Goal: Task Accomplishment & Management: Manage account settings

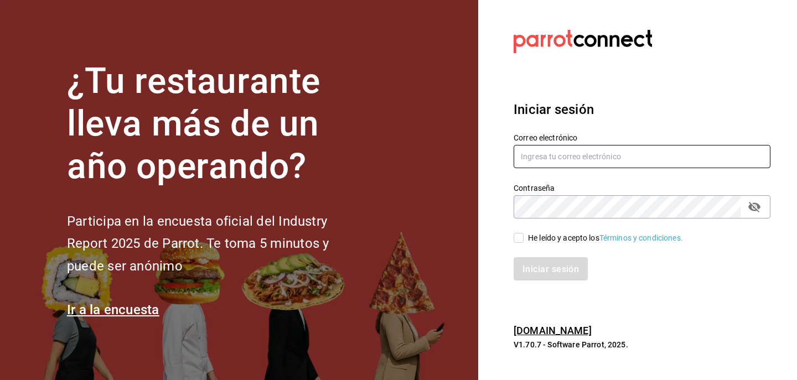
click at [572, 155] on input "text" at bounding box center [641, 156] width 257 height 23
type input "jaime.contreras.schz@gmail.com"
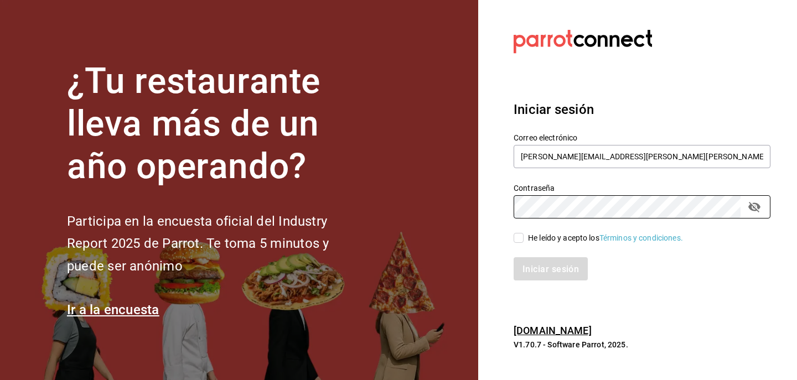
click at [518, 237] on input "He leído y acepto los Términos y condiciones." at bounding box center [518, 238] width 10 height 10
checkbox input "true"
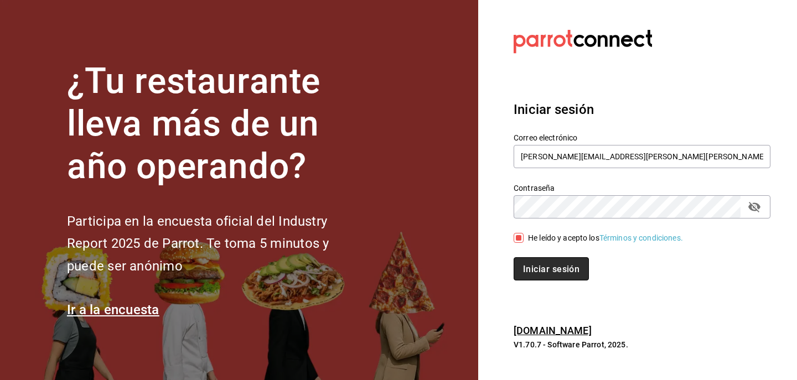
click at [529, 261] on button "Iniciar sesión" at bounding box center [550, 268] width 75 height 23
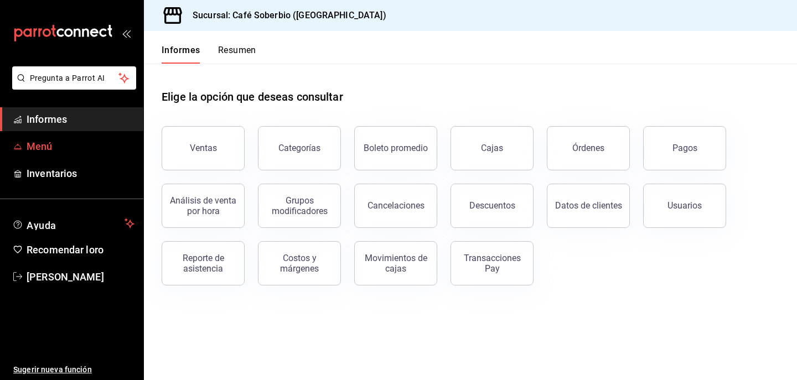
click at [59, 148] on span "Menú" at bounding box center [81, 146] width 108 height 15
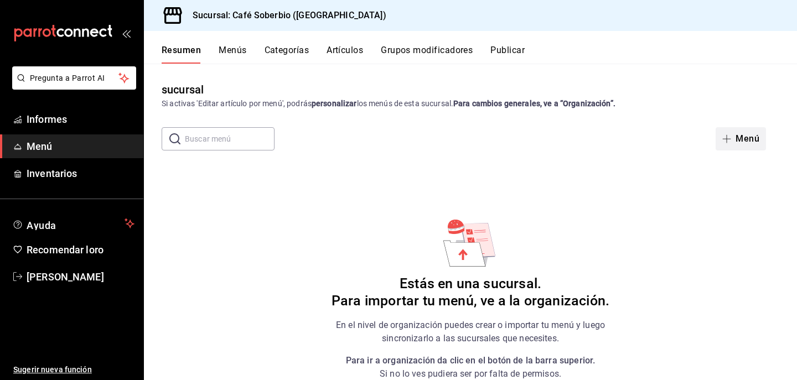
click at [739, 131] on button "Menú" at bounding box center [740, 138] width 50 height 23
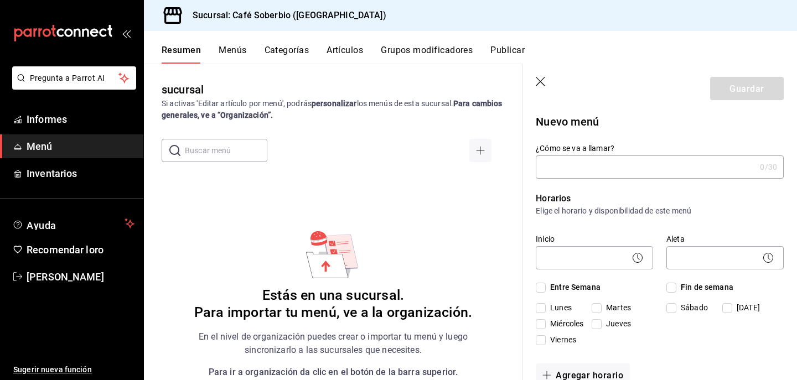
click at [634, 161] on input "¿Cómo se va a llamar?" at bounding box center [646, 167] width 220 height 22
type input "Soberbio"
click at [537, 288] on input "Entre Semana" at bounding box center [541, 288] width 10 height 10
checkbox input "true"
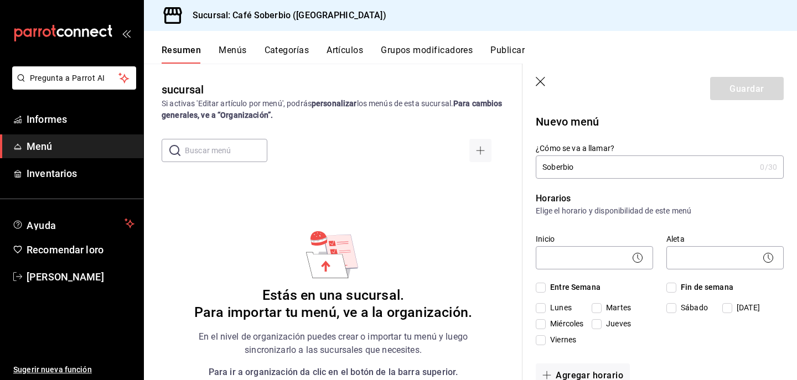
checkbox input "true"
click at [673, 286] on input "Fin de semana" at bounding box center [671, 288] width 10 height 10
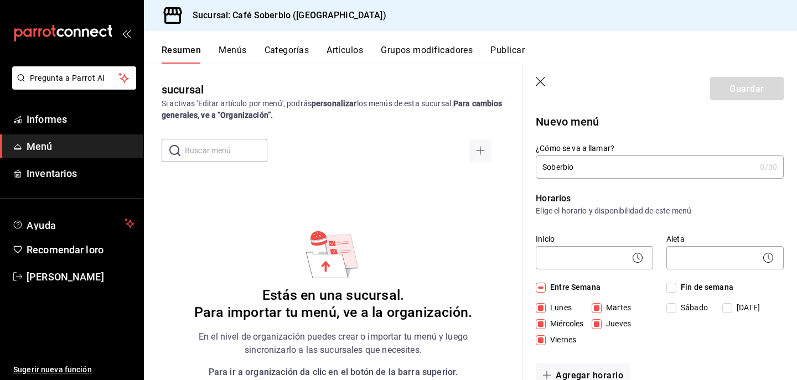
checkbox input "true"
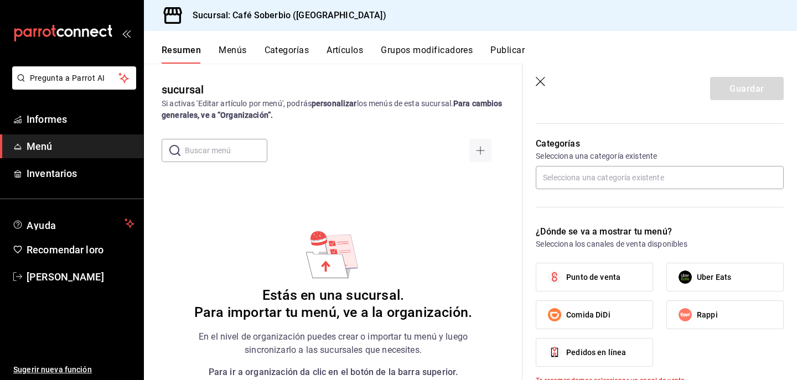
scroll to position [284, 0]
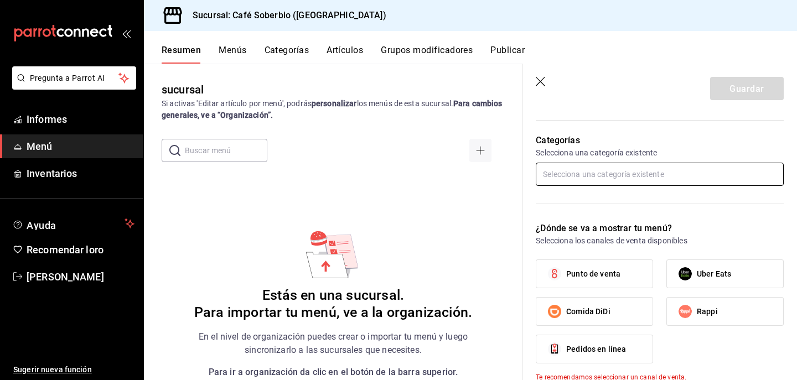
click at [607, 176] on input "text" at bounding box center [660, 174] width 248 height 23
click at [584, 198] on li "Con café" at bounding box center [660, 199] width 248 height 18
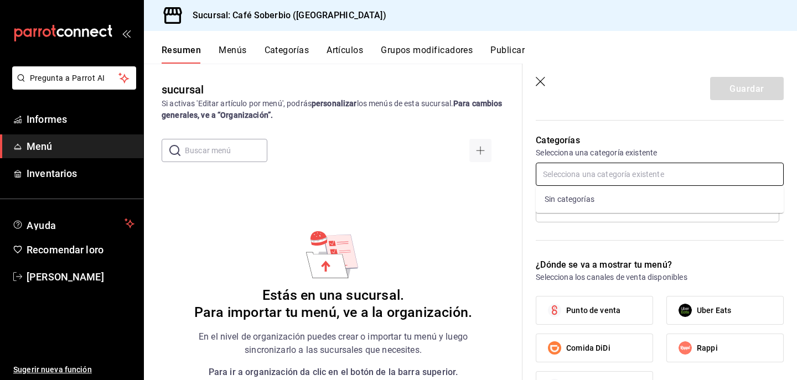
click at [669, 183] on input "text" at bounding box center [660, 174] width 248 height 23
click at [613, 200] on div "Sin categorías" at bounding box center [660, 199] width 248 height 27
click at [646, 226] on div "Categorías Selecciona una categoría existente Con café" at bounding box center [652, 183] width 261 height 124
click at [766, 206] on icon "borrar" at bounding box center [768, 208] width 6 height 6
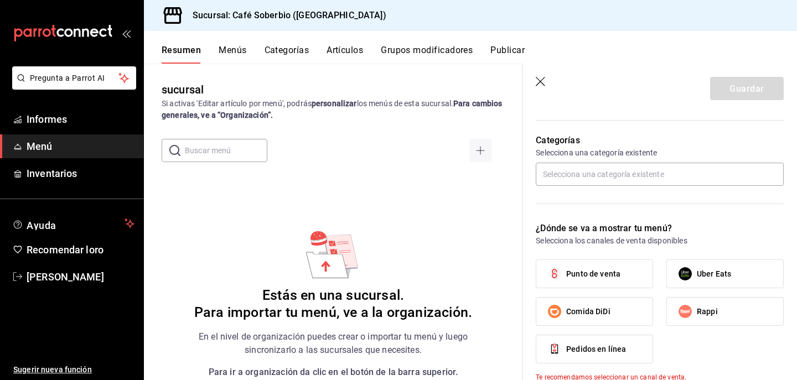
click at [630, 279] on label "Punto de venta" at bounding box center [594, 274] width 116 height 28
click at [566, 279] on input "Punto de venta" at bounding box center [554, 273] width 23 height 23
checkbox input "true"
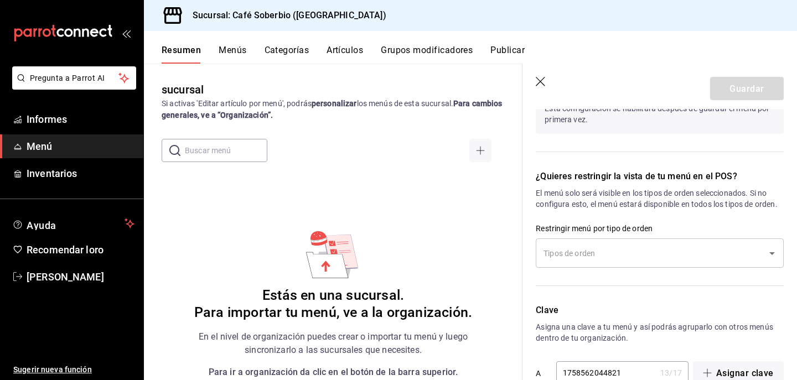
scroll to position [652, 0]
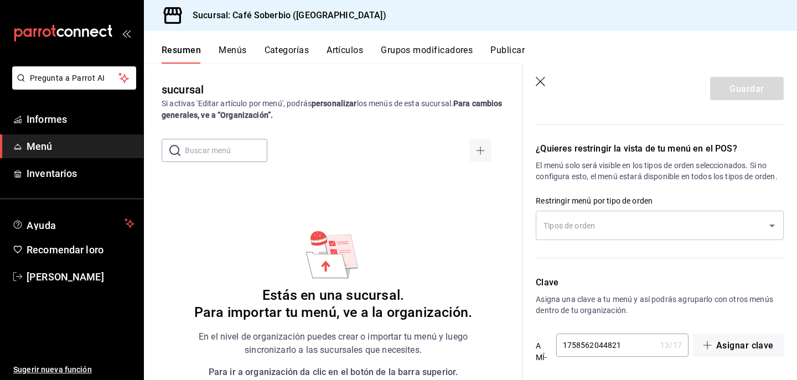
click at [631, 348] on input "1758562044821" at bounding box center [606, 345] width 100 height 22
drag, startPoint x: 631, startPoint y: 348, endPoint x: 530, endPoint y: 341, distance: 101.5
click at [530, 341] on div "Clave Asigna una clave a tu menú y así podrás agruparlo con otros menús dentro …" at bounding box center [652, 316] width 261 height 107
type input "Soberbio"
click at [704, 305] on p "Asigna una clave a tu menú y así podrás agruparlo con otros menús dentro de tu …" at bounding box center [660, 305] width 248 height 22
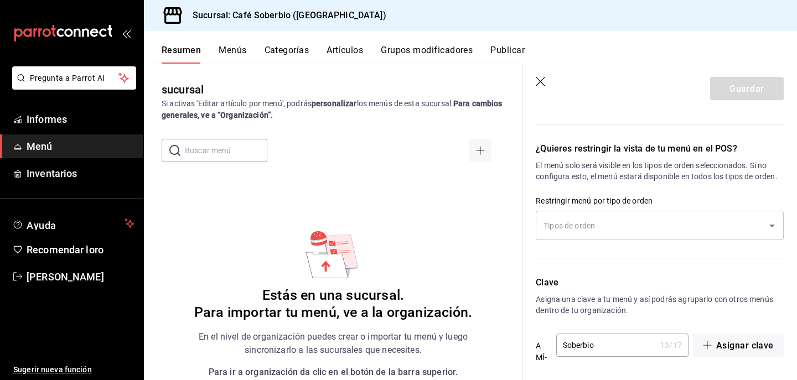
click at [681, 329] on div "Clave Asigna una clave a tu menú y así podrás agruparlo con otros menús dentro …" at bounding box center [652, 316] width 261 height 107
click at [718, 349] on font "Asignar clave" at bounding box center [745, 345] width 58 height 11
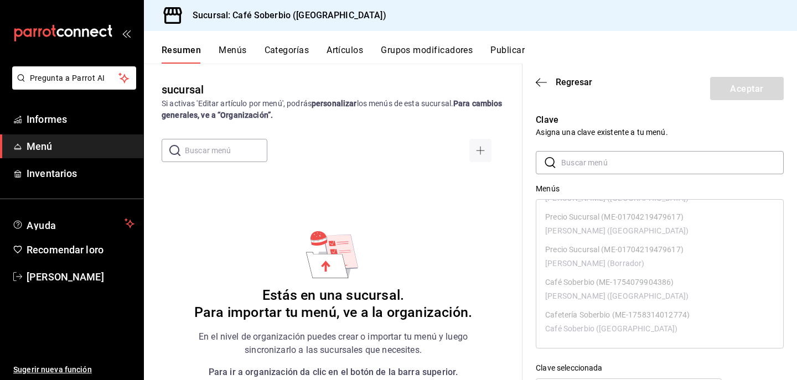
scroll to position [0, 0]
click at [613, 171] on input "text" at bounding box center [672, 163] width 222 height 22
click at [600, 134] on font "Asigna una clave existente a tu menú." at bounding box center [602, 132] width 132 height 9
click at [581, 188] on div "Menús" at bounding box center [660, 189] width 248 height 12
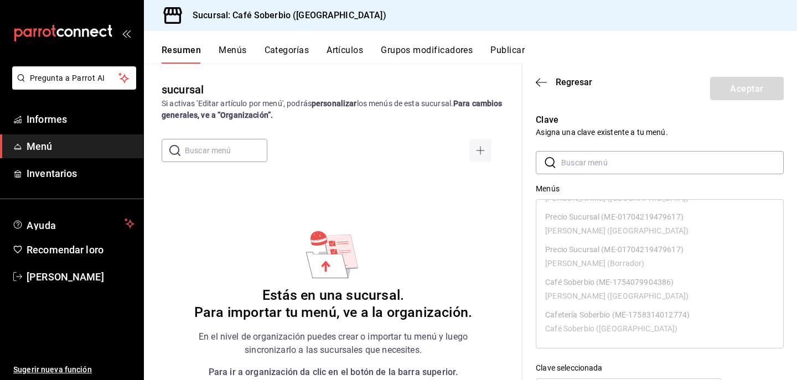
click at [578, 284] on ul "Precio Entrega (ME-01704219479617) María Parra (Puebla) Precio Sucursal (ME-017…" at bounding box center [659, 258] width 247 height 172
click at [534, 253] on div "Clave Asigna una clave existente a tu menú. ​ ​ Menús Precio Entrega (ME-017042…" at bounding box center [652, 251] width 261 height 303
click at [529, 260] on div "Clave Asigna una clave existente a tu menú. ​ ​ Menús Precio Entrega (ME-017042…" at bounding box center [652, 251] width 261 height 303
click at [583, 175] on div "​ ​ Menús Precio Entrega (ME-01704219479617) María Parra (Puebla) Precio Sucurs…" at bounding box center [660, 277] width 248 height 252
click at [577, 164] on input "text" at bounding box center [672, 163] width 222 height 22
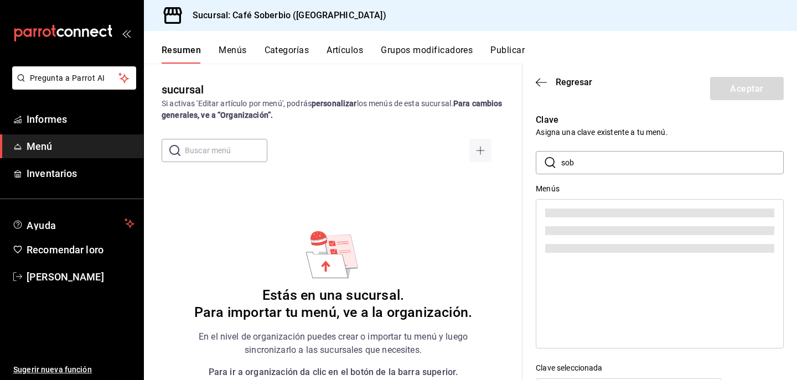
scroll to position [0, 0]
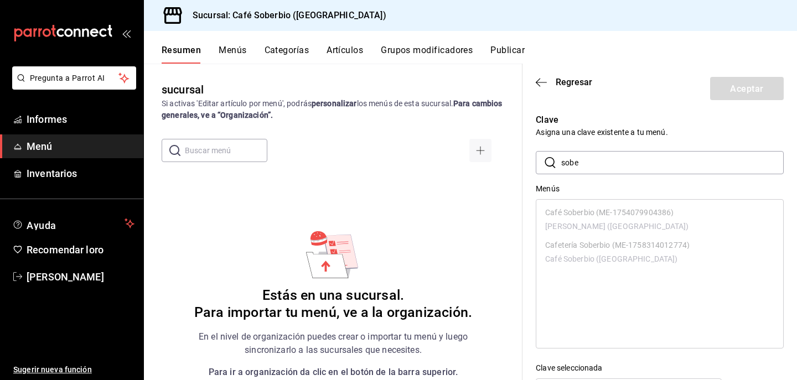
click at [577, 212] on ul "Café Soberbio (ME-1754079904386) María Parra (Puebla) Cafetería Soberbio (ME-17…" at bounding box center [659, 237] width 247 height 74
click at [582, 159] on input "sobe" at bounding box center [672, 163] width 222 height 22
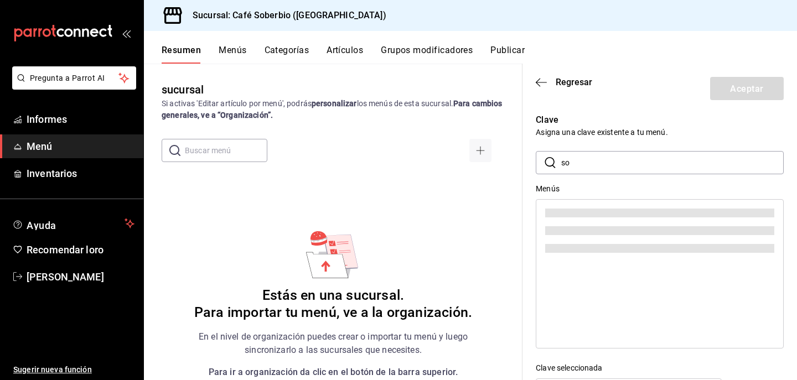
type input "s"
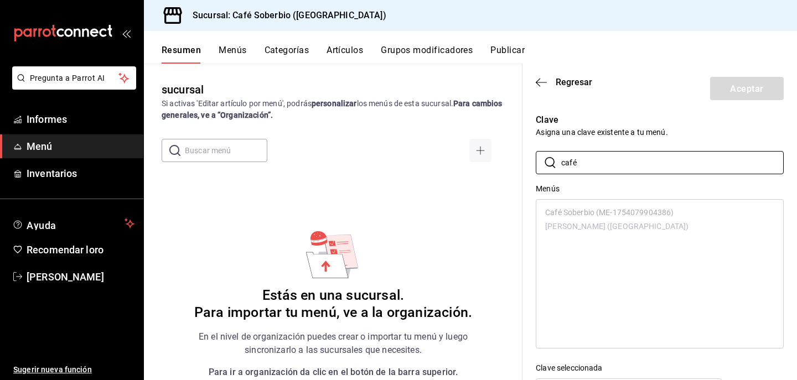
type input "café"
click at [598, 215] on ul "Café Soberbio (ME-1754079904386) María Parra (Puebla)" at bounding box center [659, 220] width 247 height 41
click at [545, 78] on icon "button" at bounding box center [541, 82] width 11 height 10
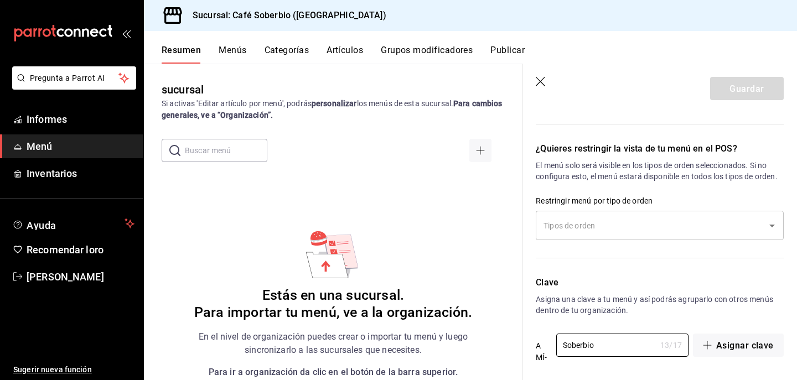
drag, startPoint x: 604, startPoint y: 346, endPoint x: 491, endPoint y: 358, distance: 114.0
click at [491, 358] on main "sucursal Si activas 'Editar artículo por menú', podrás personalizar los menús d…" at bounding box center [470, 222] width 653 height 317
type input "S"
type input "c"
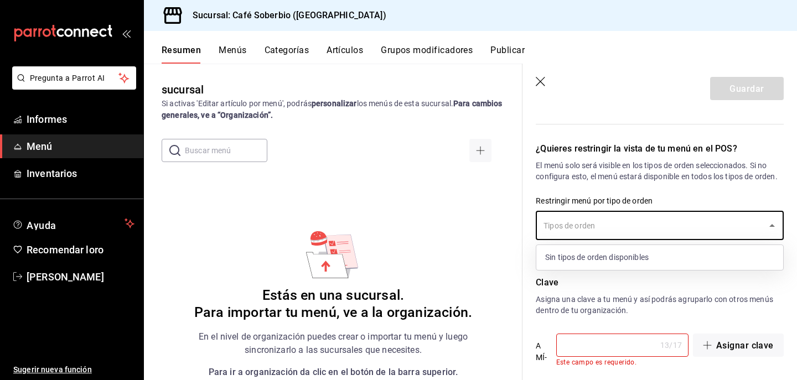
click at [582, 222] on input "text" at bounding box center [651, 225] width 221 height 19
click at [591, 267] on div "Sin tipos de orden disponibles" at bounding box center [659, 257] width 247 height 25
click at [589, 256] on font "Sin tipos de orden disponibles" at bounding box center [596, 257] width 103 height 9
click at [606, 263] on div "Sin tipos de orden disponibles" at bounding box center [659, 257] width 247 height 25
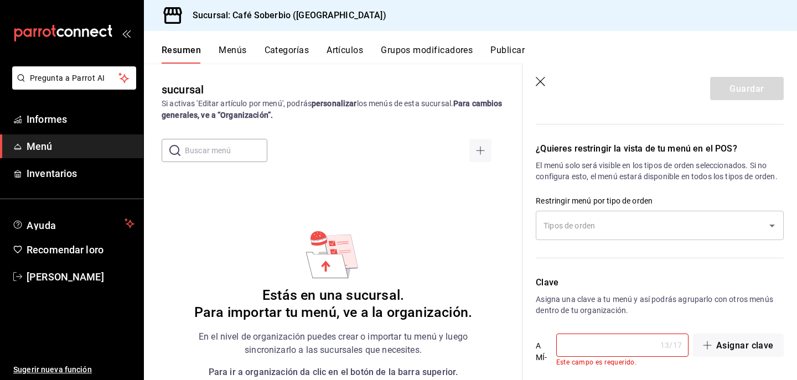
click at [589, 288] on p "Clave" at bounding box center [660, 282] width 248 height 13
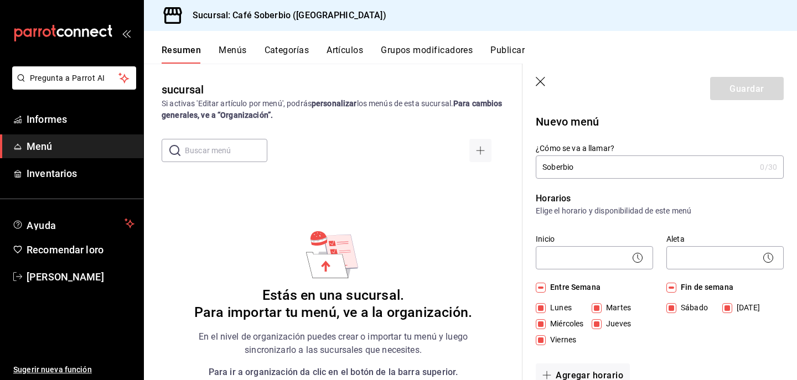
click at [595, 164] on input "Soberbio" at bounding box center [646, 167] width 220 height 22
type input "Soberbio Café"
click at [579, 196] on p "Horarios" at bounding box center [660, 198] width 248 height 13
click at [217, 153] on input "text" at bounding box center [226, 150] width 82 height 22
type input "café"
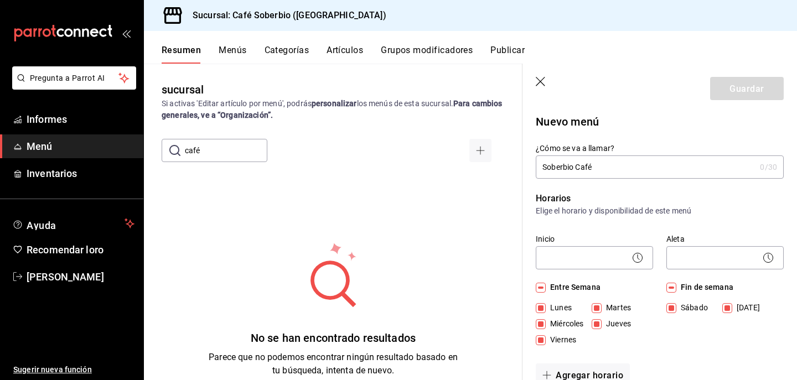
click at [251, 151] on input "café" at bounding box center [226, 150] width 82 height 22
drag, startPoint x: 251, startPoint y: 151, endPoint x: 147, endPoint y: 142, distance: 103.9
click at [147, 143] on div "​ café ​" at bounding box center [333, 150] width 378 height 23
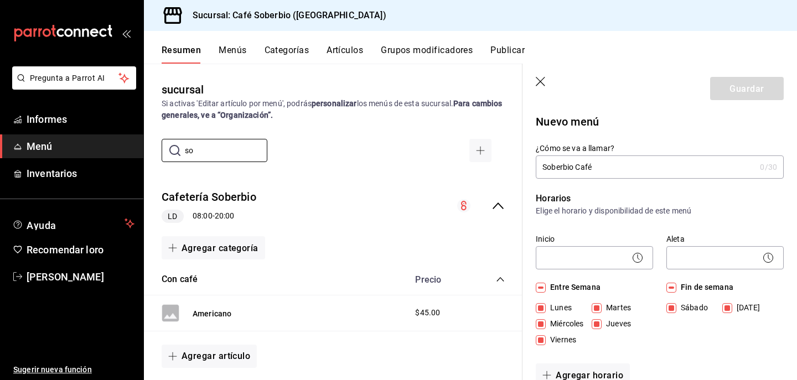
type input "so"
click at [544, 81] on icon "button" at bounding box center [541, 82] width 11 height 11
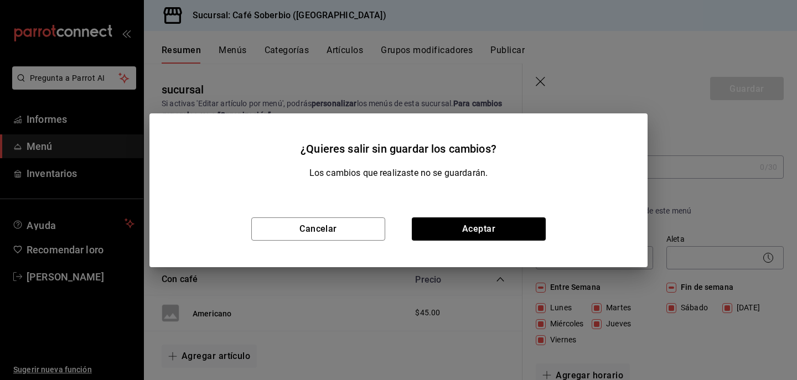
click at [517, 241] on div "Cancelar Aceptar" at bounding box center [398, 229] width 498 height 76
click at [507, 229] on button "Aceptar" at bounding box center [479, 228] width 134 height 23
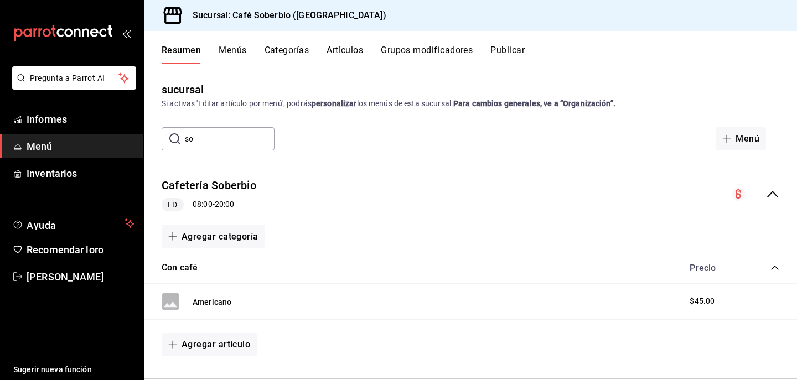
scroll to position [21, 0]
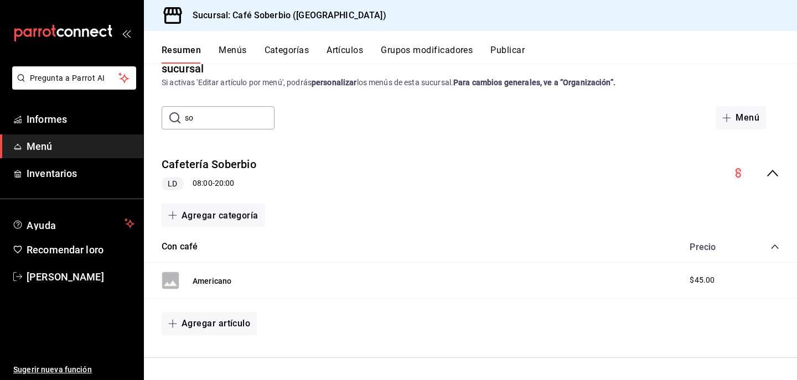
click at [191, 186] on div "LD 08:00 - 20:00" at bounding box center [209, 183] width 95 height 13
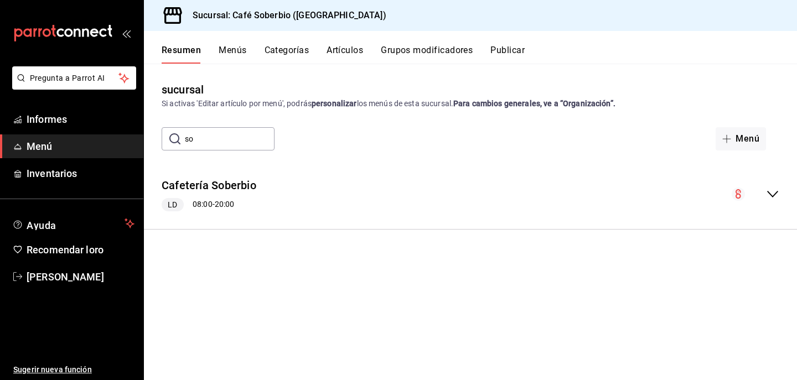
scroll to position [0, 0]
click at [237, 181] on font "Cafetería Soberbio" at bounding box center [209, 185] width 95 height 13
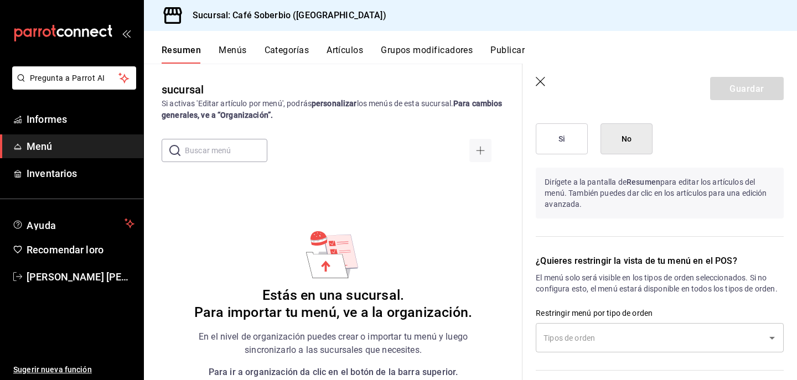
scroll to position [744, 0]
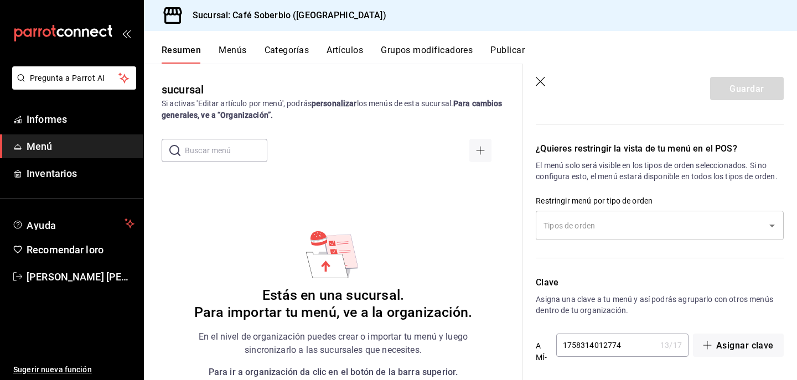
click at [541, 80] on icon "button" at bounding box center [541, 82] width 11 height 11
checkbox input "false"
type input "1758562222727"
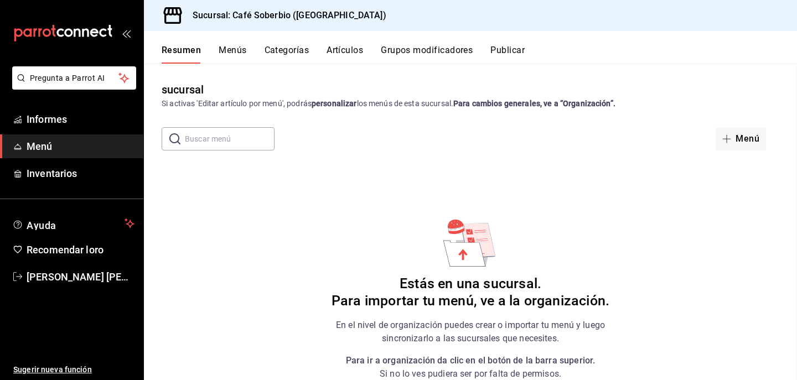
checkbox input "false"
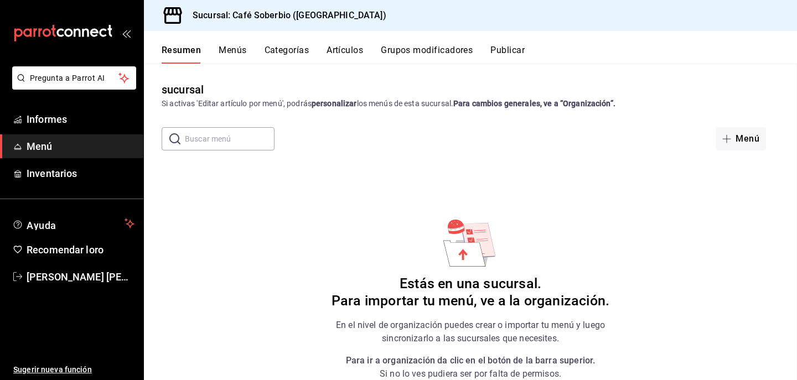
checkbox input "false"
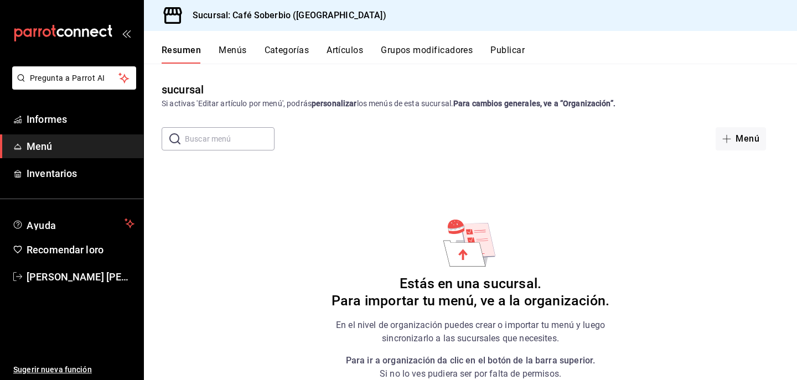
click at [233, 40] on div "Resumen Menús Categorías Artículos Grupos modificadores Publicar" at bounding box center [470, 47] width 653 height 33
click at [235, 52] on font "Menús" at bounding box center [233, 50] width 28 height 11
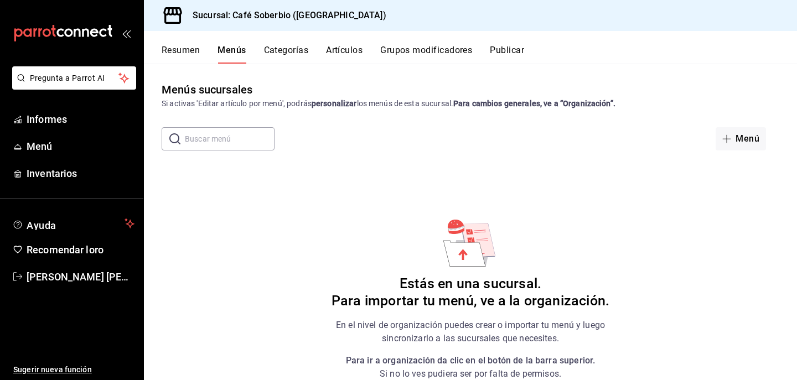
click at [230, 133] on input "text" at bounding box center [230, 139] width 90 height 22
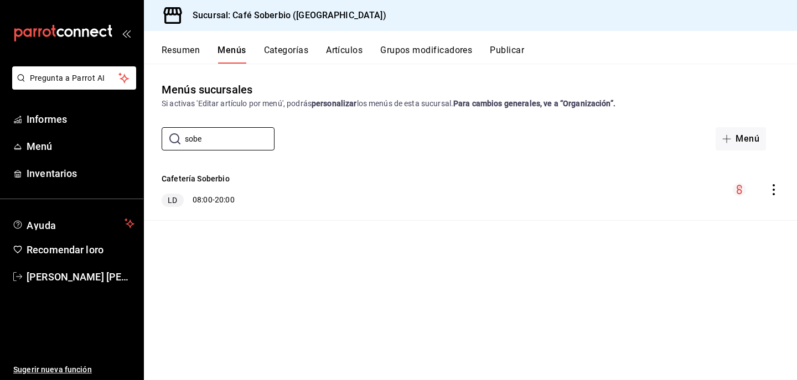
type input "sobe"
click at [222, 185] on div "Cafetería Soberbio LD 08:00 - 20:00" at bounding box center [198, 190] width 73 height 34
click at [774, 188] on icon "comportamiento" at bounding box center [773, 189] width 11 height 11
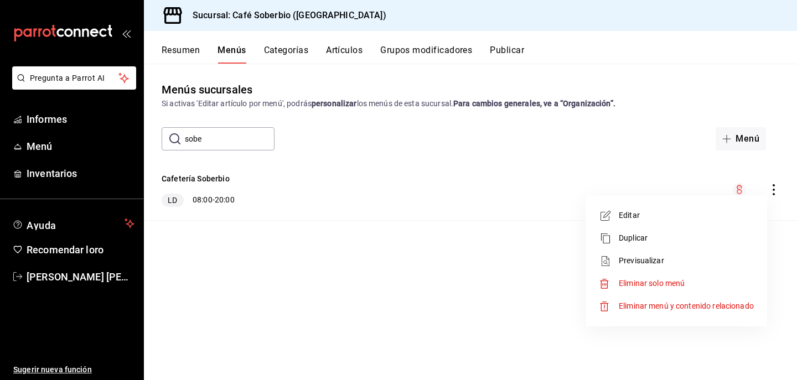
click at [648, 212] on span "Editar" at bounding box center [686, 216] width 135 height 12
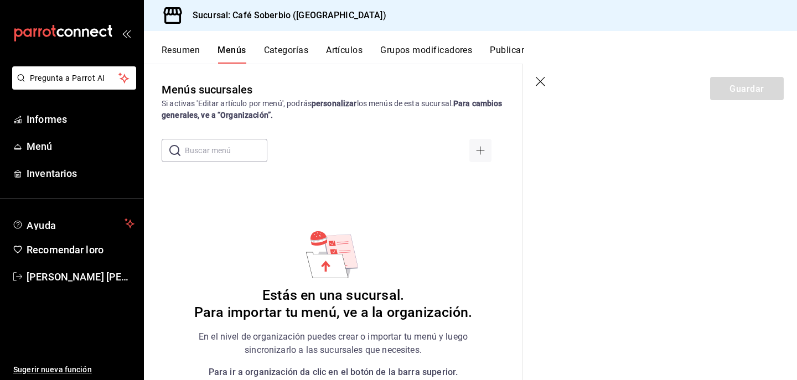
click at [212, 154] on input "text" at bounding box center [226, 150] width 82 height 22
click at [463, 180] on div "Menús sucursales Si activas 'Editar artículo por menú', podrás personalizar los…" at bounding box center [333, 230] width 378 height 299
drag, startPoint x: 206, startPoint y: 157, endPoint x: 147, endPoint y: 157, distance: 59.2
click at [147, 157] on div "​ so ​" at bounding box center [333, 150] width 378 height 23
type input "s"
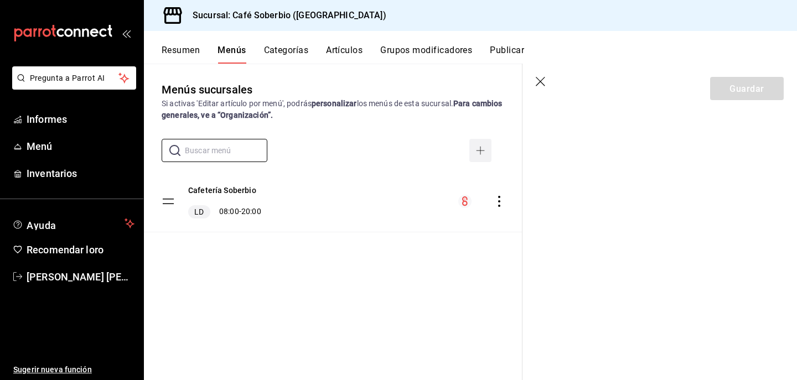
click at [481, 156] on button "button" at bounding box center [480, 150] width 22 height 23
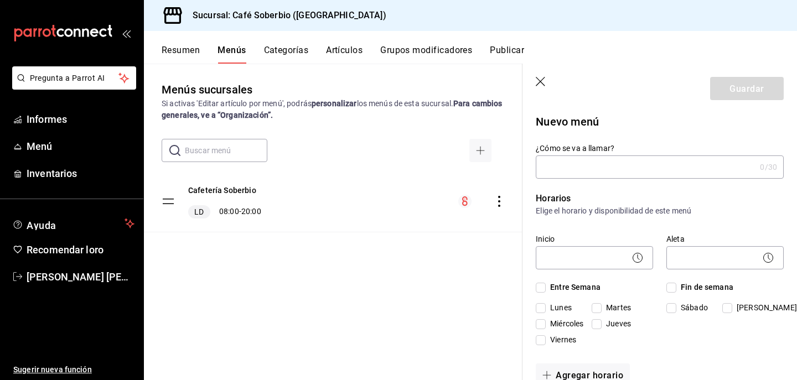
click at [280, 214] on div "Cafetería Soberbio LD 08:00 - 20:00" at bounding box center [333, 201] width 378 height 61
click at [543, 83] on icon "button" at bounding box center [541, 82] width 11 height 11
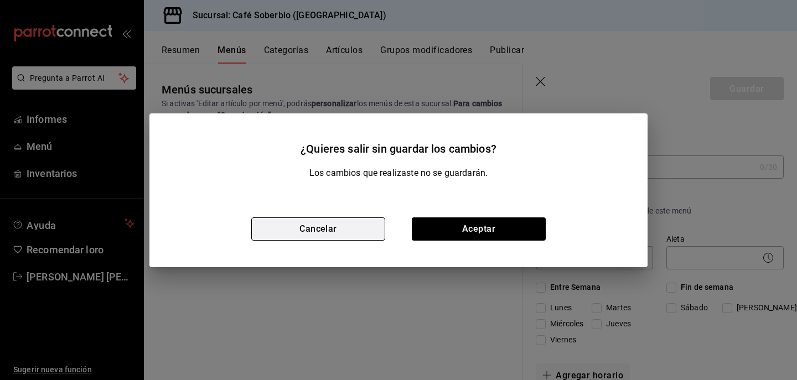
click at [370, 231] on button "Cancelar" at bounding box center [318, 228] width 134 height 23
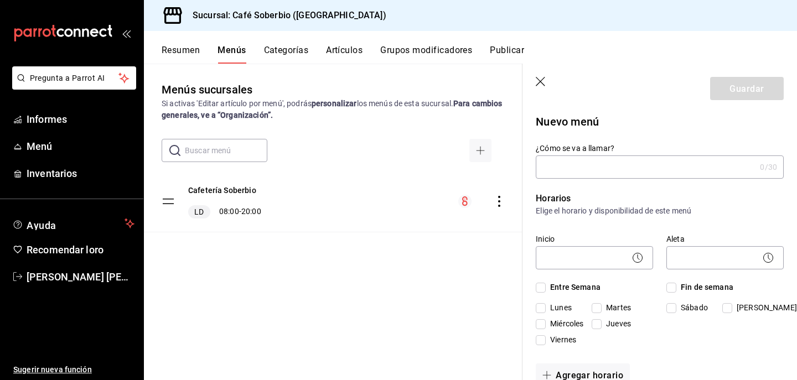
click at [499, 198] on icon "comportamiento" at bounding box center [499, 201] width 2 height 11
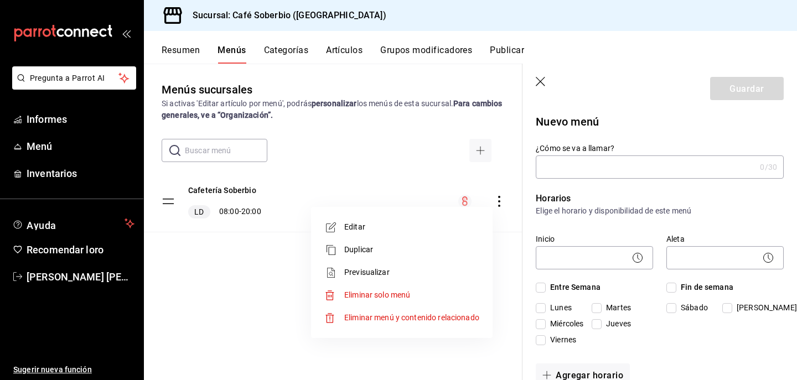
click at [246, 232] on div at bounding box center [398, 190] width 797 height 380
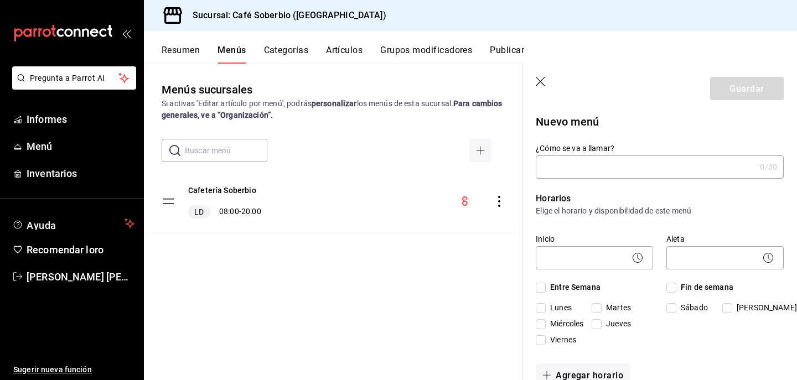
click at [549, 93] on header "Guardar" at bounding box center [659, 86] width 274 height 45
click at [543, 80] on icon "button" at bounding box center [541, 82] width 11 height 11
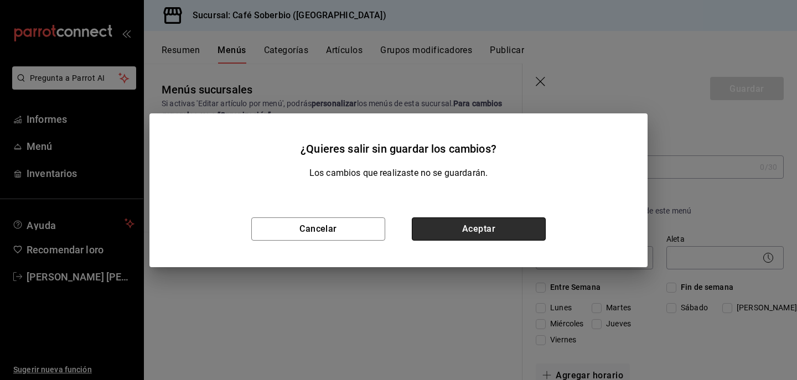
click at [466, 235] on button "Aceptar" at bounding box center [479, 228] width 134 height 23
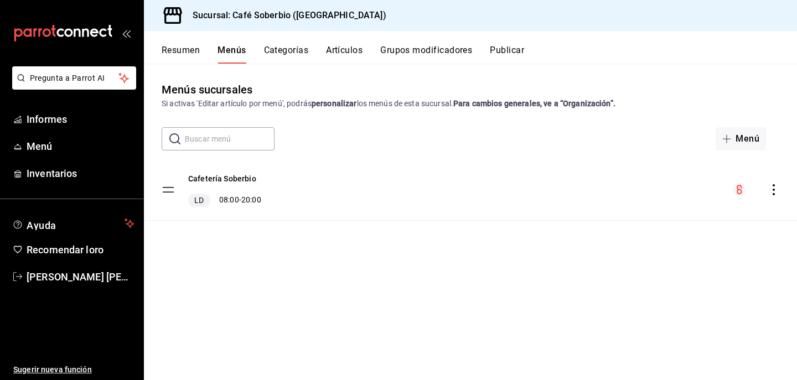
click at [340, 50] on font "Artículos" at bounding box center [344, 50] width 37 height 11
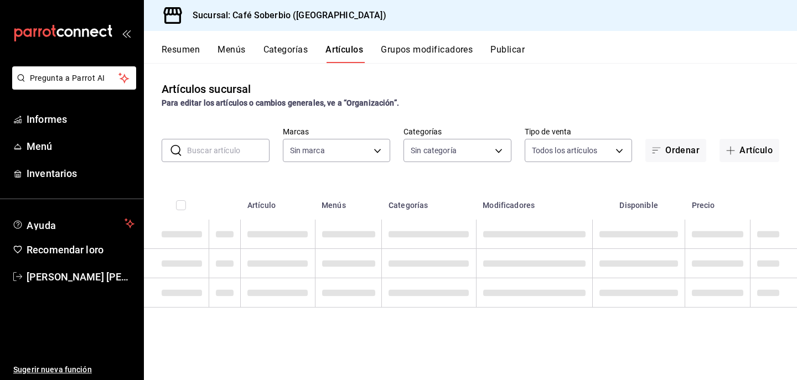
type input "706db060-746a-45e8-86f8-f446d9c65370"
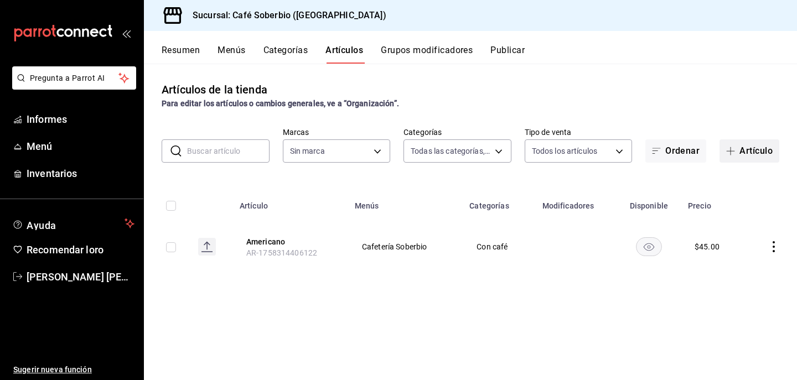
click at [750, 147] on font "Artículo" at bounding box center [755, 151] width 33 height 11
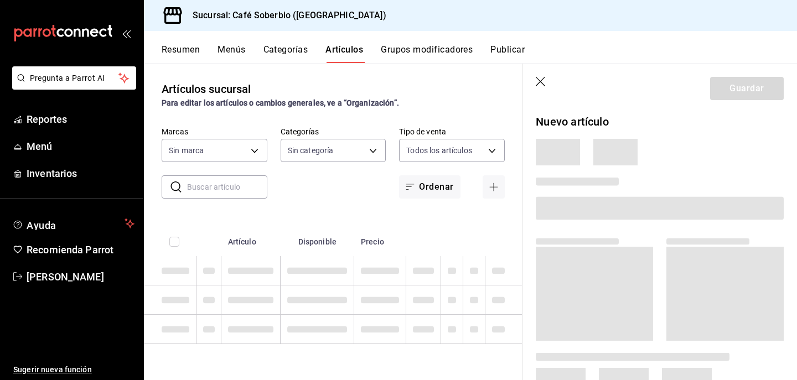
type input "706db060-746a-45e8-86f8-f446d9c65370"
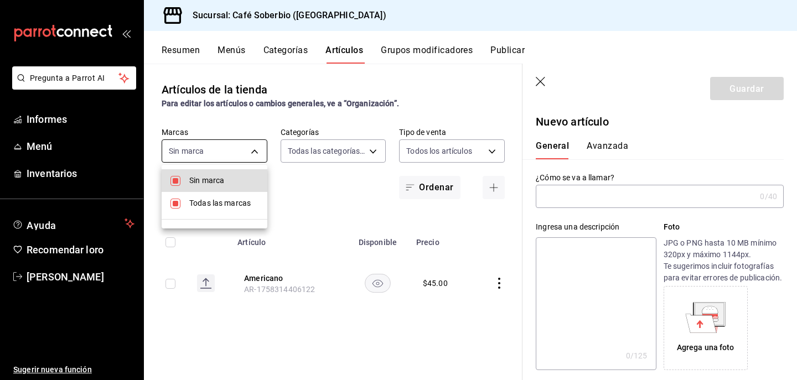
click at [255, 156] on body "Pregunta a Parrot AI Informes Menú Inventarios Ayuda Recomendar loro [PERSON_NA…" at bounding box center [398, 190] width 797 height 380
click at [307, 328] on div at bounding box center [398, 190] width 797 height 380
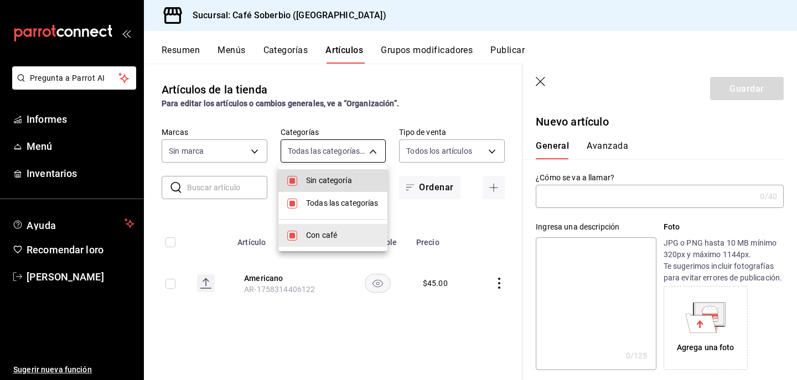
click at [318, 155] on body "Pregunta a Parrot AI Informes Menú Inventarios Ayuda Recomendar loro [PERSON_NA…" at bounding box center [398, 190] width 797 height 380
click at [256, 219] on div at bounding box center [398, 190] width 797 height 380
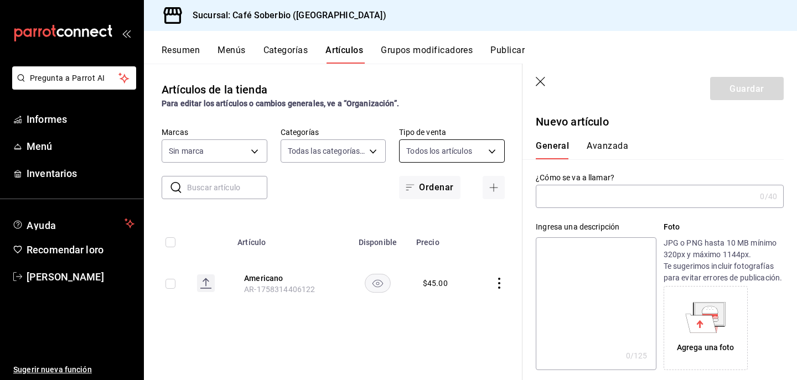
click at [466, 159] on body "Pregunta a Parrot AI Informes Menú Inventarios Ayuda Recomendar loro [PERSON_NA…" at bounding box center [398, 190] width 797 height 380
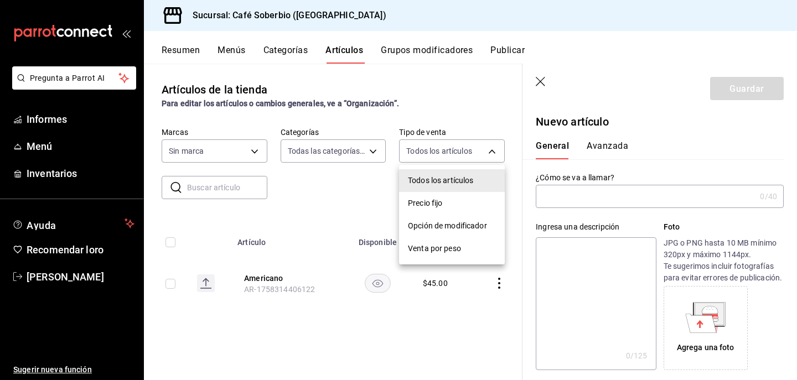
click at [428, 205] on font "Precio fijo" at bounding box center [425, 203] width 34 height 9
type input "WITH_INDEPENDENT_SALE"
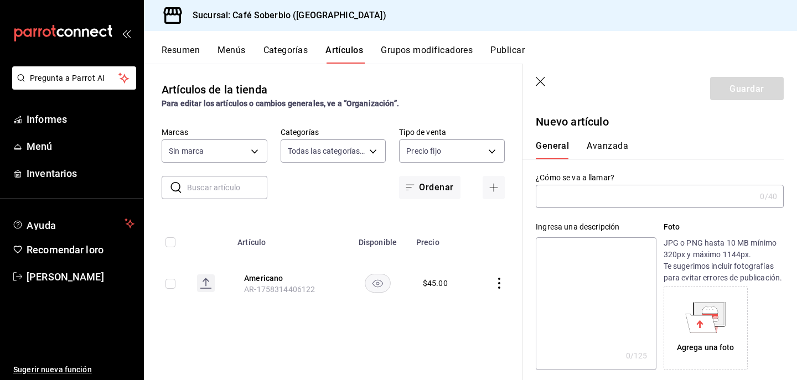
click at [572, 196] on input "text" at bounding box center [646, 196] width 220 height 22
type input "Espresso"
click at [527, 217] on div "Ingresa una descripción x 0 /125 ​ Foto JPG o PNG hasta 10 MB mínimo 320px y má…" at bounding box center [652, 289] width 261 height 162
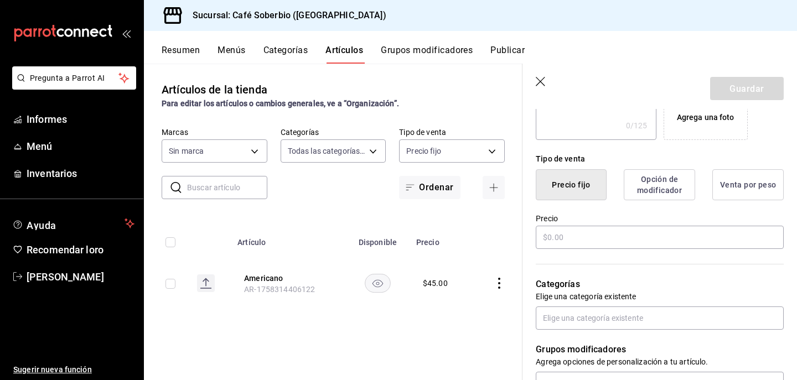
scroll to position [241, 0]
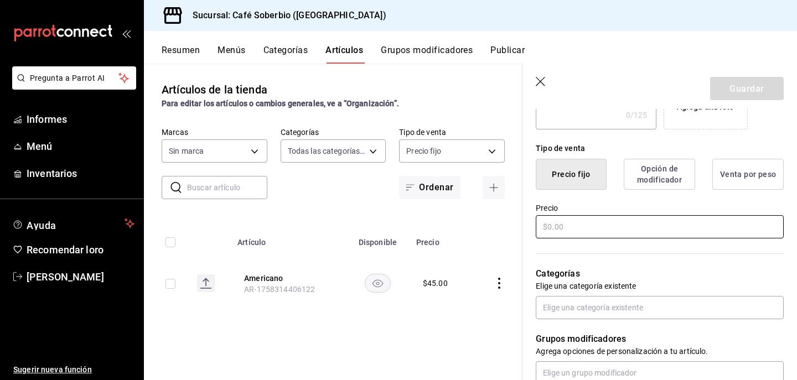
click at [598, 230] on input "text" at bounding box center [660, 226] width 248 height 23
type input "$40.00"
click at [591, 252] on div "Categorías Elige una categoría existente" at bounding box center [652, 279] width 261 height 79
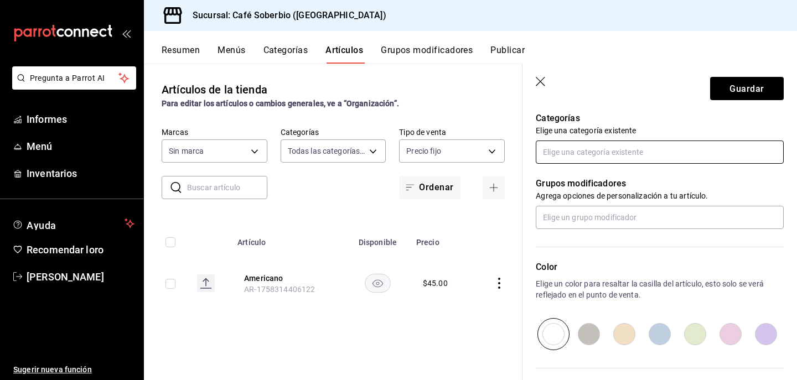
scroll to position [398, 0]
click at [584, 153] on input "text" at bounding box center [660, 150] width 248 height 23
click at [564, 180] on font "Con café" at bounding box center [559, 176] width 31 height 9
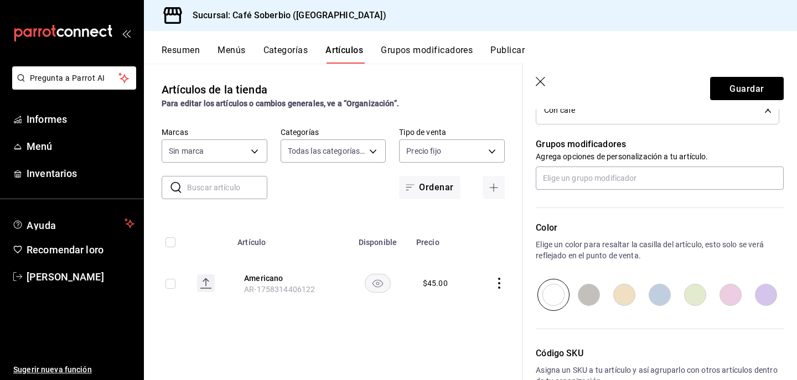
scroll to position [473, 0]
click at [558, 176] on input "text" at bounding box center [660, 177] width 248 height 23
click at [531, 191] on div "Color Elige un color para resaltar la casilla del artículo, esto solo se verá r…" at bounding box center [652, 249] width 261 height 121
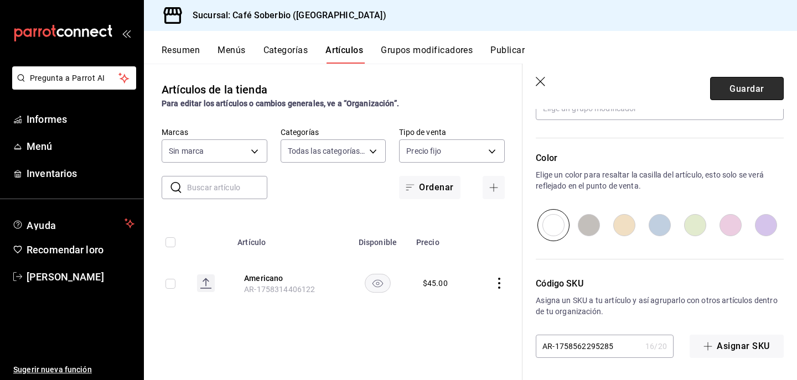
click at [746, 91] on font "Guardar" at bounding box center [746, 88] width 34 height 11
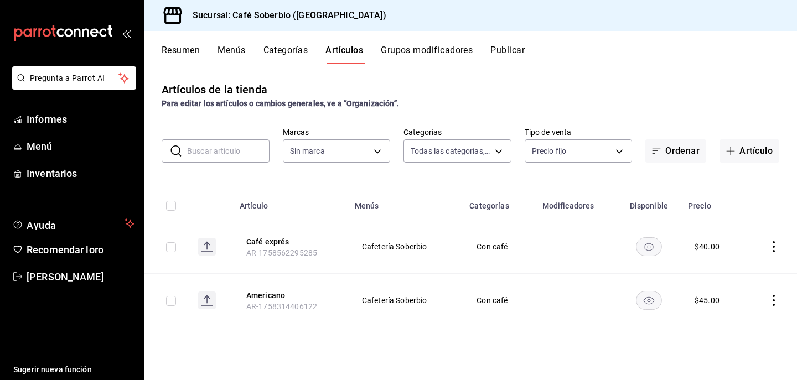
click at [292, 46] on font "Categorías" at bounding box center [285, 50] width 45 height 11
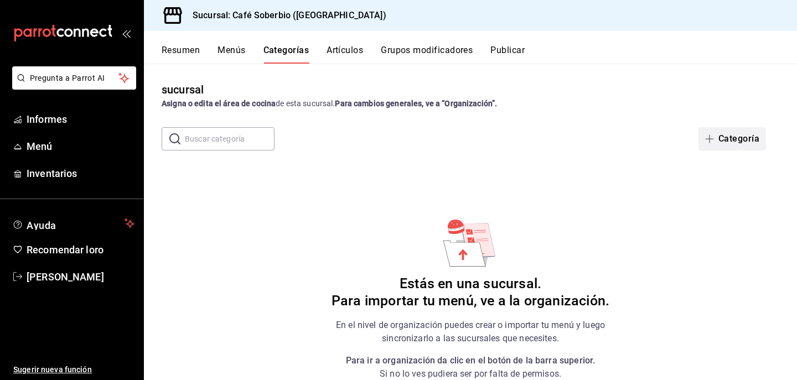
click at [730, 139] on font "Categoría" at bounding box center [738, 138] width 41 height 11
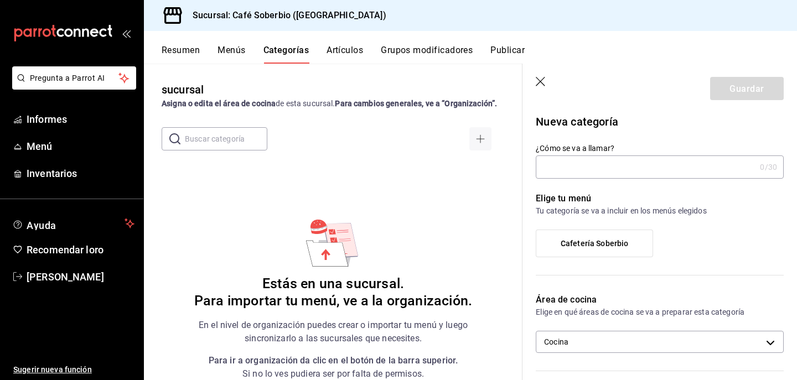
click at [551, 166] on input "¿Cómo se va a llamar?" at bounding box center [646, 167] width 220 height 22
type input "Saborizados"
click at [725, 264] on div "Cafetería Soberbio" at bounding box center [660, 248] width 248 height 37
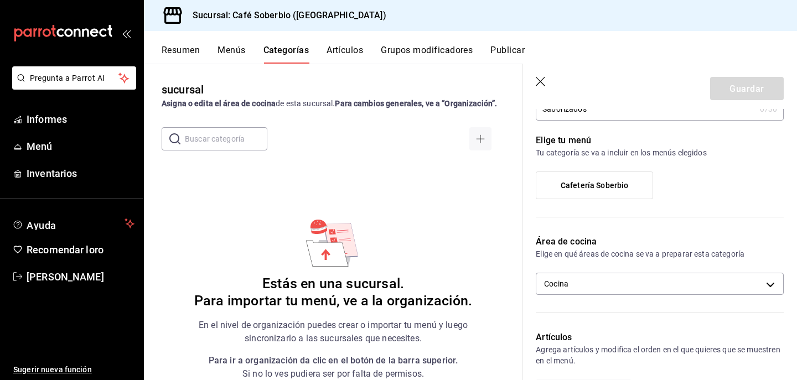
scroll to position [61, 0]
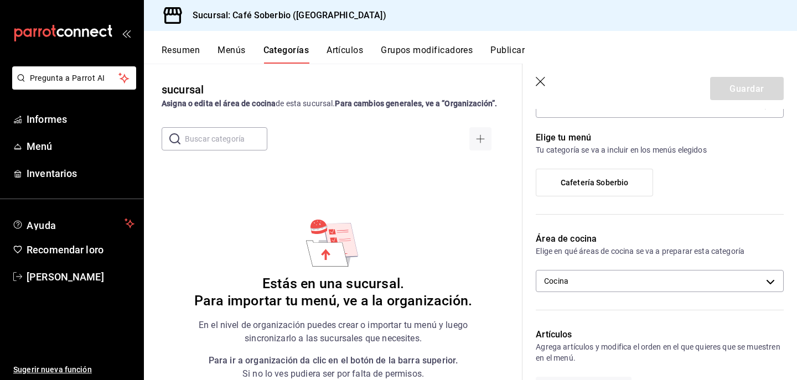
click at [620, 182] on font "Cafetería Soberbio" at bounding box center [595, 182] width 68 height 9
click at [0, 0] on input "Cafetería Soberbio" at bounding box center [0, 0] width 0 height 0
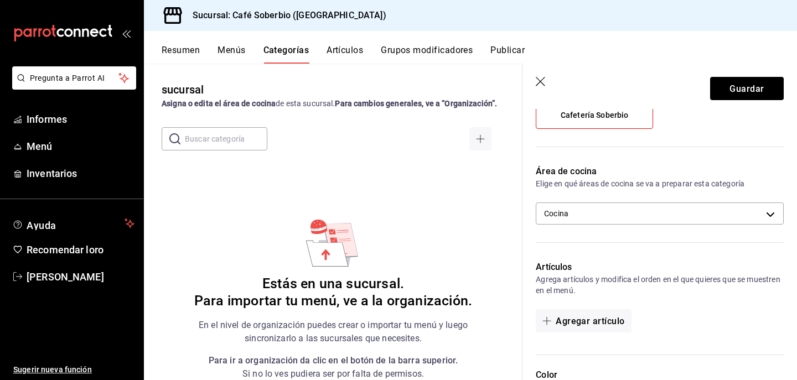
scroll to position [130, 0]
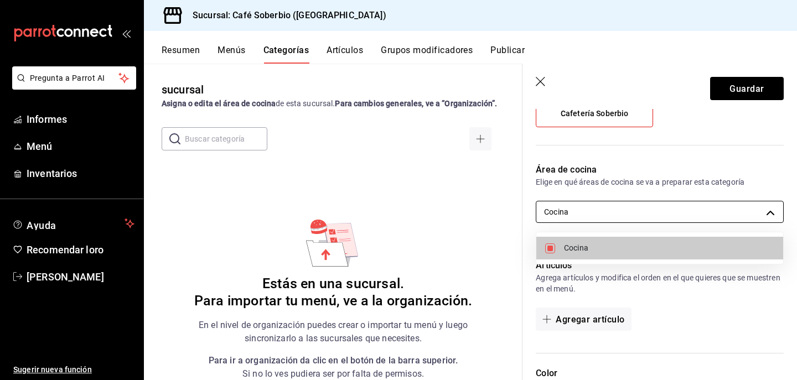
click at [587, 212] on body "Pregunta a Parrot AI Informes Menú Inventarios Ayuda Recomendar loro Enrique Ja…" at bounding box center [398, 190] width 797 height 380
click at [587, 212] on div at bounding box center [398, 190] width 797 height 380
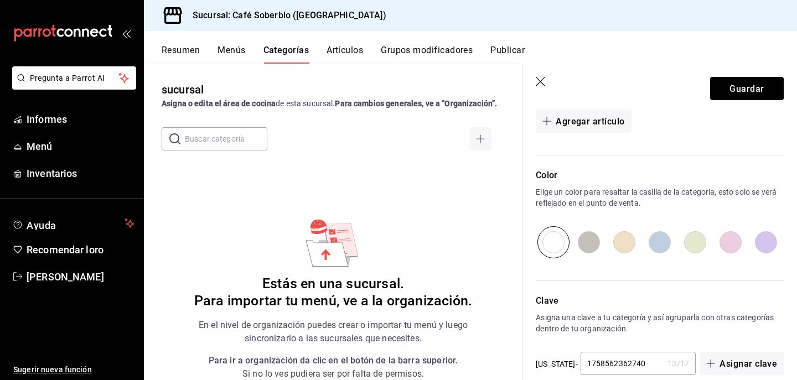
scroll to position [346, 0]
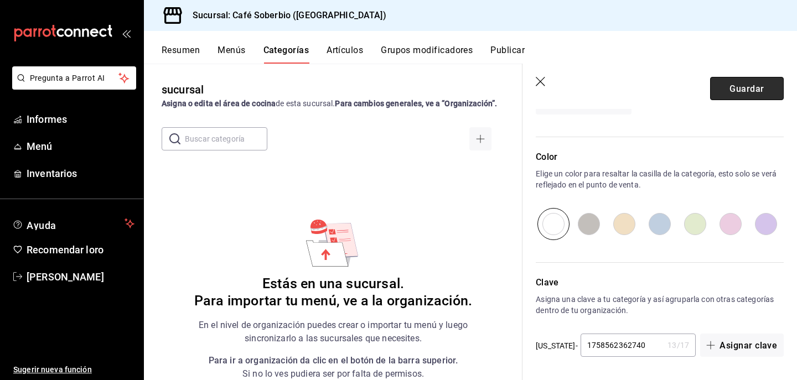
click at [739, 88] on font "Guardar" at bounding box center [746, 88] width 34 height 11
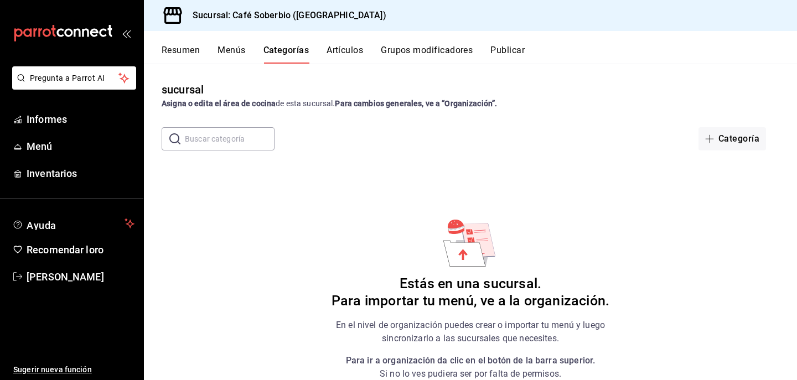
click at [346, 49] on font "Artículos" at bounding box center [344, 50] width 37 height 11
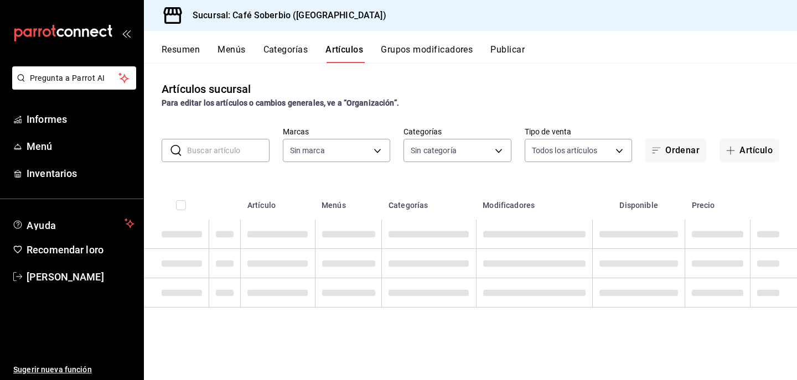
type input "57a3c601-18b3-4a8c-97ef-106bace78f7f,706db060-746a-45e8-86f8-f446d9c65370"
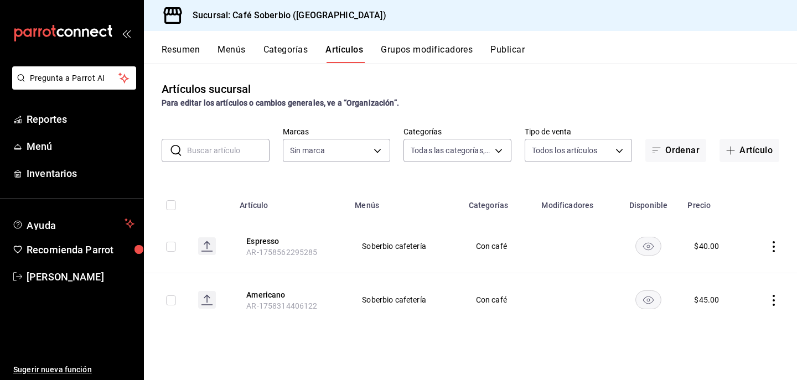
click at [529, 77] on div "Artículos sucursal Para editar los artículos o cambios generales, ve a “Organiz…" at bounding box center [470, 221] width 653 height 317
click at [755, 157] on button "Artículo" at bounding box center [749, 150] width 60 height 23
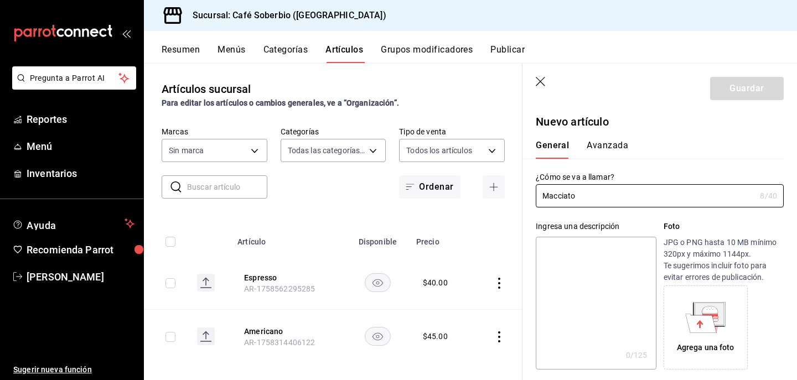
type input "Macciato"
click at [533, 232] on div "Ingresa una descripción x 0 /125 ​ Foto JPG o PNG hasta 10 MB mínimo 320px y má…" at bounding box center [652, 288] width 261 height 162
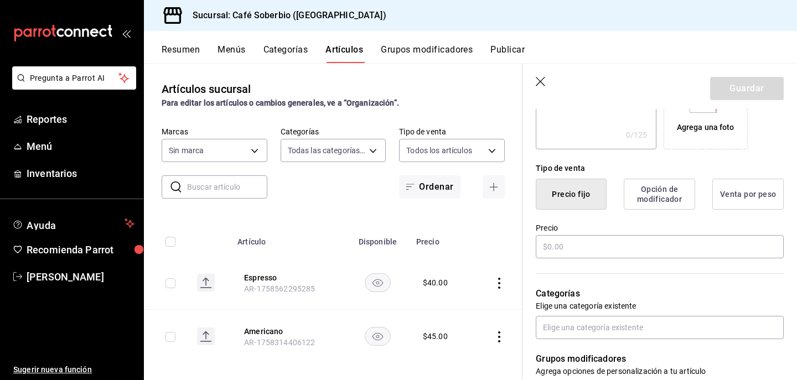
scroll to position [222, 0]
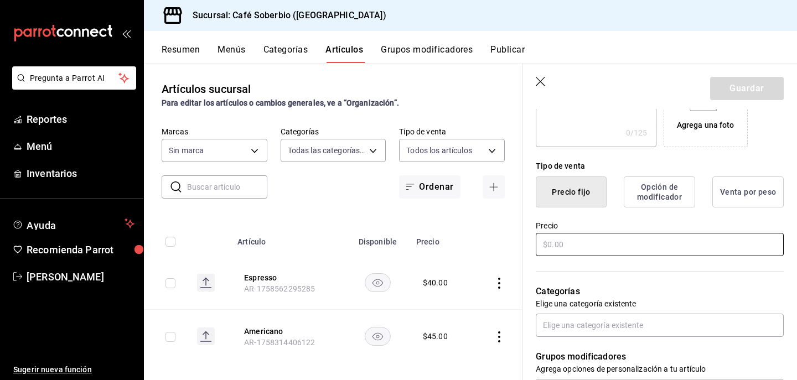
click at [569, 247] on input "text" at bounding box center [660, 244] width 248 height 23
type input "$55.00"
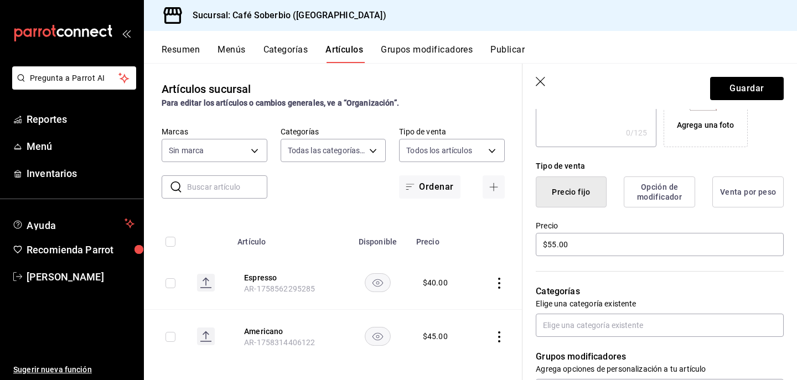
click at [613, 262] on div "Categorías Elige una categoría existente" at bounding box center [652, 297] width 261 height 79
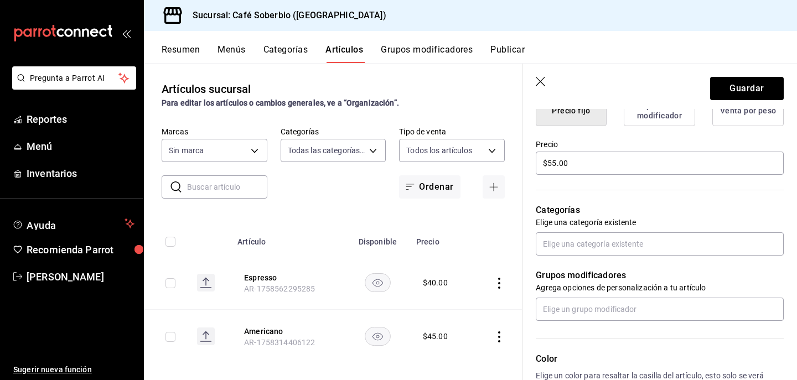
scroll to position [319, 0]
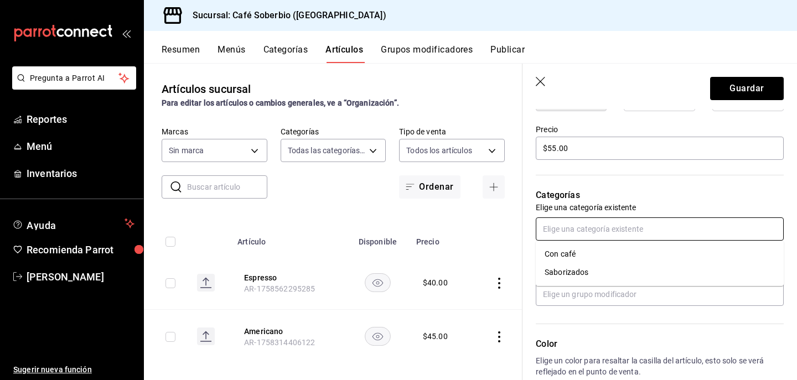
click at [577, 235] on input "text" at bounding box center [660, 228] width 248 height 23
click at [572, 253] on li "Con café" at bounding box center [660, 254] width 248 height 18
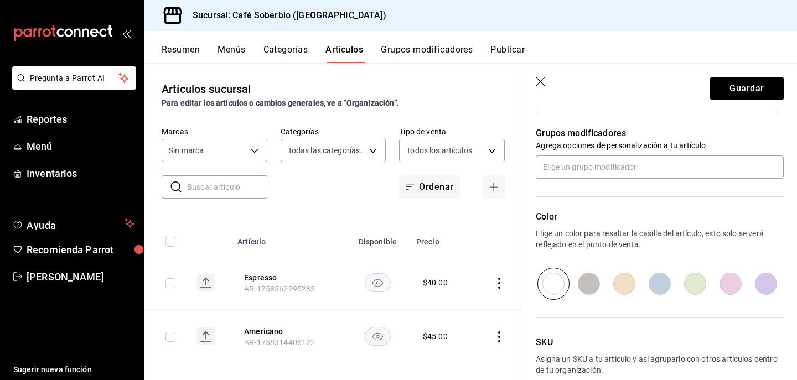
scroll to position [541, 0]
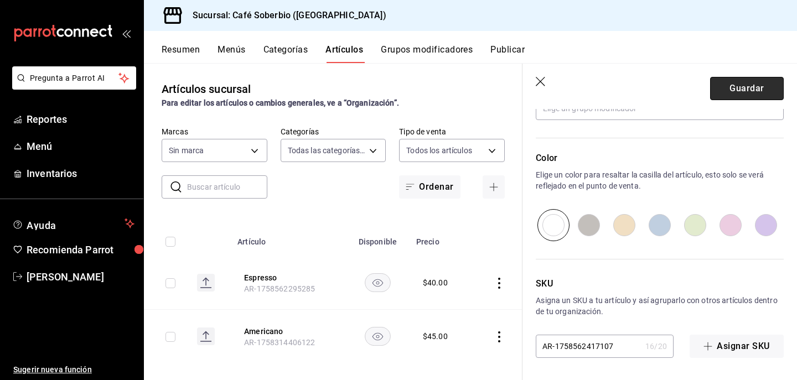
click at [747, 90] on button "Guardar" at bounding box center [747, 88] width 74 height 23
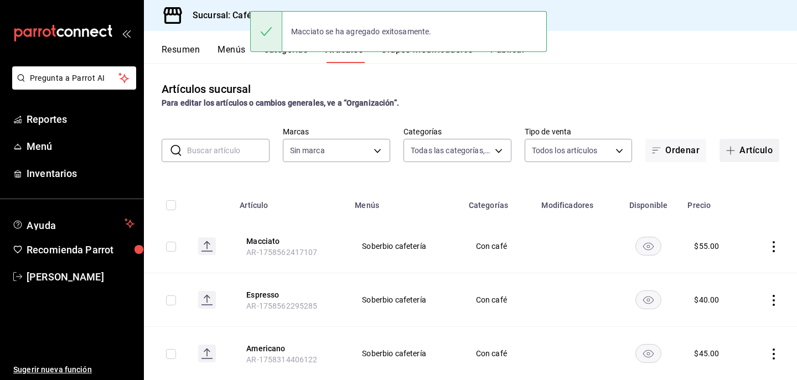
click at [736, 148] on span "button" at bounding box center [732, 150] width 13 height 9
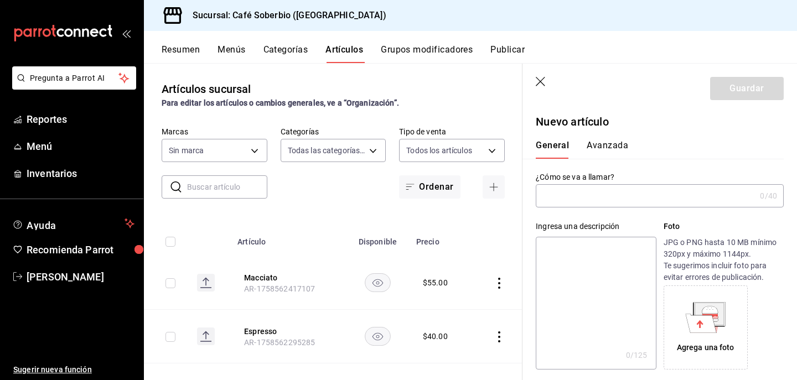
click at [579, 196] on input "text" at bounding box center [646, 196] width 220 height 22
type input "Capuchino"
click at [532, 216] on div "Ingresa una descripción x 0 /125 ​ Foto JPG o PNG hasta 10 MB mínimo 320px y má…" at bounding box center [652, 288] width 261 height 162
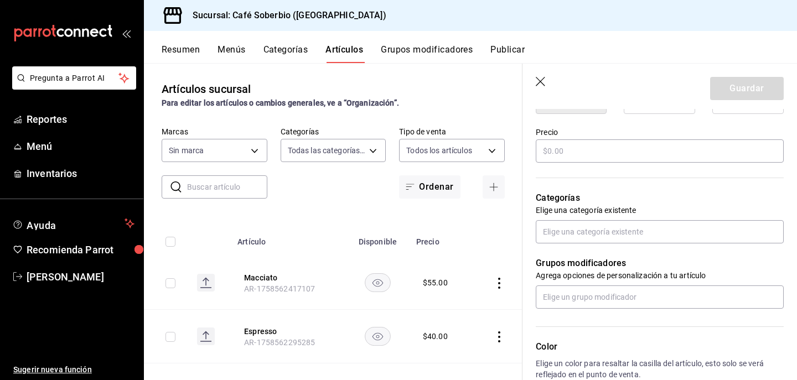
scroll to position [318, 0]
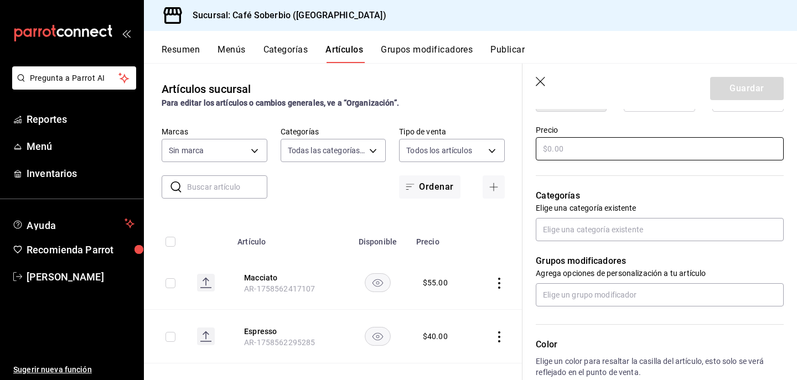
click at [574, 153] on input "text" at bounding box center [660, 148] width 248 height 23
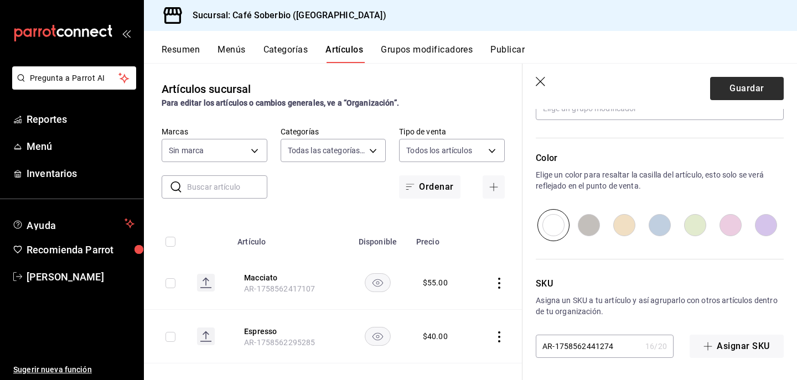
type input "$60.00"
click at [730, 94] on button "Guardar" at bounding box center [747, 88] width 74 height 23
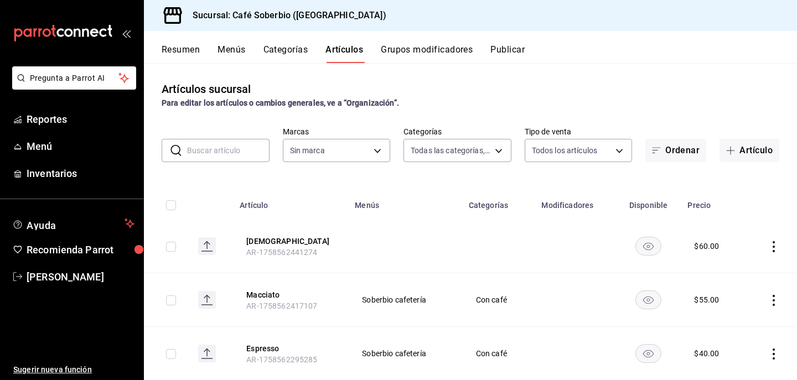
click at [775, 252] on td at bounding box center [771, 247] width 52 height 54
click at [770, 242] on icon "actions" at bounding box center [773, 246] width 11 height 11
click at [724, 279] on li "Editar" at bounding box center [730, 272] width 66 height 23
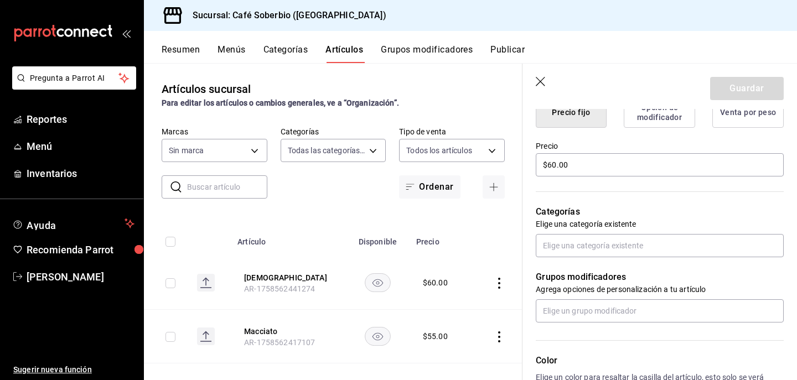
scroll to position [302, 0]
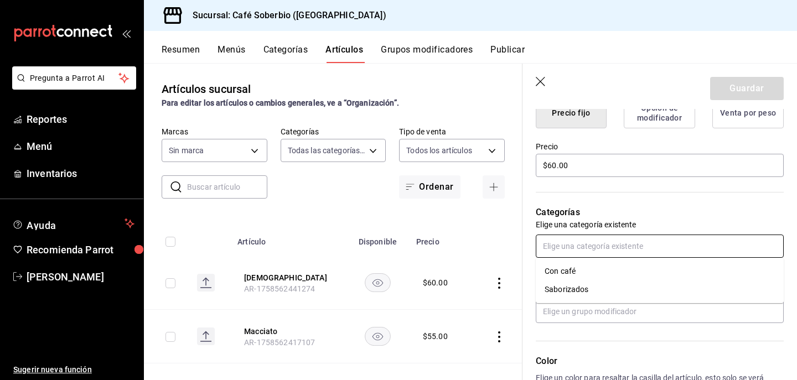
click at [585, 246] on input "text" at bounding box center [660, 246] width 248 height 23
click at [574, 273] on li "Con café" at bounding box center [660, 271] width 248 height 18
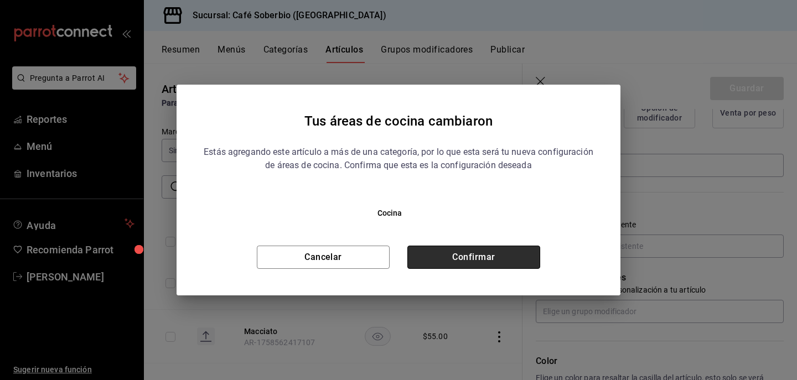
click at [449, 252] on button "Confirmar" at bounding box center [473, 257] width 133 height 23
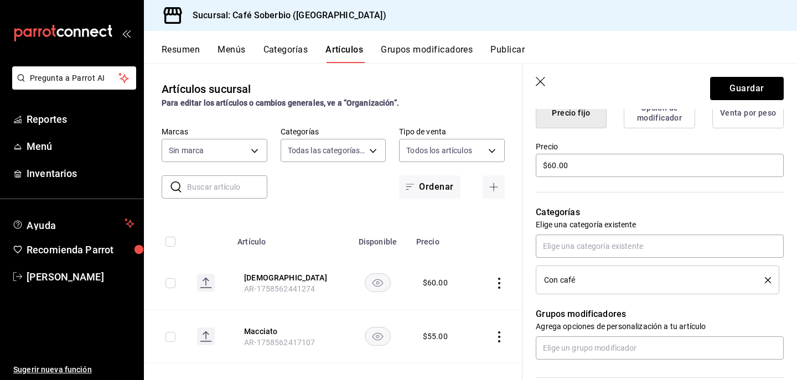
click at [548, 285] on div "Con café" at bounding box center [657, 280] width 227 height 12
click at [536, 269] on li "Con café" at bounding box center [657, 280] width 243 height 29
click at [526, 241] on div "Categorías Elige una categoría existente Con café" at bounding box center [652, 237] width 261 height 116
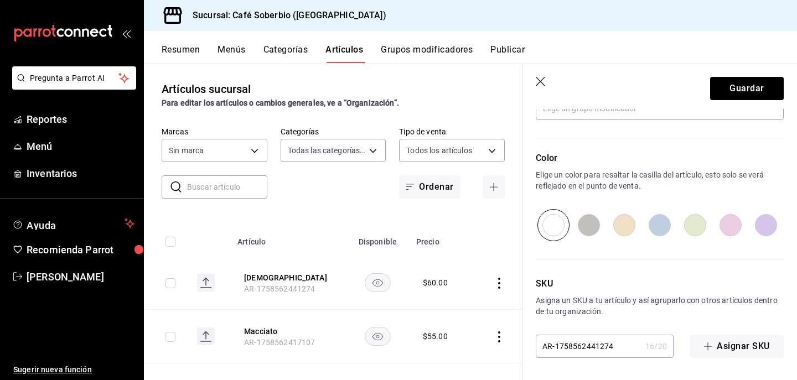
scroll to position [0, 0]
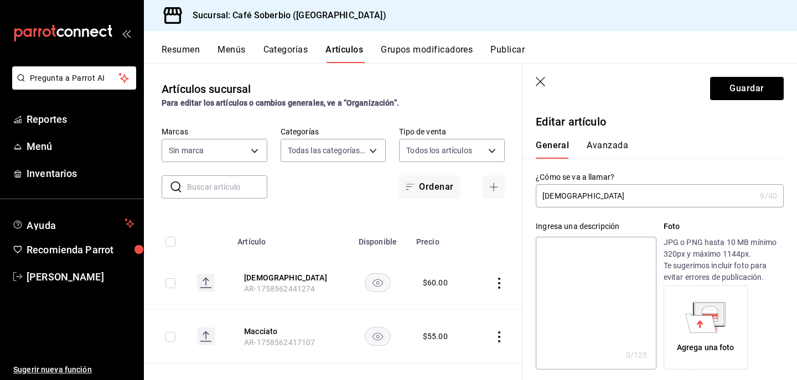
click at [611, 152] on button "Avanzada" at bounding box center [607, 149] width 41 height 19
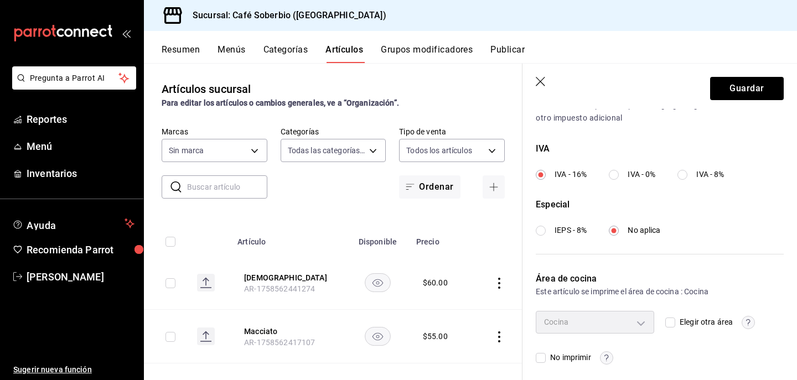
scroll to position [401, 0]
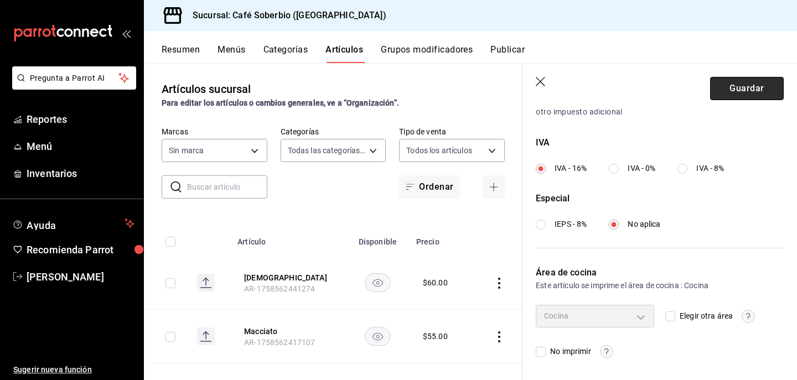
click at [720, 90] on button "Guardar" at bounding box center [747, 88] width 74 height 23
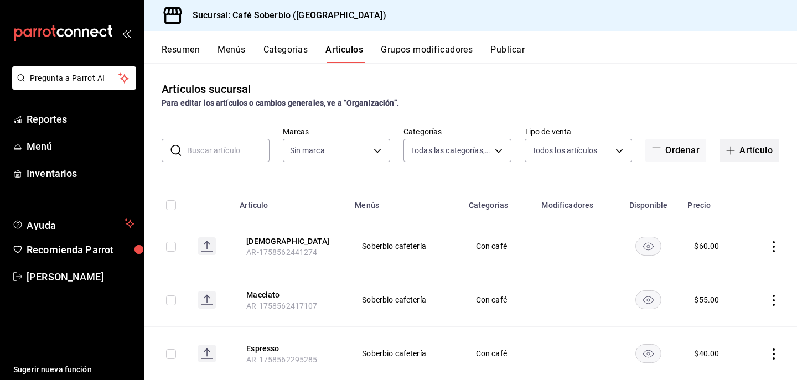
click at [760, 157] on button "Artículo" at bounding box center [749, 150] width 60 height 23
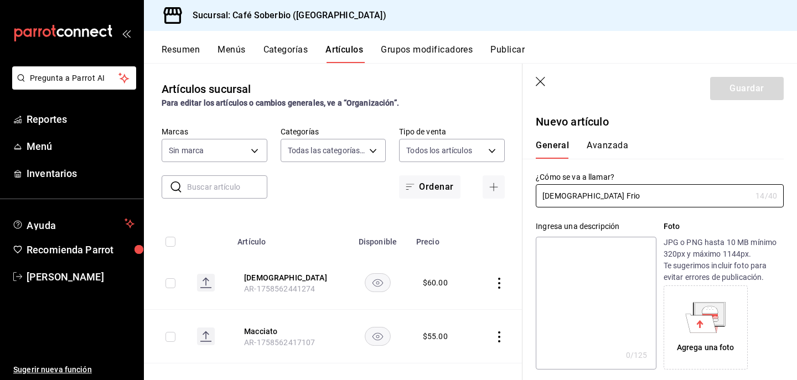
type input "Capuchino Frio"
click at [534, 217] on div "Ingresa una descripción x 0 /125 ​ Foto JPG o PNG hasta 10 MB mínimo 320px y má…" at bounding box center [652, 288] width 261 height 162
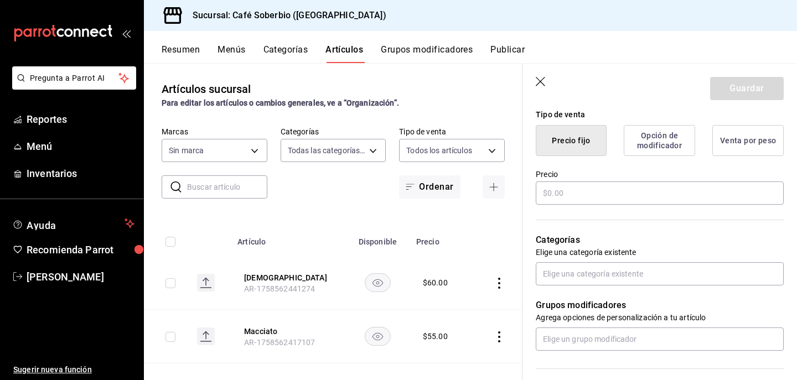
scroll to position [281, 0]
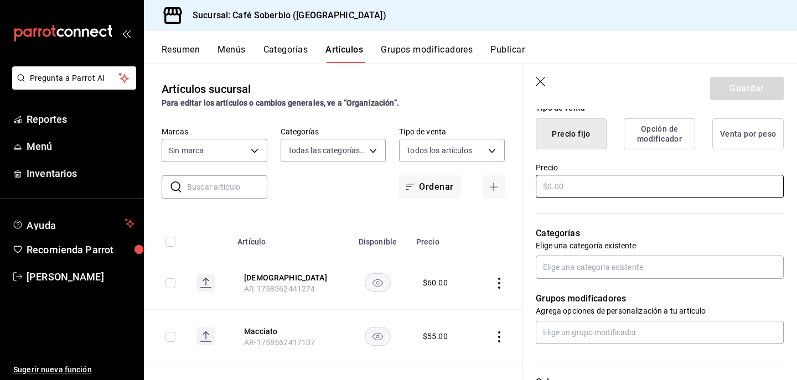
click at [594, 185] on input "text" at bounding box center [660, 186] width 248 height 23
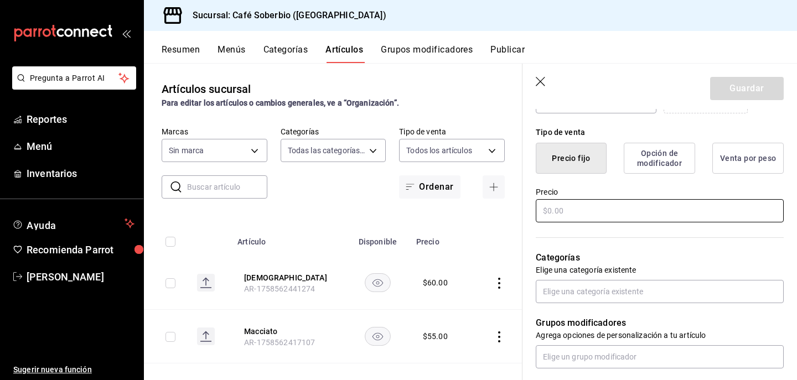
scroll to position [268, 0]
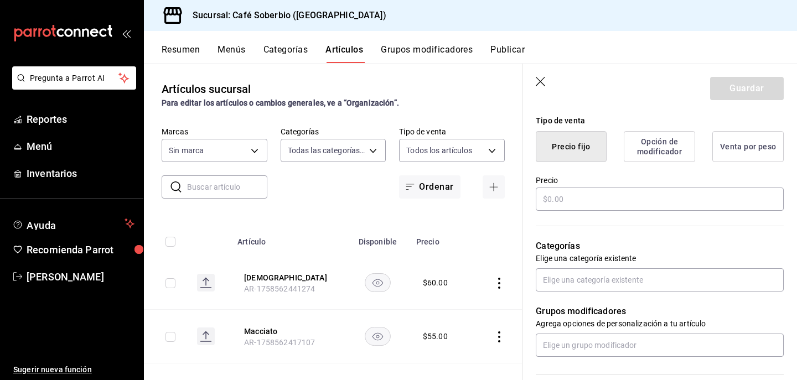
click at [537, 87] on icon "button" at bounding box center [541, 82] width 11 height 11
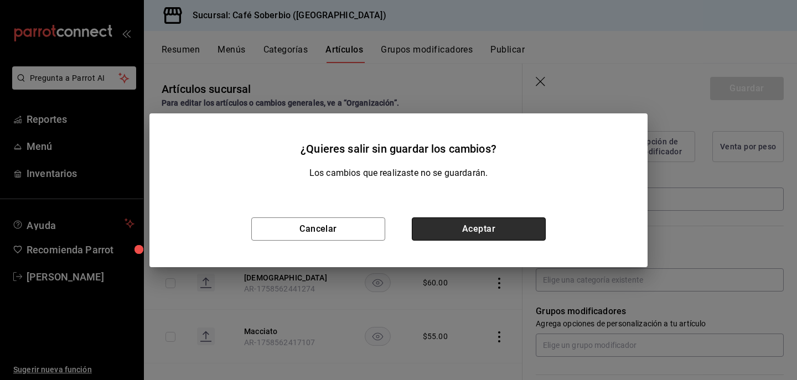
click at [485, 231] on button "Aceptar" at bounding box center [479, 228] width 134 height 23
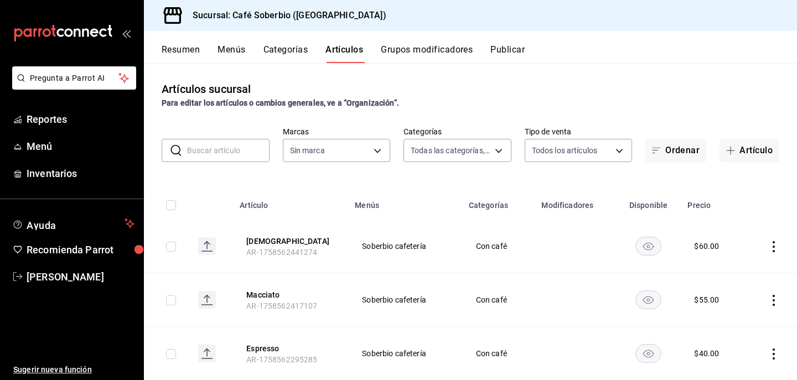
click at [513, 49] on button "Publicar" at bounding box center [507, 53] width 34 height 19
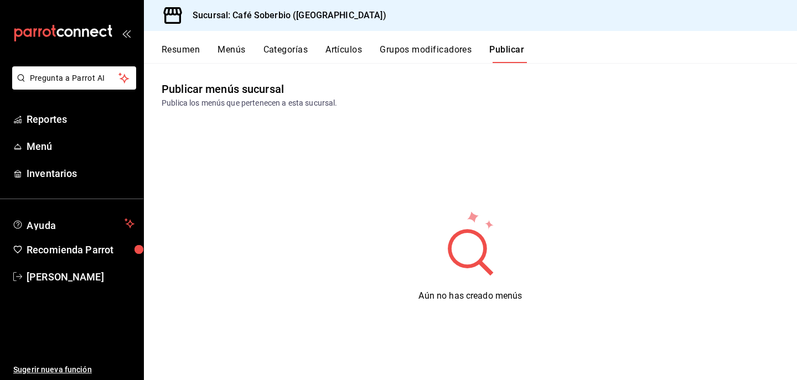
click at [355, 48] on button "Artículos" at bounding box center [343, 53] width 37 height 19
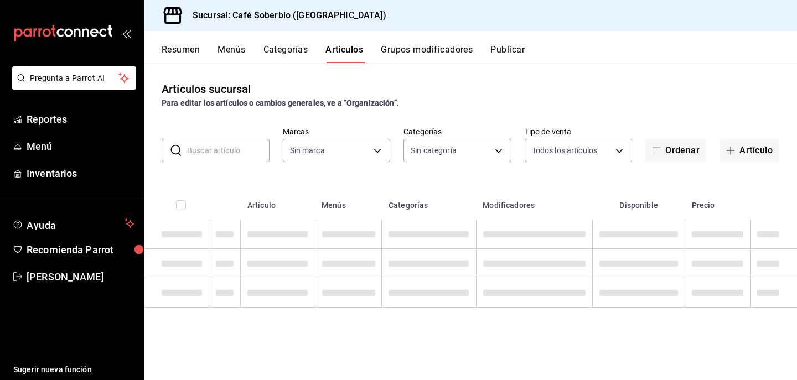
type input "57a3c601-18b3-4a8c-97ef-106bace78f7f,706db060-746a-45e8-86f8-f446d9c65370"
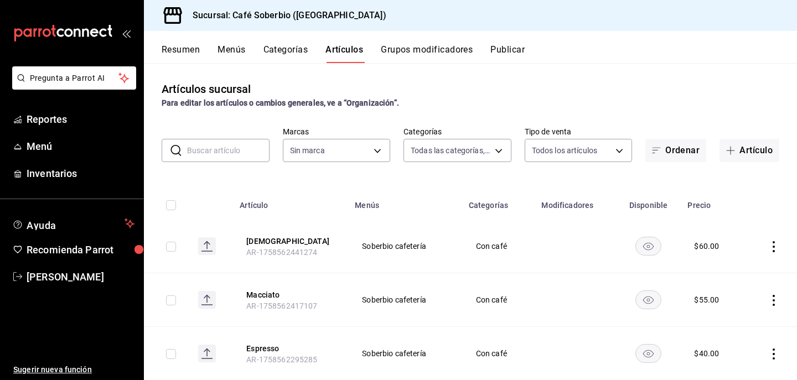
click at [510, 59] on button "Publicar" at bounding box center [507, 53] width 34 height 19
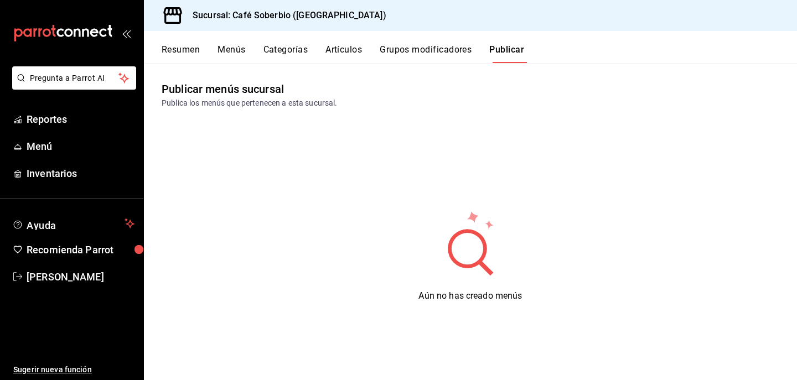
click at [185, 49] on button "Resumen" at bounding box center [181, 53] width 38 height 19
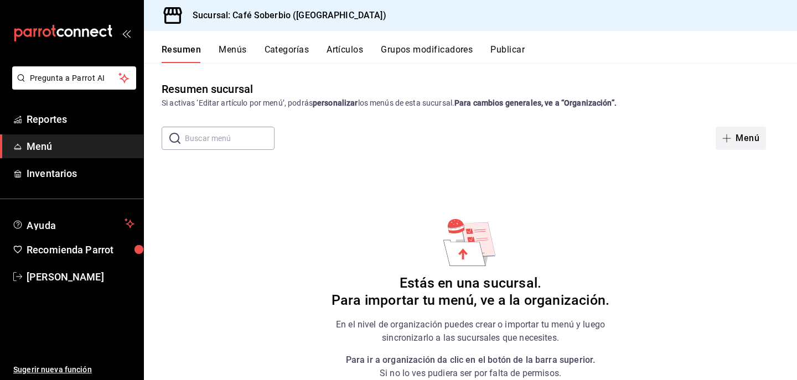
click at [745, 138] on button "Menú" at bounding box center [740, 138] width 50 height 23
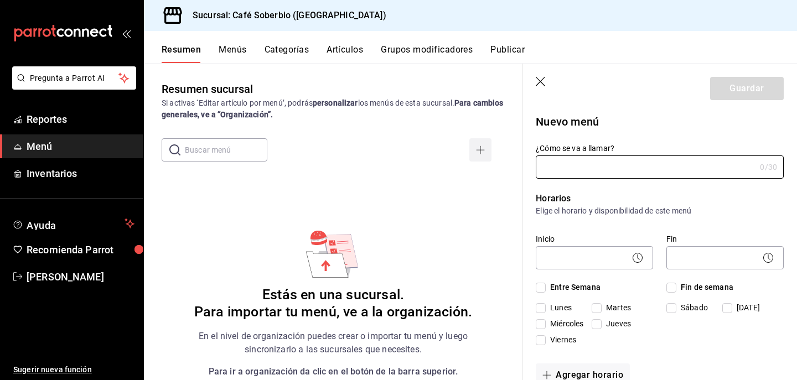
type input "1758562576911"
click at [226, 48] on button "Menús" at bounding box center [233, 53] width 28 height 19
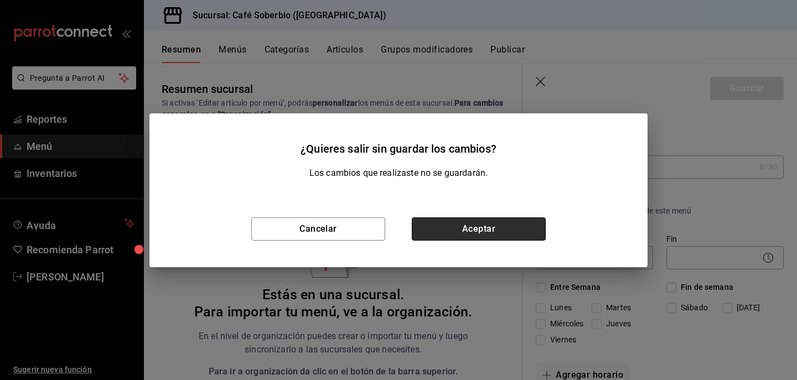
click at [438, 222] on button "Aceptar" at bounding box center [479, 228] width 134 height 23
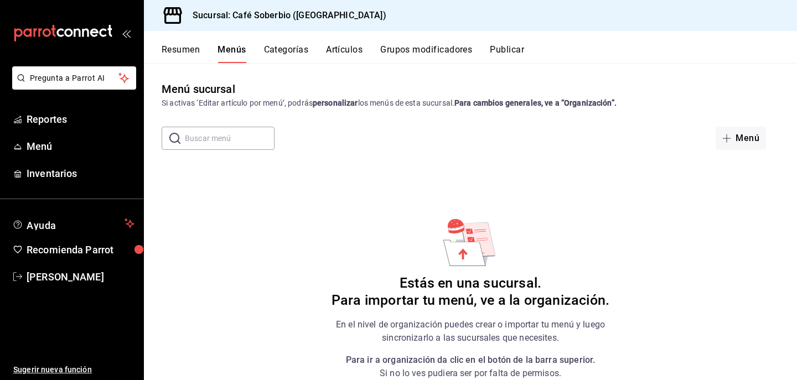
click at [182, 48] on button "Resumen" at bounding box center [181, 53] width 38 height 19
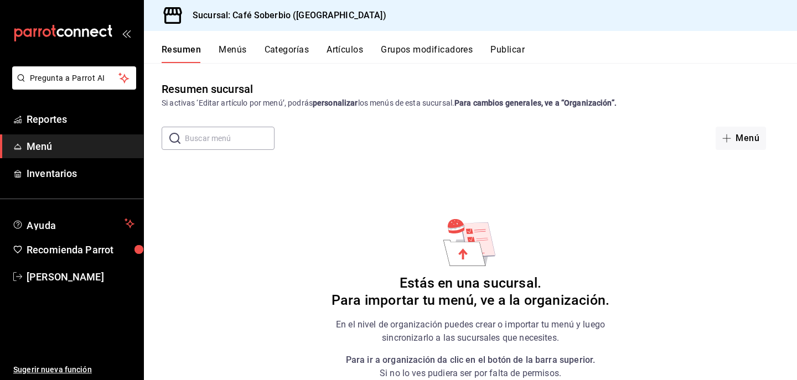
click at [743, 123] on div "Resumen sucursal Si activas ‘Editar artículo por menú’, podrás personalizar los…" at bounding box center [470, 230] width 653 height 299
click at [733, 139] on span "button" at bounding box center [728, 138] width 13 height 9
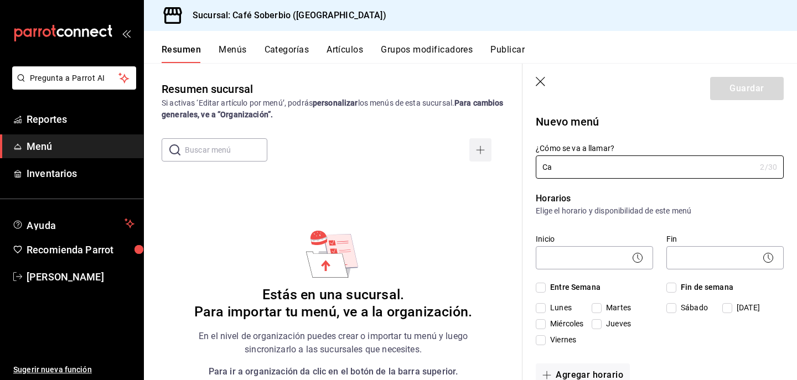
type input "C"
type input "Soberbio"
click at [665, 200] on p "Horarios" at bounding box center [660, 198] width 248 height 13
click at [542, 287] on input "Entre Semana" at bounding box center [541, 288] width 10 height 10
checkbox input "true"
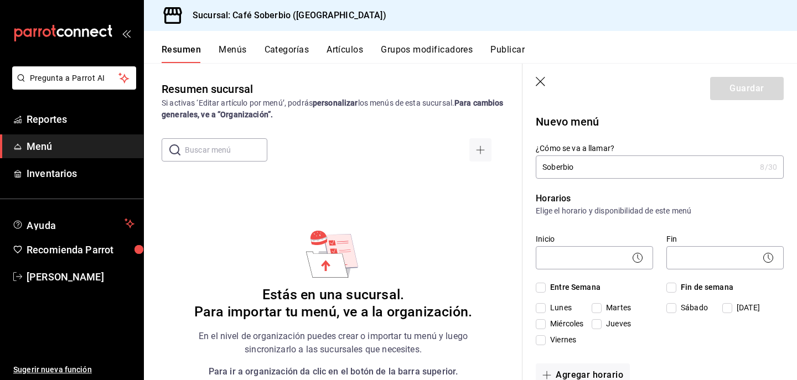
checkbox input "true"
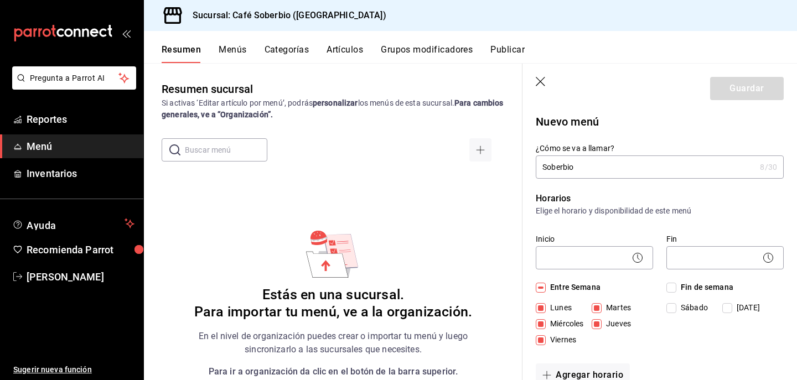
click at [674, 285] on input "Fin de semana" at bounding box center [671, 288] width 10 height 10
checkbox input "true"
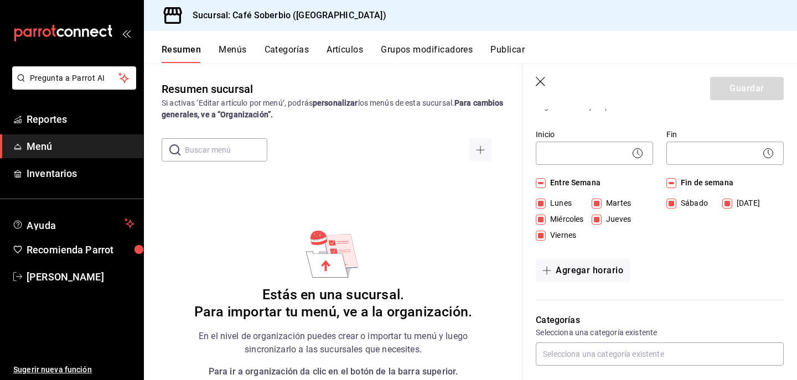
scroll to position [105, 0]
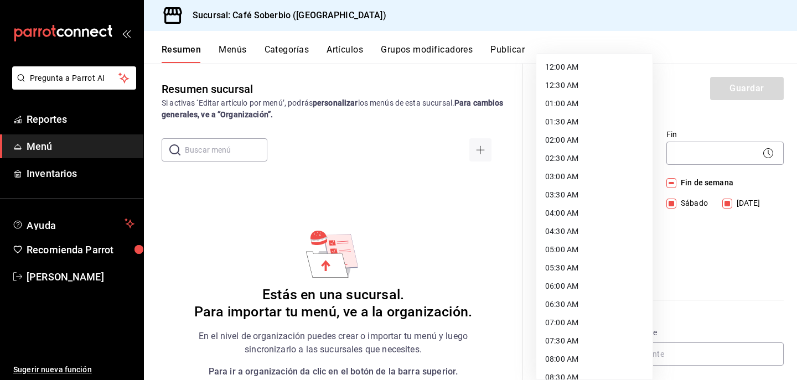
click at [563, 149] on body "Pregunta a Parrot AI Reportes Menú Inventarios Ayuda Recomienda Parrot Enrique …" at bounding box center [398, 190] width 797 height 380
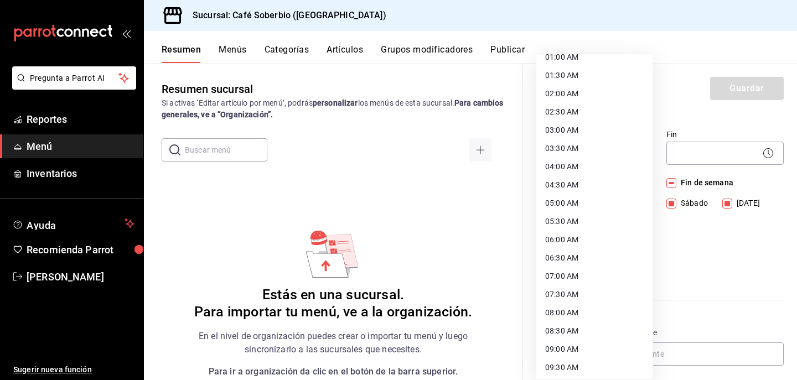
scroll to position [48, 0]
click at [579, 308] on li "08:00 AM" at bounding box center [594, 311] width 116 height 18
type input "08:00"
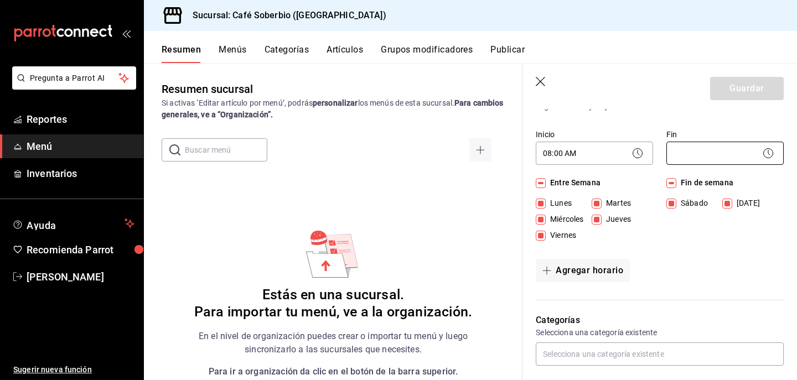
click at [682, 157] on body "Pregunta a Parrot AI Reportes Menú Inventarios Ayuda Recomienda Parrot Enrique …" at bounding box center [398, 190] width 797 height 380
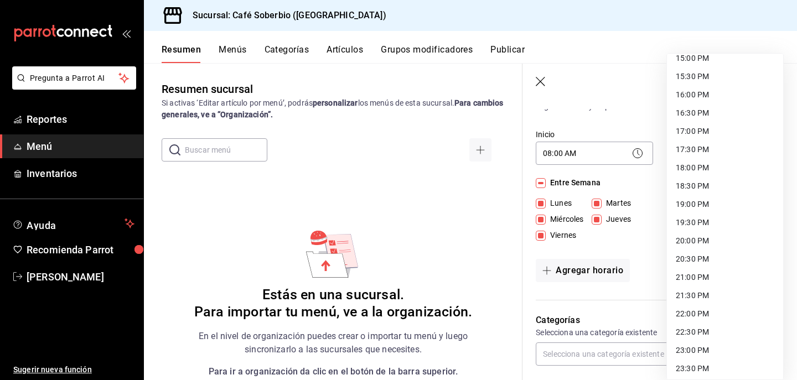
scroll to position [542, 0]
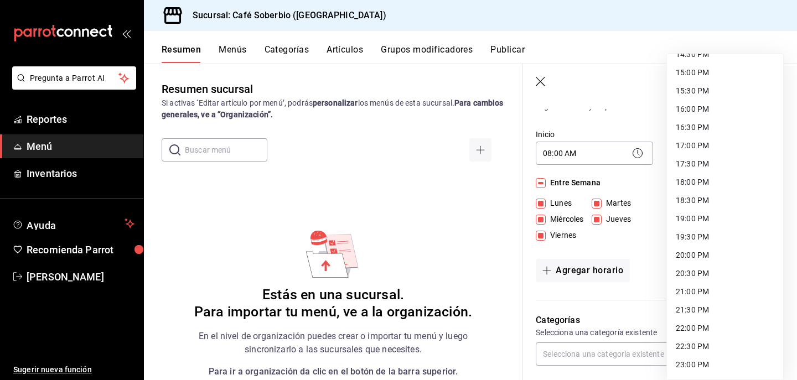
click at [692, 256] on li "20:00 PM" at bounding box center [725, 255] width 116 height 18
type input "20:00"
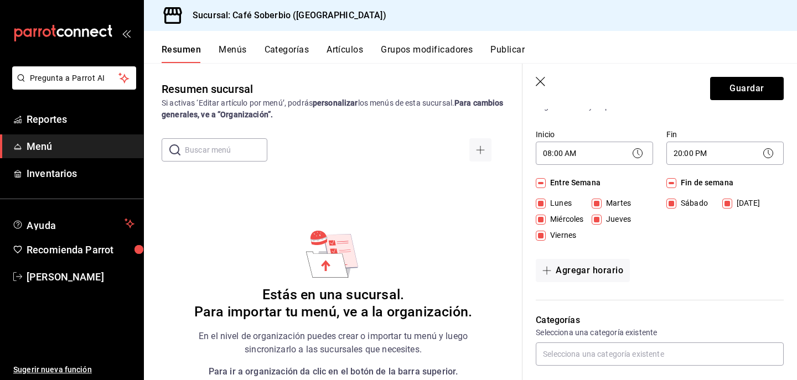
click at [655, 274] on div "Agregar horario" at bounding box center [660, 270] width 248 height 23
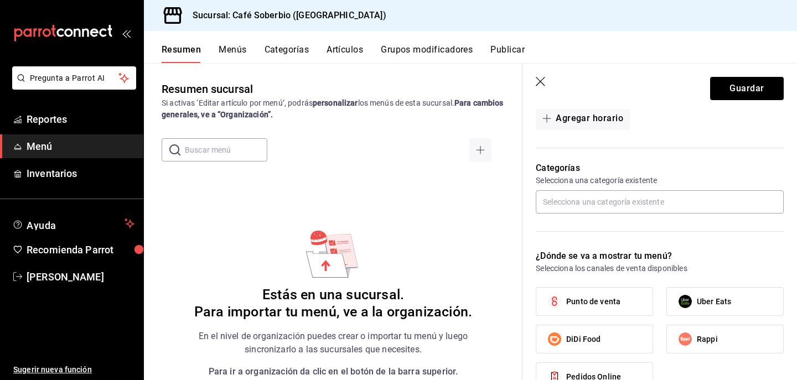
scroll to position [257, 0]
click at [632, 299] on label "Punto de venta" at bounding box center [594, 301] width 116 height 28
click at [566, 299] on input "Punto de venta" at bounding box center [554, 300] width 23 height 23
checkbox input "true"
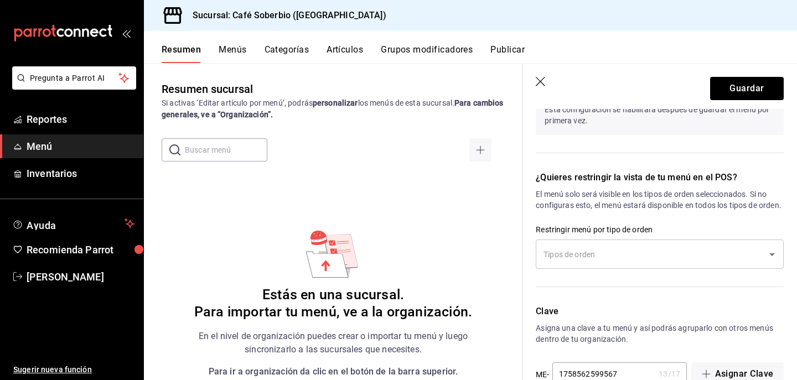
scroll to position [663, 0]
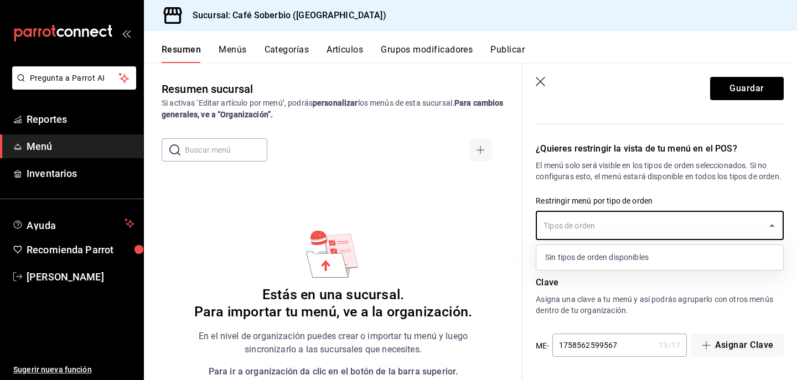
click at [595, 227] on input "text" at bounding box center [651, 225] width 221 height 19
click at [586, 259] on div "Sin tipos de orden disponibles" at bounding box center [659, 257] width 247 height 25
click at [581, 284] on p "Clave" at bounding box center [660, 282] width 248 height 13
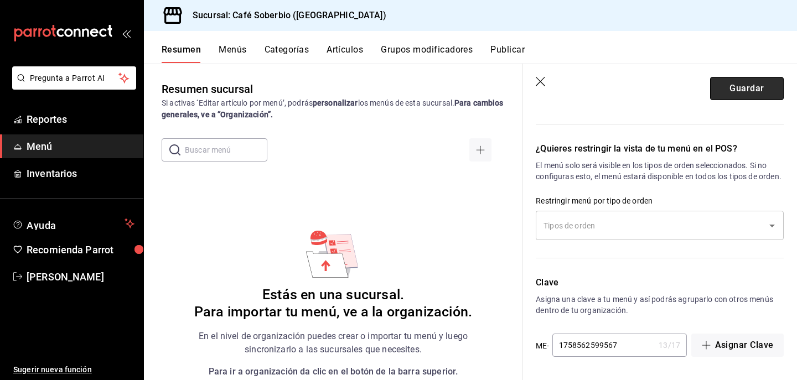
click at [736, 85] on button "Guardar" at bounding box center [747, 88] width 74 height 23
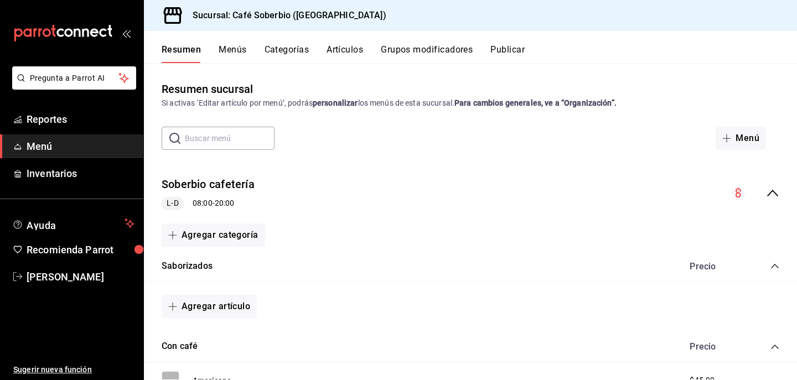
click at [231, 53] on button "Menús" at bounding box center [233, 53] width 28 height 19
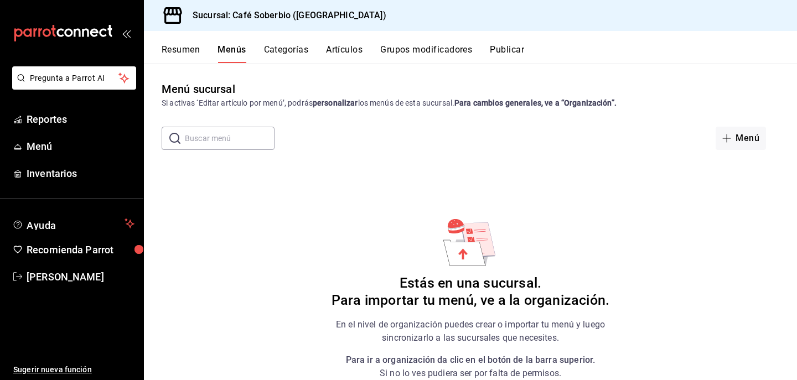
click at [180, 51] on button "Resumen" at bounding box center [181, 53] width 38 height 19
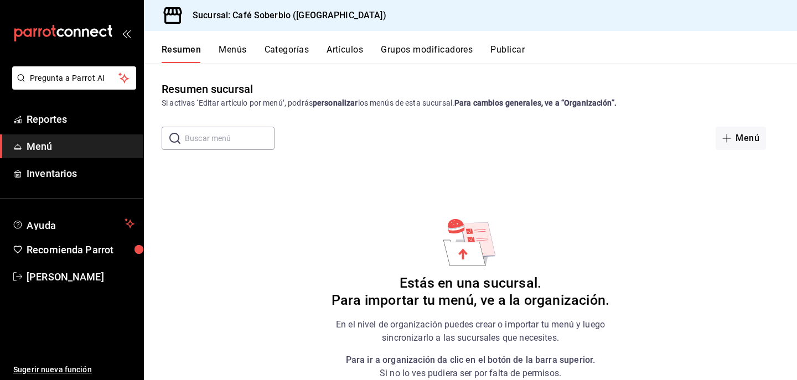
click at [238, 44] on button "Menús" at bounding box center [233, 53] width 28 height 19
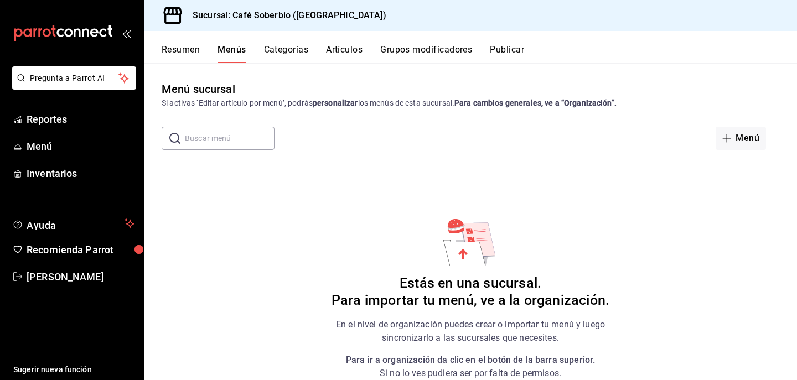
click at [217, 40] on div "Resumen Menús Categorías Artículos Grupos modificadores Publicar" at bounding box center [470, 47] width 653 height 32
click at [235, 59] on button "Menús" at bounding box center [231, 53] width 28 height 19
click at [185, 55] on button "Resumen" at bounding box center [181, 53] width 38 height 19
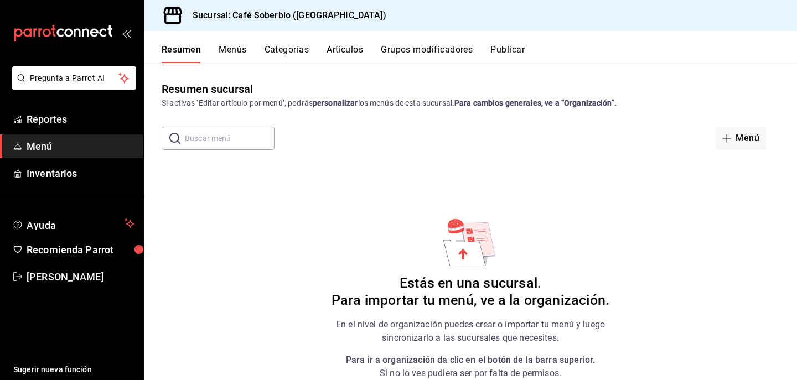
click at [235, 55] on button "Menús" at bounding box center [233, 53] width 28 height 19
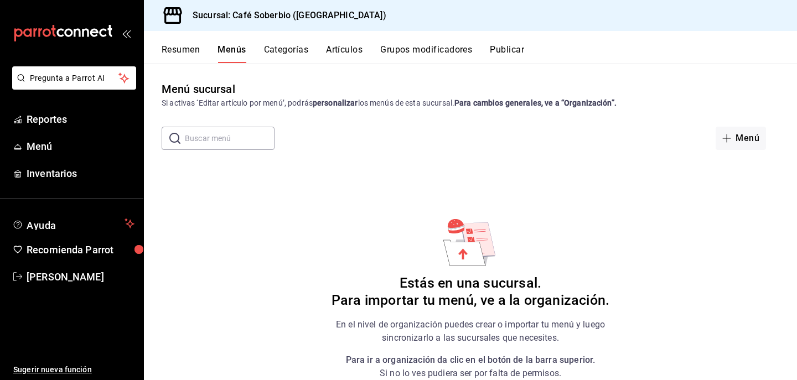
click at [226, 136] on input "text" at bounding box center [230, 138] width 90 height 22
click at [212, 141] on input "so" at bounding box center [230, 138] width 90 height 22
type input "s"
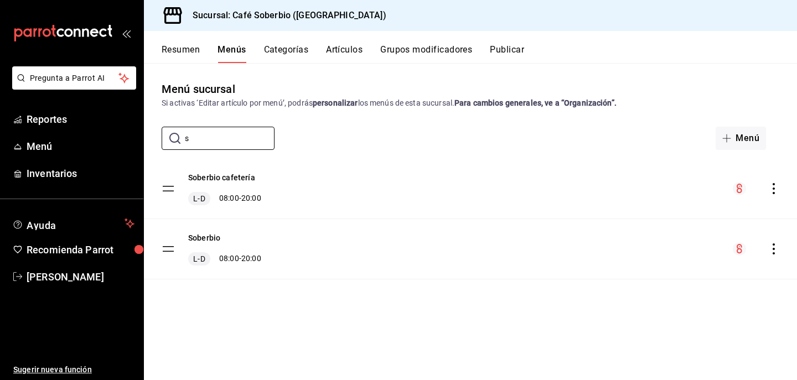
type input "s"
click at [274, 250] on div "Soberbio L-D 08:00 - 20:00" at bounding box center [470, 249] width 653 height 60
click at [689, 194] on div "Soberbio cafetería L-D 08:00 - 20:00" at bounding box center [470, 189] width 653 height 60
click at [746, 188] on div "menu-maker-table" at bounding box center [756, 188] width 46 height 13
click at [780, 192] on div "Soberbio cafetería L-D 08:00 - 20:00" at bounding box center [470, 189] width 653 height 60
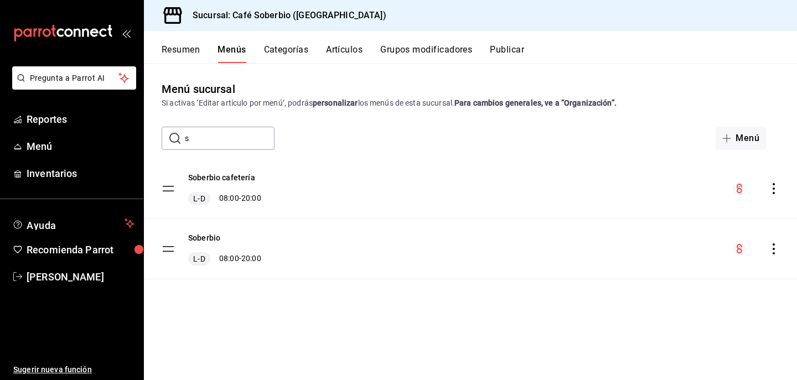
click at [769, 187] on icon "actions" at bounding box center [773, 188] width 11 height 11
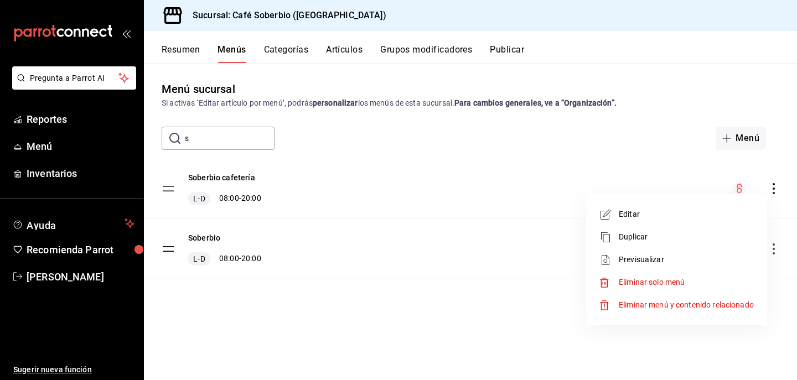
click at [679, 210] on span "Editar" at bounding box center [686, 215] width 135 height 12
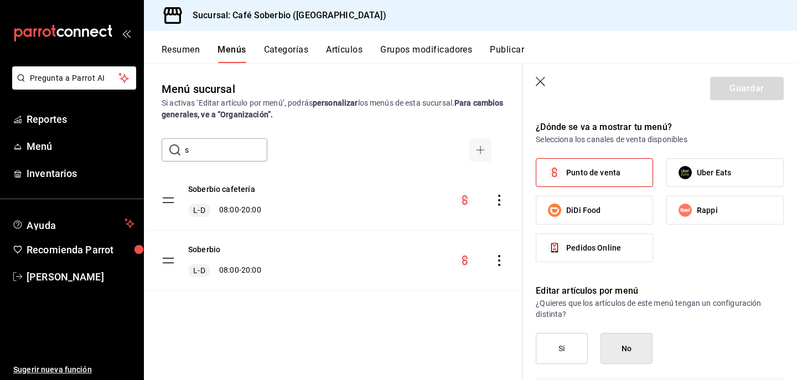
scroll to position [452, 0]
click at [626, 256] on label "Pedidos Online" at bounding box center [594, 247] width 116 height 28
click at [566, 256] on input "Pedidos Online" at bounding box center [554, 246] width 23 height 23
checkbox input "true"
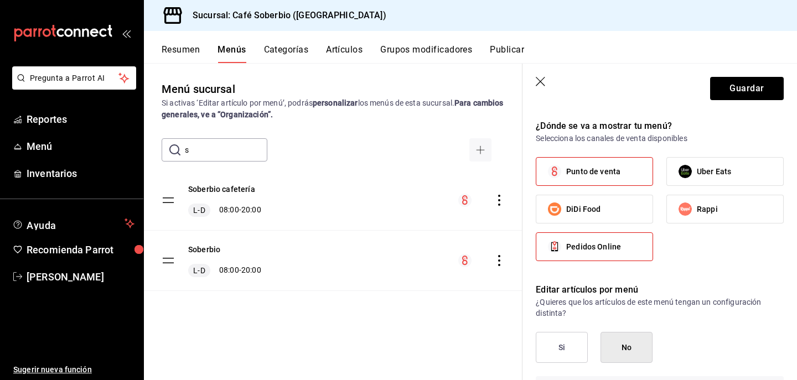
click at [682, 214] on input "Rappi" at bounding box center [684, 209] width 23 height 23
checkbox input "true"
click at [700, 178] on label "Uber Eats" at bounding box center [725, 172] width 116 height 28
click at [697, 178] on input "Uber Eats" at bounding box center [684, 171] width 23 height 23
checkbox input "true"
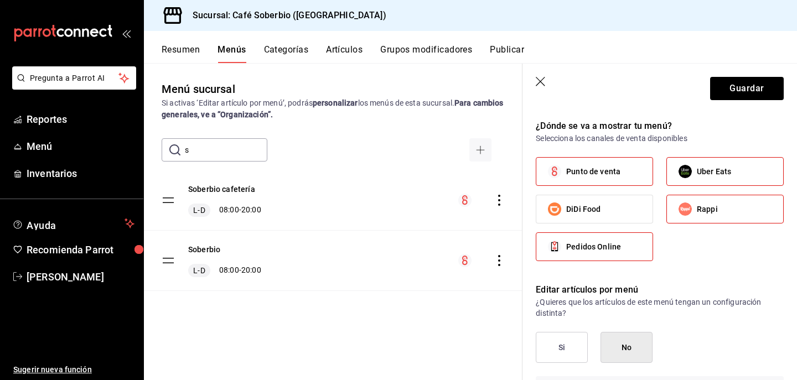
click at [615, 210] on label "DiDi Food" at bounding box center [594, 209] width 116 height 28
click at [566, 210] on input "DiDi Food" at bounding box center [554, 209] width 23 height 23
checkbox input "true"
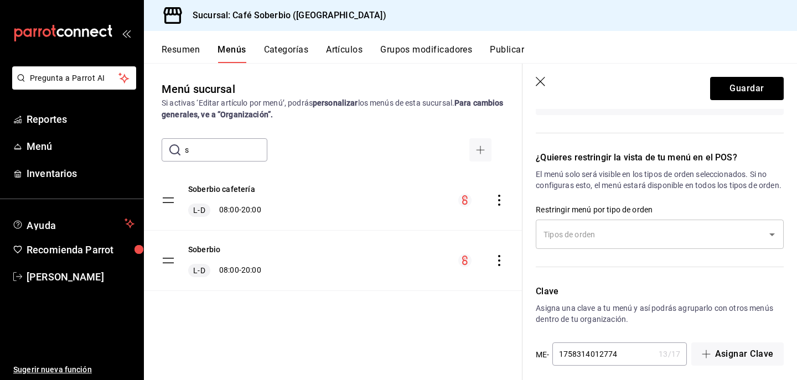
scroll to position [784, 0]
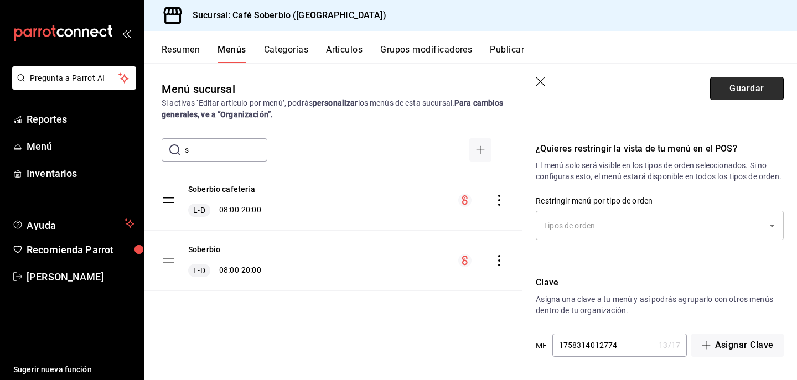
click at [749, 86] on button "Guardar" at bounding box center [747, 88] width 74 height 23
checkbox input "false"
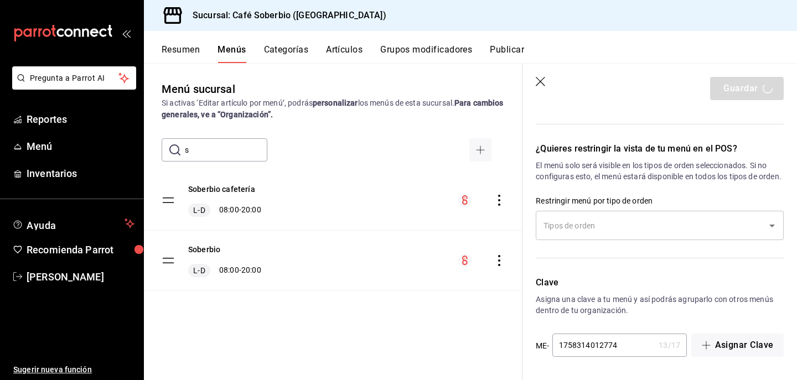
checkbox input "false"
type input "1758562689680"
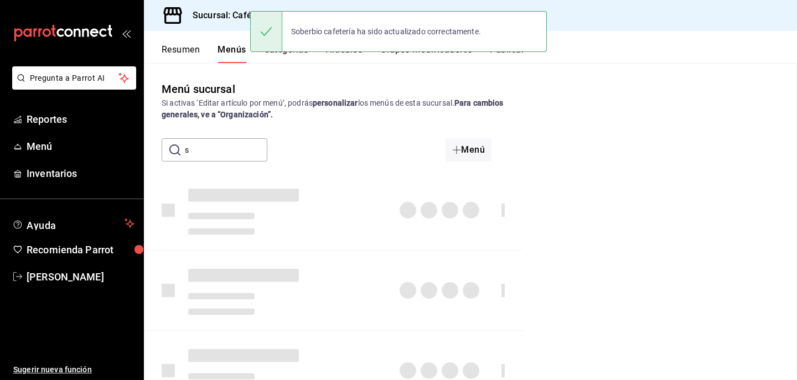
checkbox input "false"
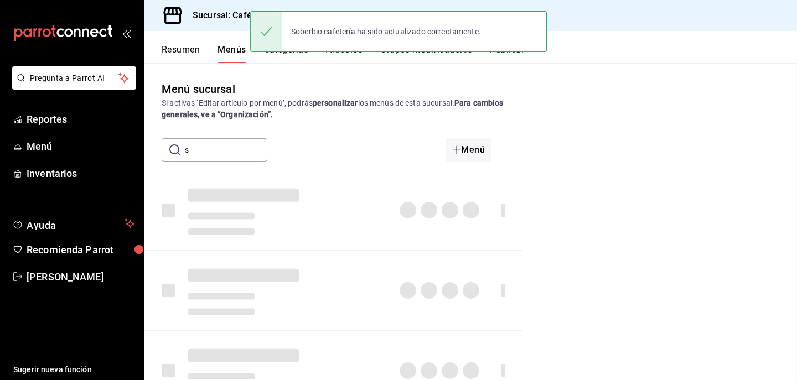
checkbox input "false"
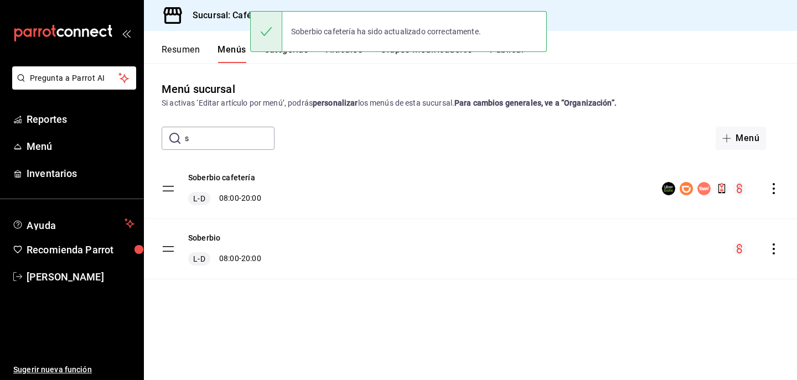
click at [499, 299] on div "Soberbio cafetería L-D 08:00 - 20:00 Soberbio L-D 08:00 - 20:00" at bounding box center [470, 235] width 653 height 152
click at [183, 50] on button "Resumen" at bounding box center [181, 53] width 38 height 19
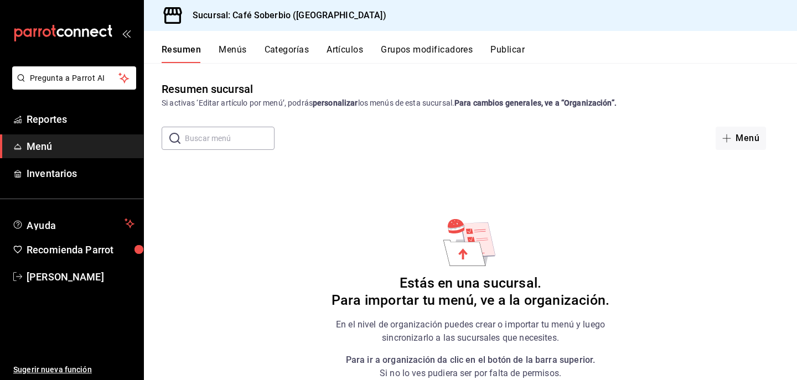
click at [234, 53] on button "Menús" at bounding box center [233, 53] width 28 height 19
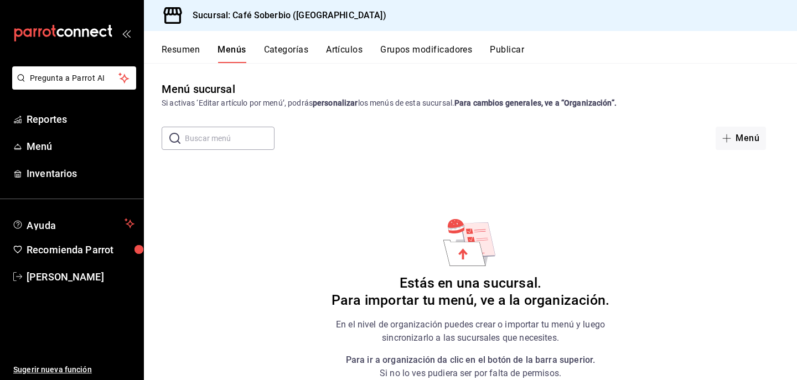
click at [221, 144] on input "text" at bounding box center [230, 138] width 90 height 22
click at [256, 283] on div "Menú sucursal Si activas ‘Editar artículo por menú’, podrás personalizar los me…" at bounding box center [470, 230] width 653 height 299
click at [80, 278] on span "[PERSON_NAME]" at bounding box center [81, 276] width 108 height 15
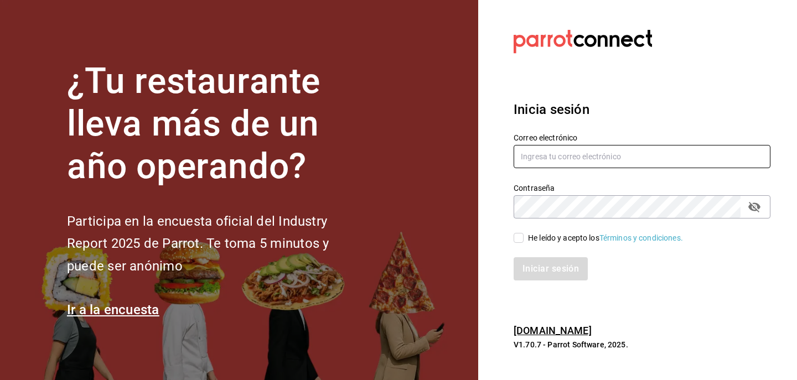
click at [608, 157] on input "text" at bounding box center [641, 156] width 257 height 23
type input "jaime.contreras.schz@gmail.com"
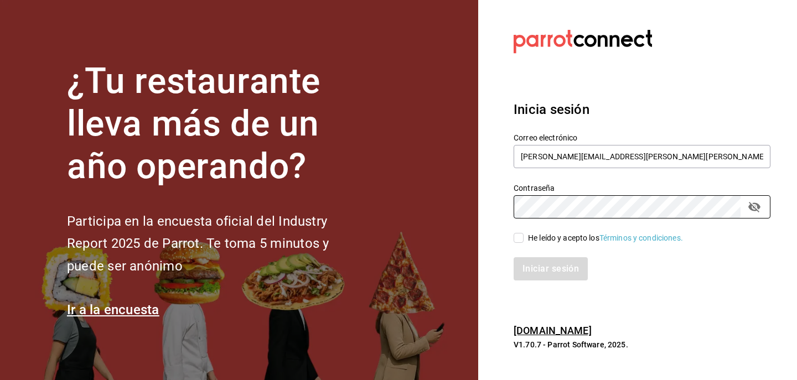
click at [519, 241] on input "He leído y acepto los Términos y condiciones." at bounding box center [518, 238] width 10 height 10
checkbox input "true"
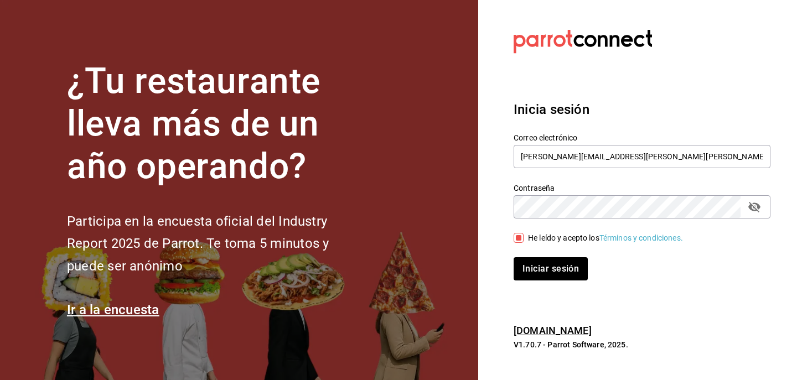
click at [543, 282] on div "Inicia sesión Correo electrónico jaime.contreras.schz@gmail.com Contraseña Cont…" at bounding box center [641, 189] width 257 height 207
click at [543, 273] on button "Iniciar sesión" at bounding box center [550, 268] width 75 height 23
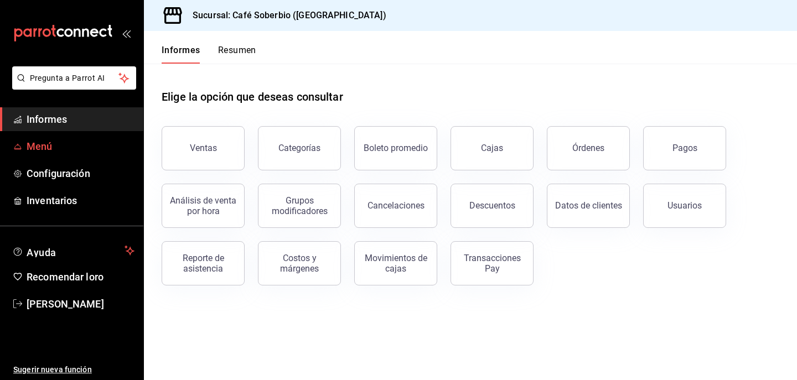
click at [83, 152] on span "Menú" at bounding box center [81, 146] width 108 height 15
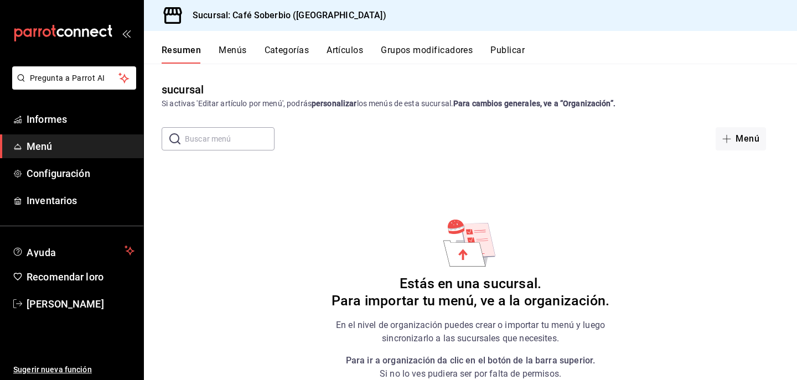
click at [536, 364] on font "Para ir a organización da clic en el botón de la barra superior." at bounding box center [471, 360] width 250 height 11
click at [492, 304] on font "Para importar tu menú, ve a la organización." at bounding box center [470, 301] width 278 height 16
click at [230, 53] on font "Menús" at bounding box center [233, 50] width 28 height 11
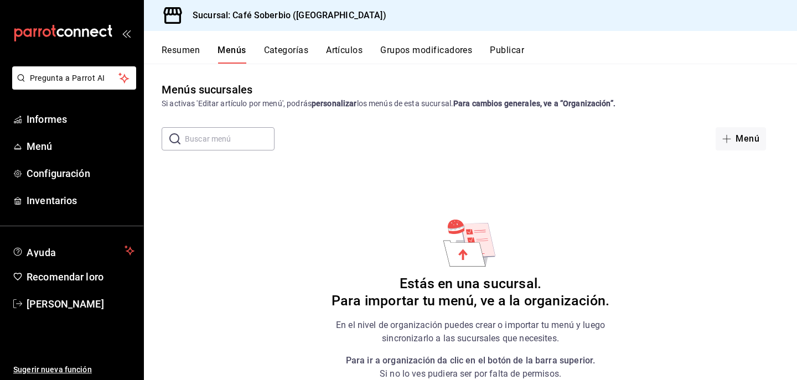
click at [200, 58] on button "Resumen" at bounding box center [181, 53] width 38 height 19
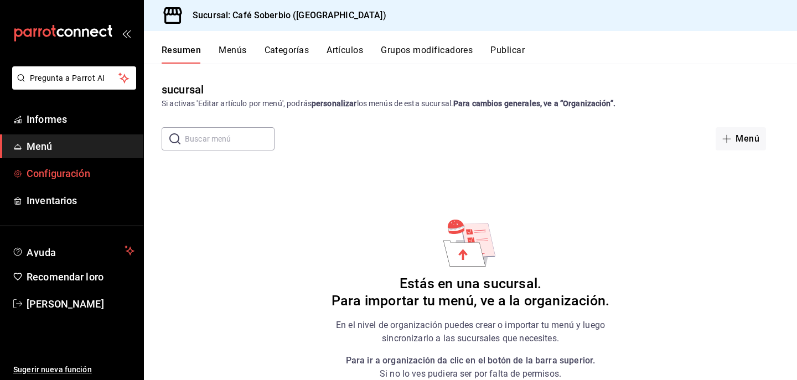
click at [98, 181] on link "Configuración" at bounding box center [71, 174] width 143 height 24
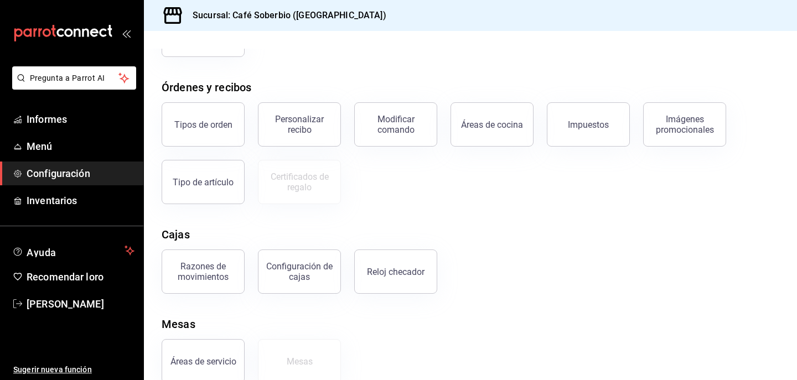
scroll to position [181, 0]
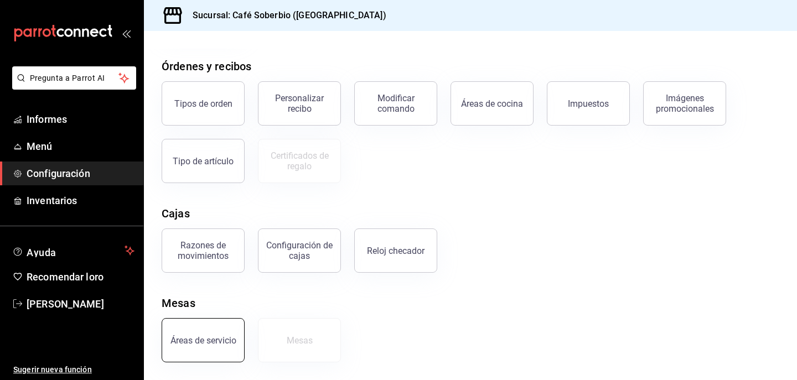
click at [212, 334] on button "Áreas de servicio" at bounding box center [203, 340] width 83 height 44
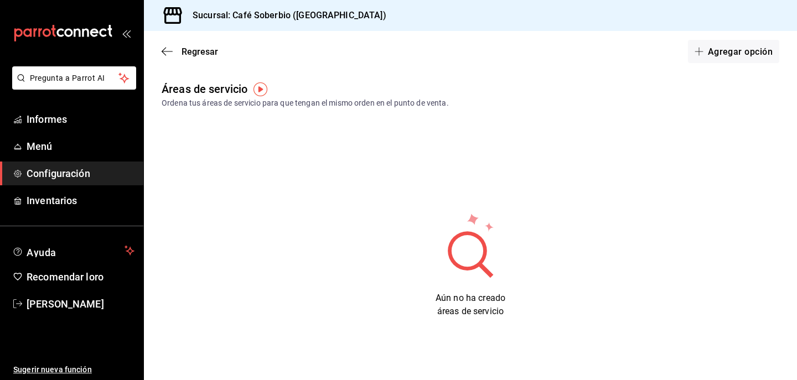
click at [72, 178] on font "Configuración" at bounding box center [59, 174] width 64 height 12
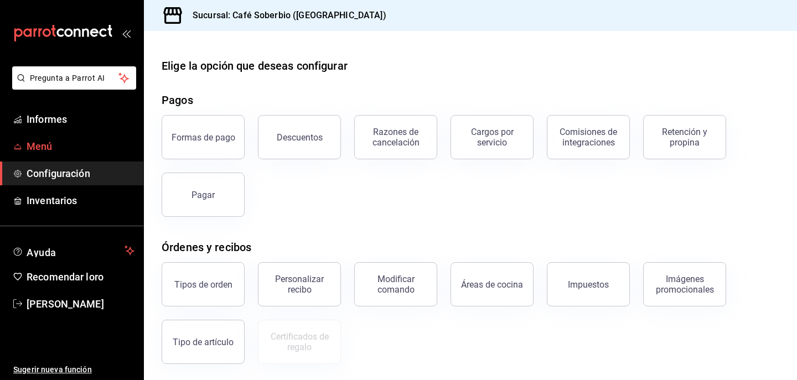
click at [54, 138] on link "Menú" at bounding box center [71, 146] width 143 height 24
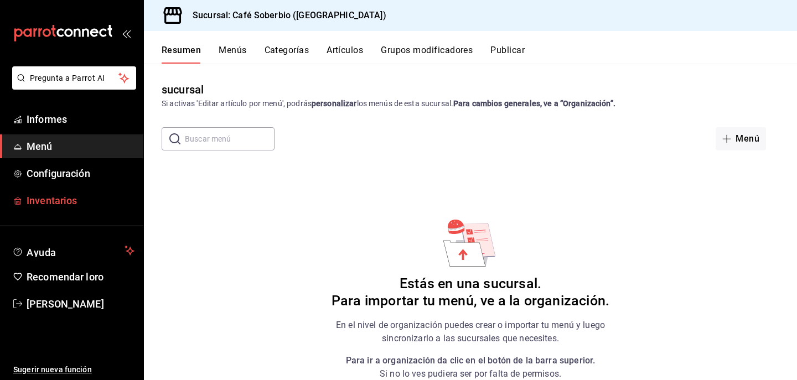
click at [71, 199] on font "Inventarios" at bounding box center [52, 201] width 50 height 12
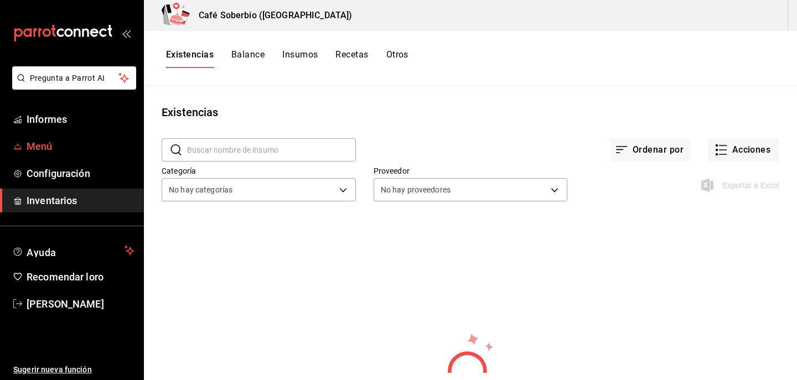
click at [66, 137] on link "Menú" at bounding box center [71, 146] width 143 height 24
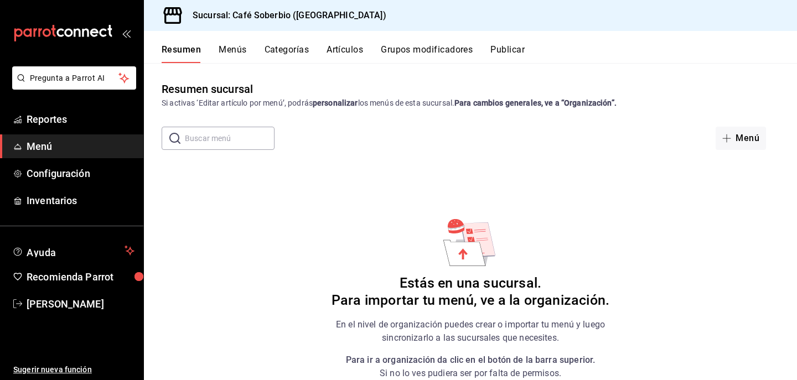
click at [380, 214] on div "Resumen sucursal Si activas ‘Editar artículo por menú’, podrás personalizar los…" at bounding box center [470, 230] width 653 height 299
click at [68, 177] on span "Configuración" at bounding box center [81, 173] width 108 height 15
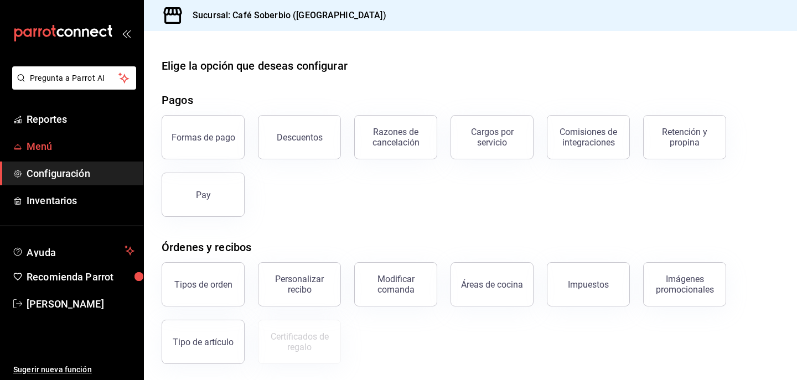
click at [87, 142] on span "Menú" at bounding box center [81, 146] width 108 height 15
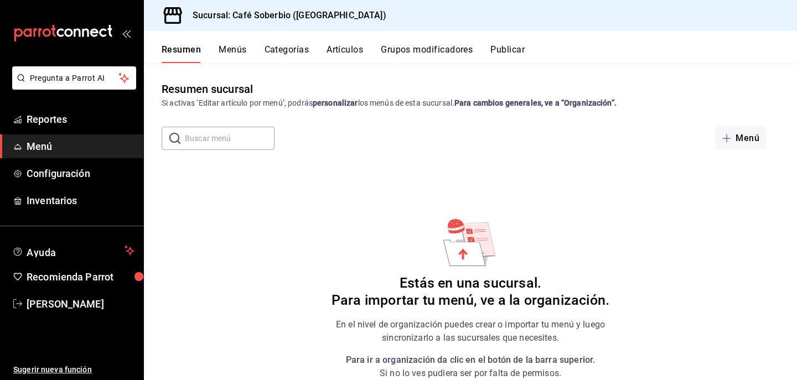
click at [216, 53] on div "Resumen Menús Categorías Artículos Grupos modificadores Publicar" at bounding box center [479, 53] width 635 height 19
click at [240, 52] on button "Menús" at bounding box center [233, 53] width 28 height 19
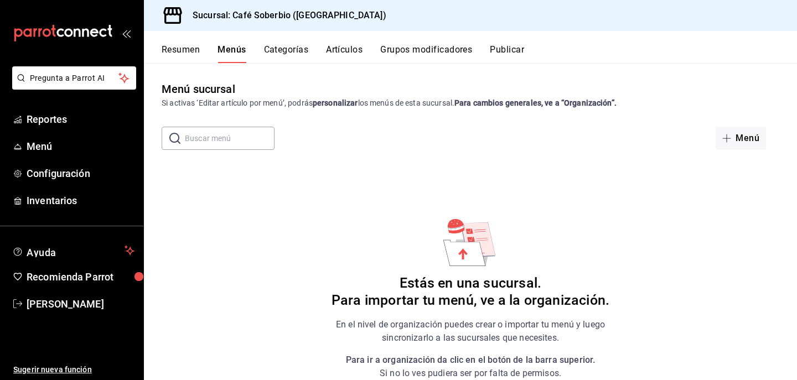
click at [193, 49] on button "Resumen" at bounding box center [181, 53] width 38 height 19
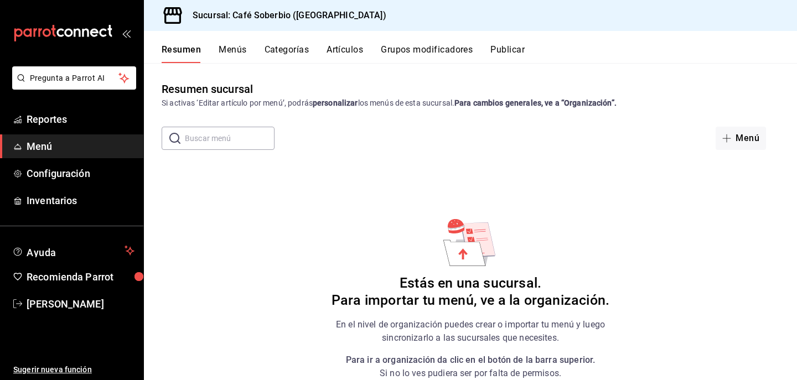
click at [241, 137] on input "text" at bounding box center [230, 138] width 90 height 22
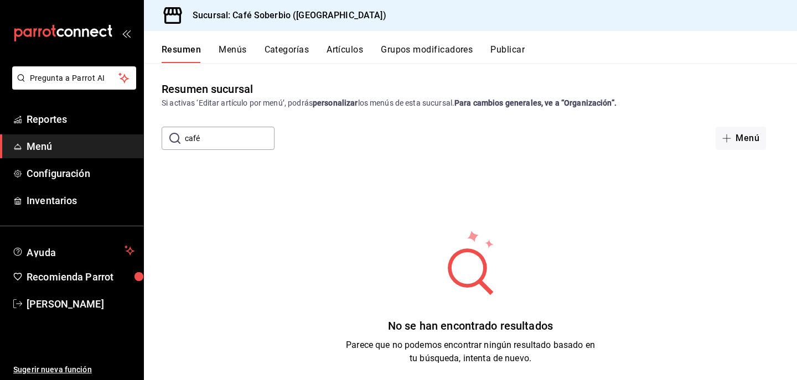
click at [221, 136] on input "café" at bounding box center [230, 138] width 90 height 22
type input "c"
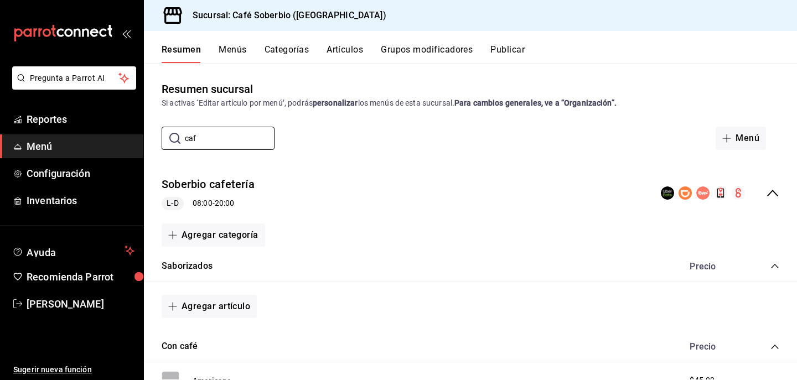
type input "caf"
click at [232, 201] on div "L-D 08:00 - 20:00" at bounding box center [208, 203] width 93 height 13
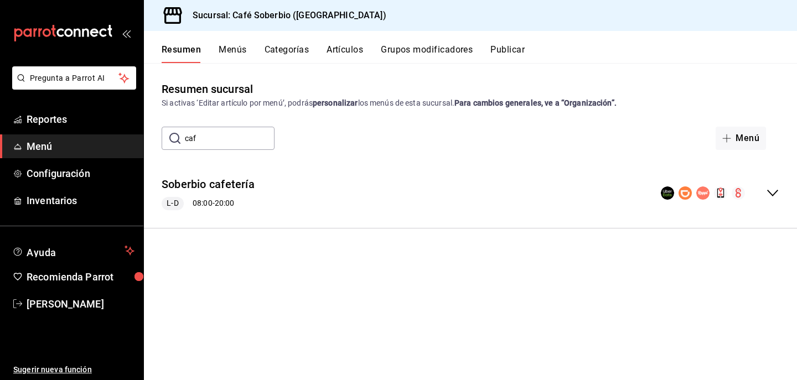
click at [361, 185] on div "Soberbio cafetería L-D 08:00 - 20:00" at bounding box center [470, 193] width 653 height 51
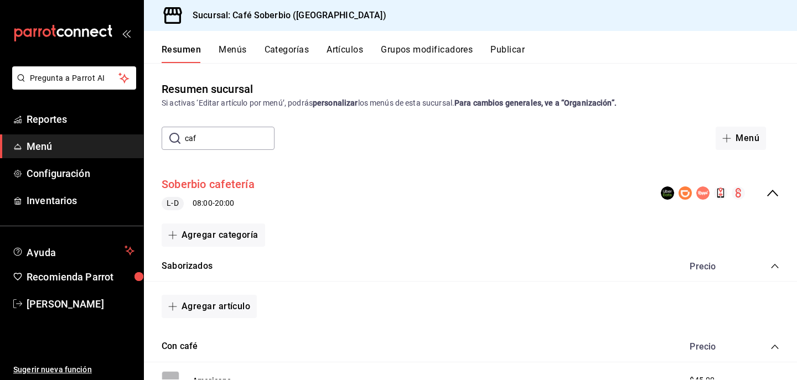
click at [240, 185] on button "Soberbio cafetería" at bounding box center [208, 185] width 93 height 16
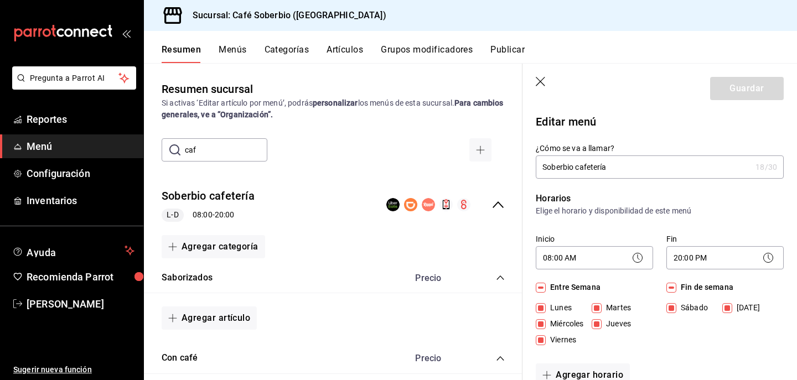
click at [534, 75] on header "Guardar" at bounding box center [659, 86] width 274 height 45
click at [538, 76] on header "Guardar" at bounding box center [659, 86] width 274 height 45
click at [537, 91] on header "Guardar" at bounding box center [659, 86] width 274 height 45
click at [66, 180] on span "Configuración" at bounding box center [81, 173] width 108 height 15
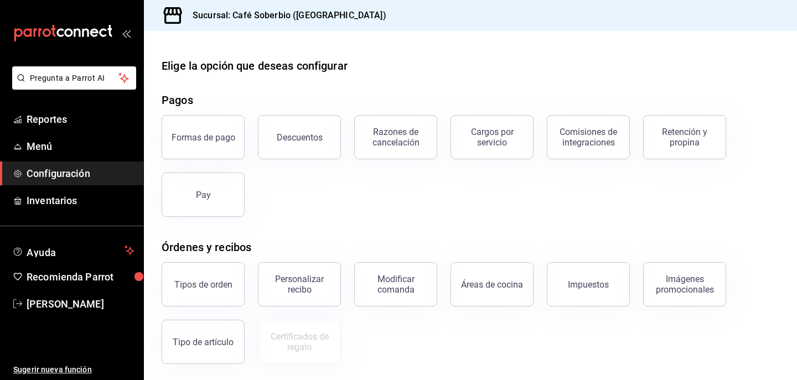
scroll to position [181, 0]
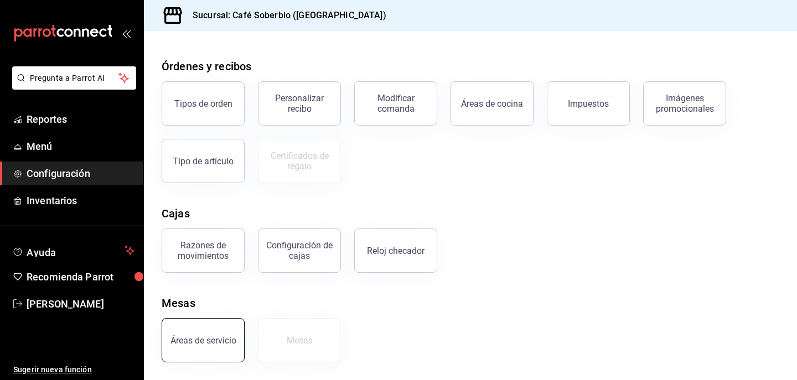
click at [217, 352] on button "Áreas de servicio" at bounding box center [203, 340] width 83 height 44
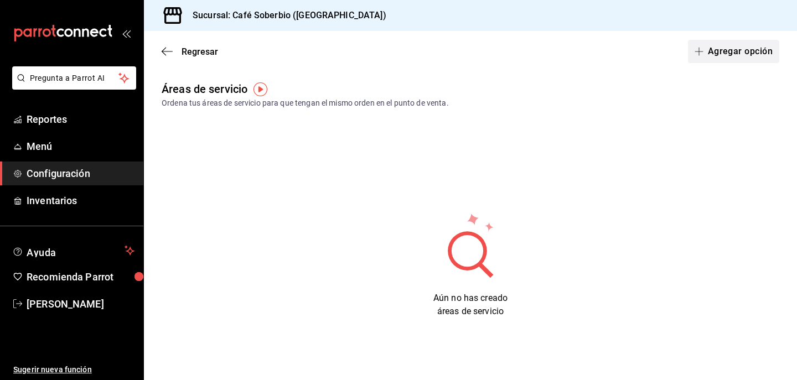
click at [704, 51] on span "button" at bounding box center [700, 51] width 13 height 9
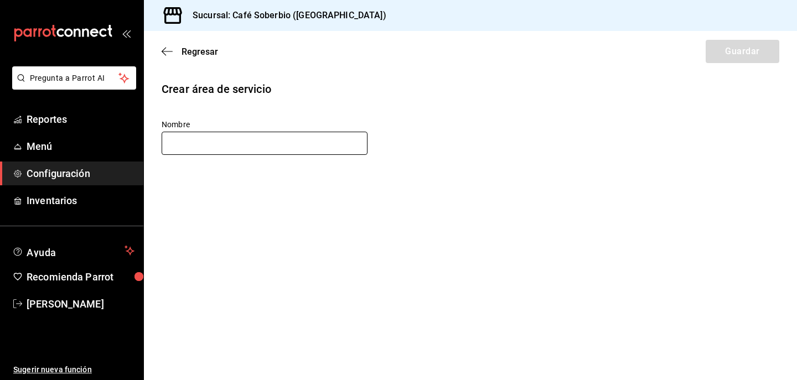
click at [286, 150] on input "text" at bounding box center [265, 143] width 206 height 23
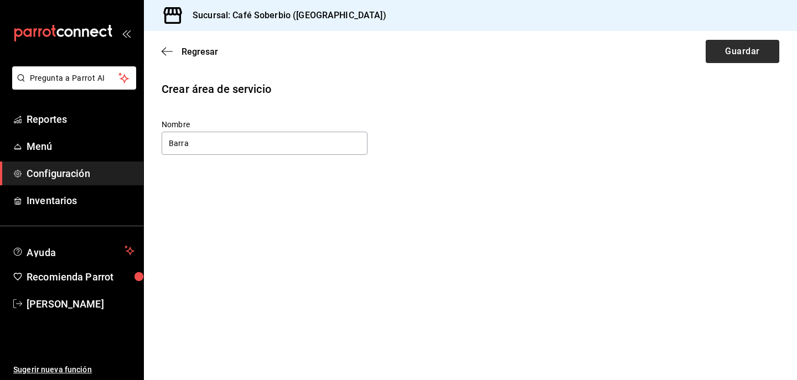
type input "Barra"
click at [727, 53] on button "Guardar" at bounding box center [742, 51] width 74 height 23
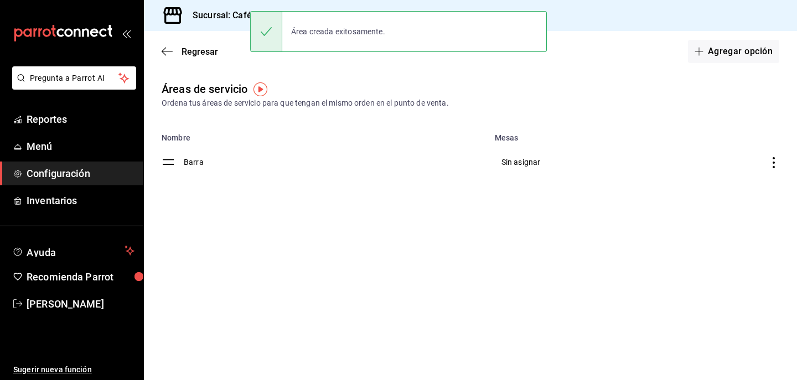
click at [769, 162] on icon "discountsTable" at bounding box center [773, 162] width 11 height 11
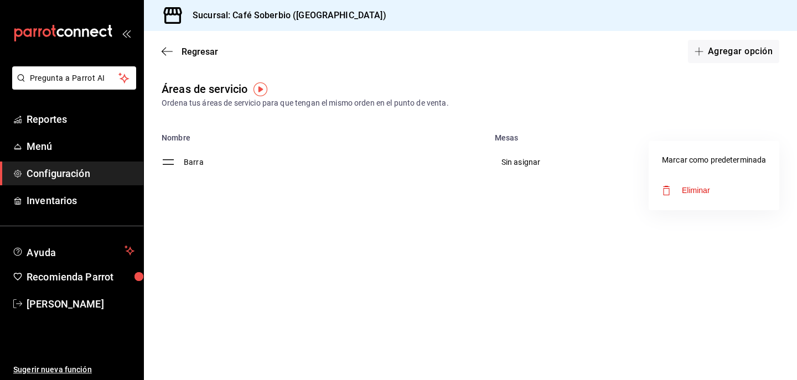
click at [577, 176] on div at bounding box center [398, 190] width 797 height 380
click at [173, 58] on div "Regresar Agregar opción" at bounding box center [470, 51] width 653 height 41
click at [200, 50] on span "Regresar" at bounding box center [199, 51] width 37 height 11
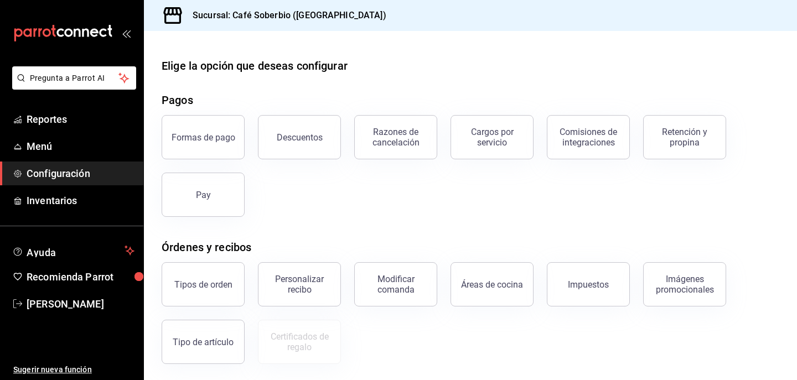
scroll to position [181, 0]
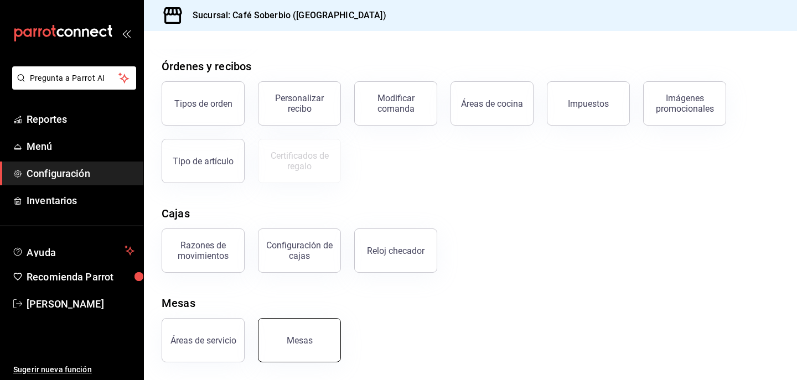
click at [317, 350] on button "Mesas" at bounding box center [299, 340] width 83 height 44
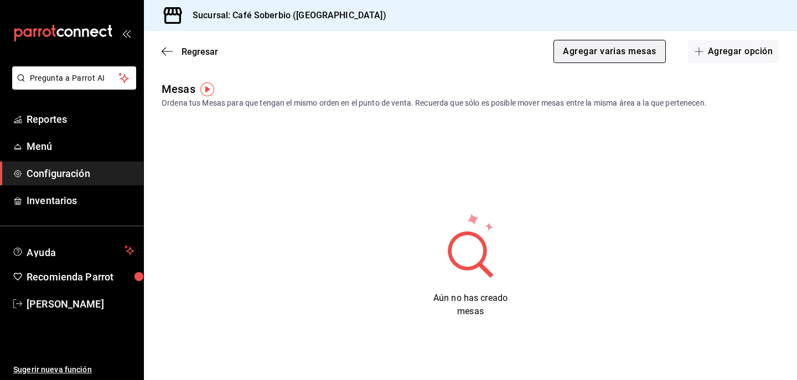
click at [637, 49] on button "Agregar varias mesas" at bounding box center [609, 51] width 112 height 23
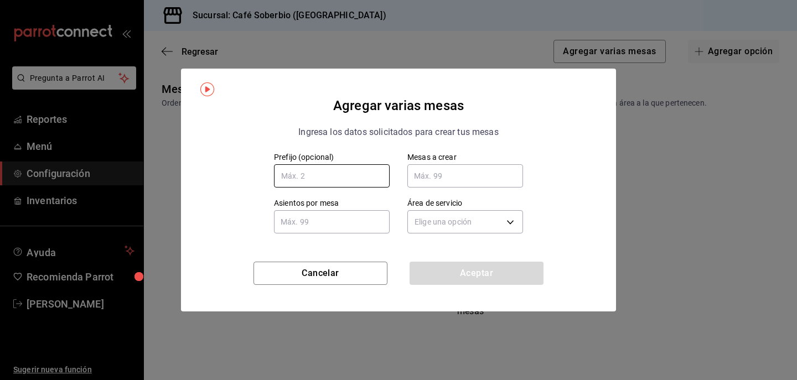
click at [328, 181] on input "text" at bounding box center [332, 175] width 116 height 23
type input "1"
click at [342, 224] on input "text" at bounding box center [332, 222] width 116 height 22
click at [350, 177] on input "1" at bounding box center [332, 175] width 116 height 23
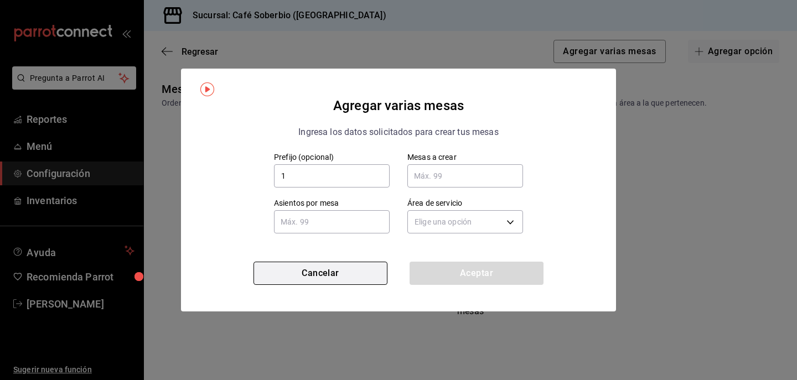
click at [343, 272] on button "Cancelar" at bounding box center [320, 273] width 134 height 23
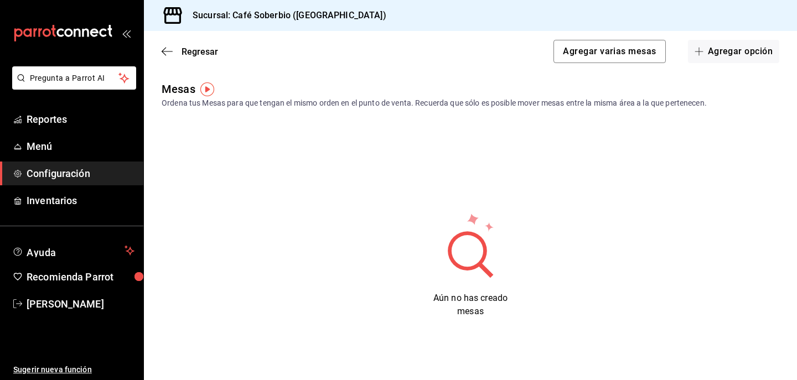
click at [722, 63] on div "Regresar Agregar varias mesas Agregar opción" at bounding box center [470, 51] width 653 height 41
click at [713, 47] on button "Agregar opción" at bounding box center [733, 51] width 91 height 23
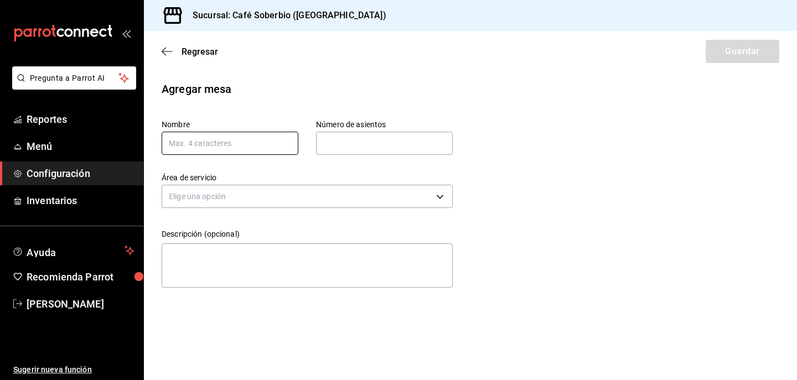
click at [222, 148] on input "text" at bounding box center [230, 143] width 137 height 23
click at [213, 145] on input "Mesa" at bounding box center [230, 143] width 137 height 23
type input "M"
type input "1"
click at [354, 145] on input "text" at bounding box center [384, 143] width 137 height 22
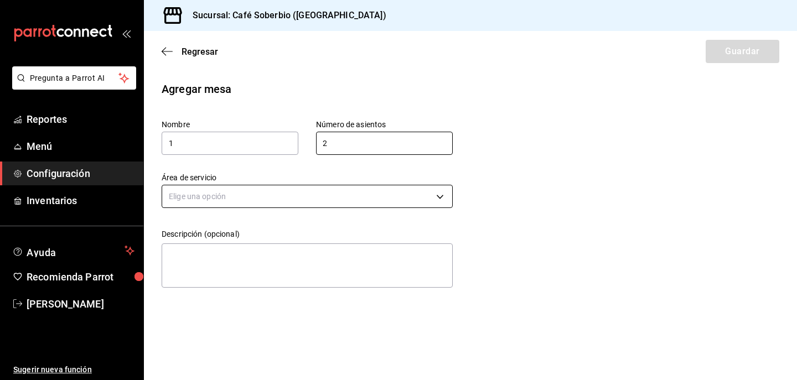
type input "2"
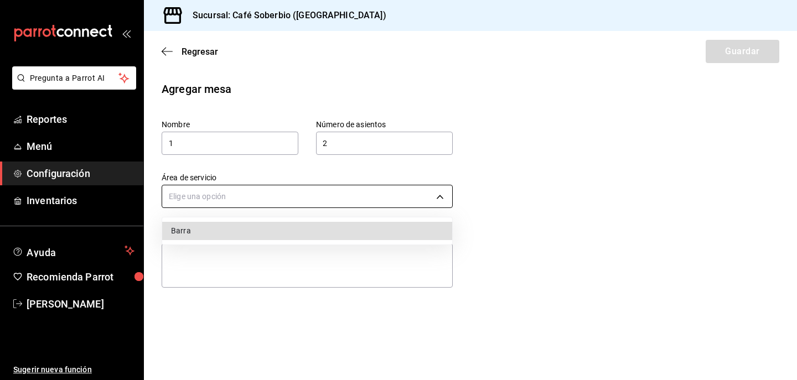
click at [277, 205] on body "Pregunta a Parrot AI Reportes Menú Configuración Inventarios Ayuda Recomienda P…" at bounding box center [398, 190] width 797 height 380
click at [263, 231] on li "Barra" at bounding box center [307, 231] width 290 height 18
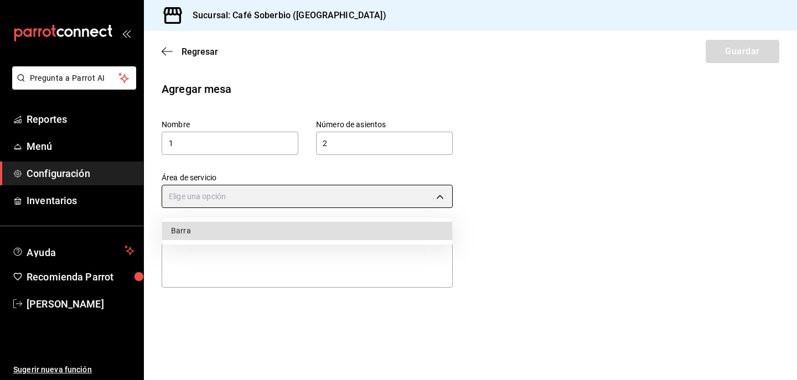
type input "b84fef62-8571-4495-a30e-940544c500d9"
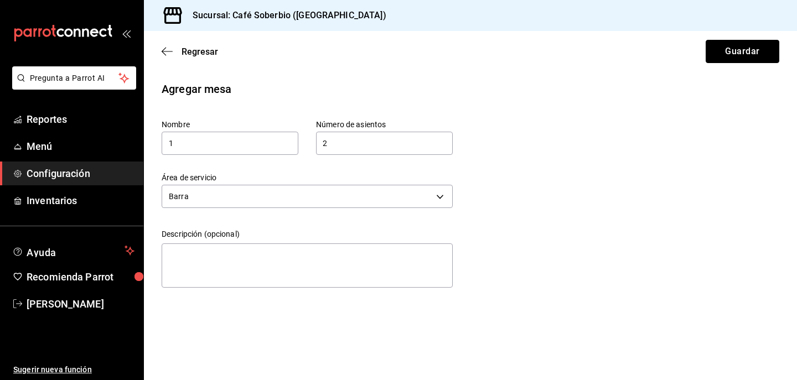
click at [725, 61] on button "Guardar" at bounding box center [742, 51] width 74 height 23
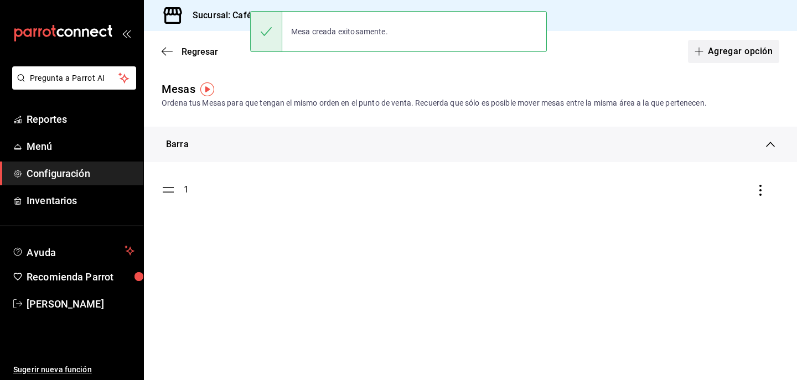
click at [748, 51] on button "Agregar opción" at bounding box center [733, 51] width 91 height 23
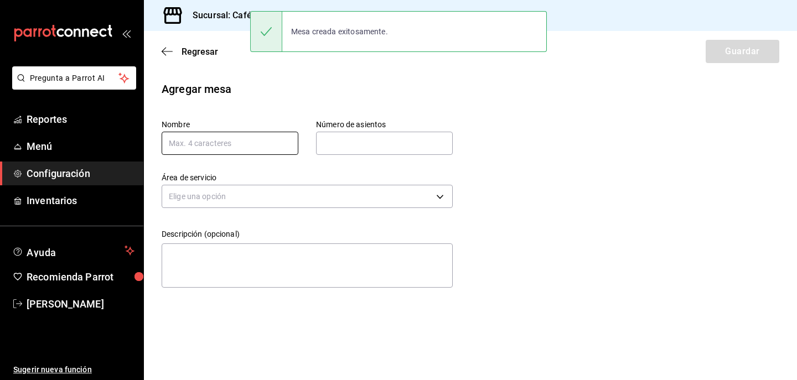
click at [255, 146] on input "text" at bounding box center [230, 143] width 137 height 23
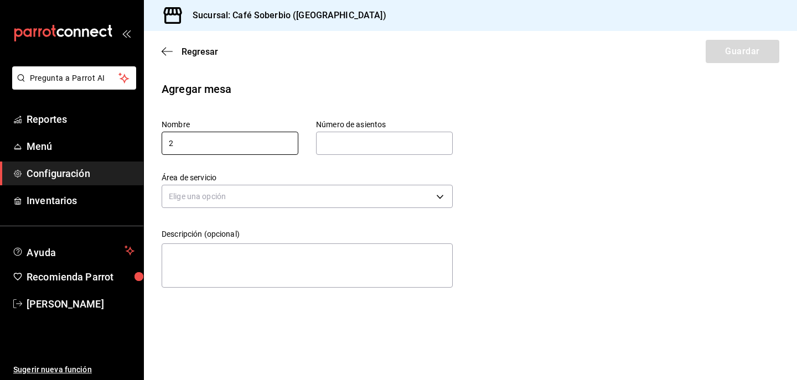
type input "2"
click at [369, 137] on input "text" at bounding box center [384, 143] width 137 height 22
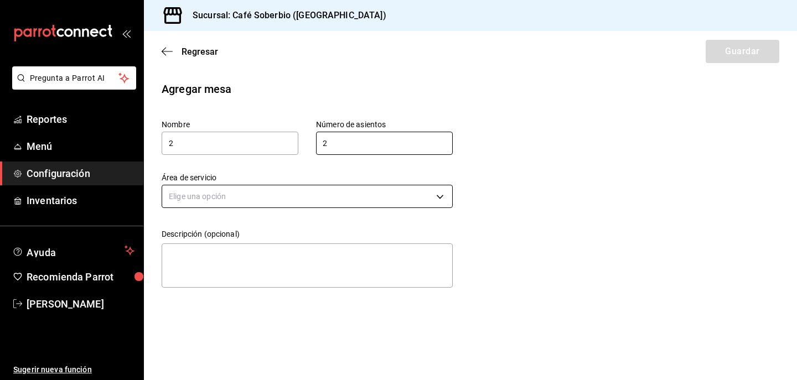
type input "2"
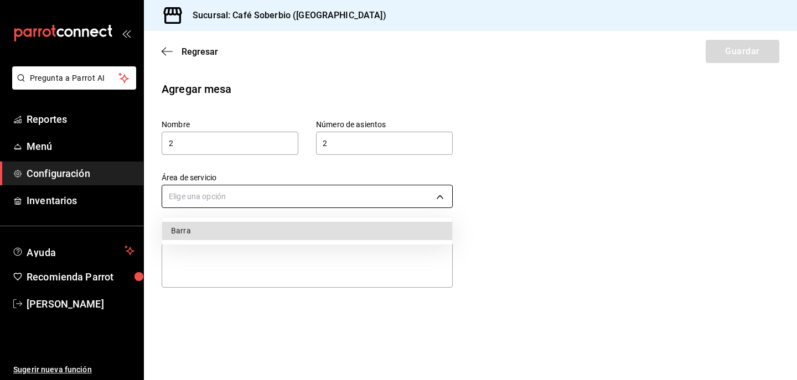
click at [270, 192] on body "Pregunta a Parrot AI Reportes Menú Configuración Inventarios Ayuda Recomienda P…" at bounding box center [398, 190] width 797 height 380
click at [226, 230] on li "Barra" at bounding box center [307, 231] width 290 height 18
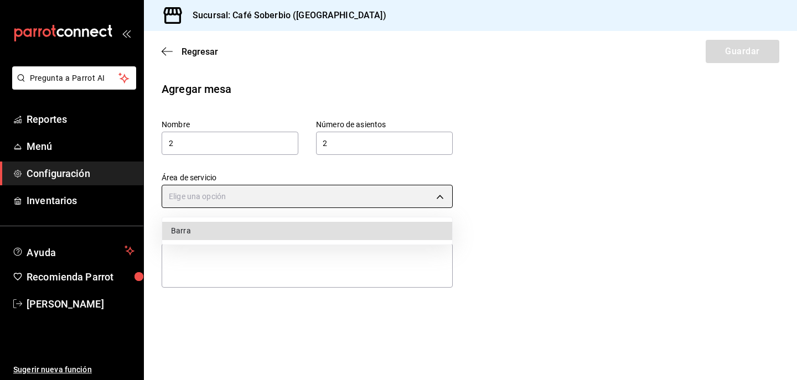
type input "b84fef62-8571-4495-a30e-940544c500d9"
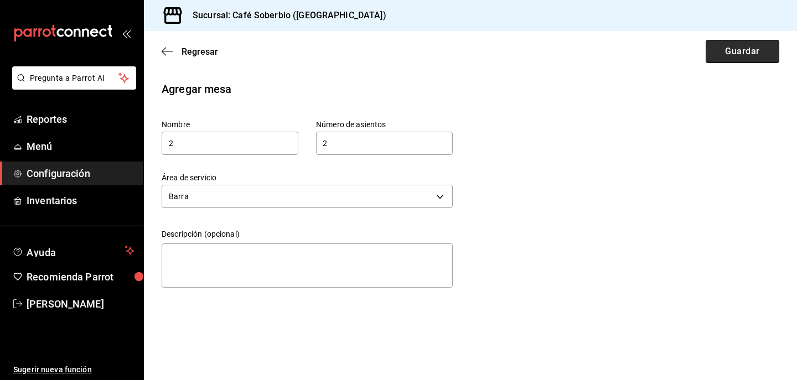
click at [739, 48] on button "Guardar" at bounding box center [742, 51] width 74 height 23
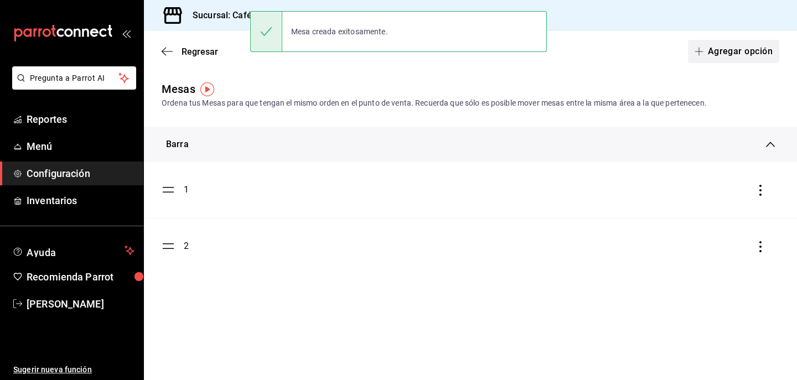
click at [725, 44] on button "Agregar opción" at bounding box center [733, 51] width 91 height 23
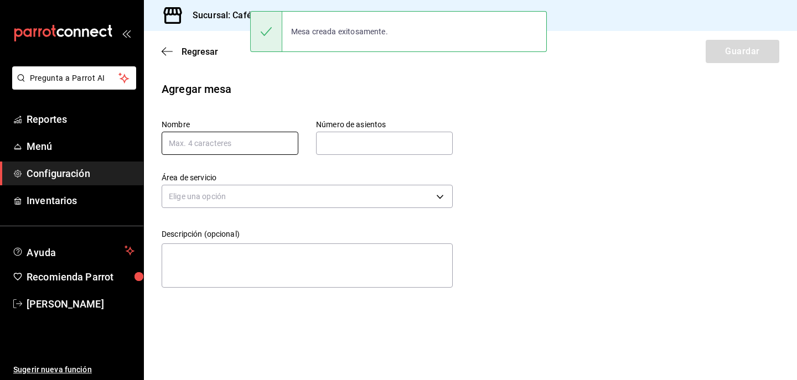
click at [250, 144] on input "text" at bounding box center [230, 143] width 137 height 23
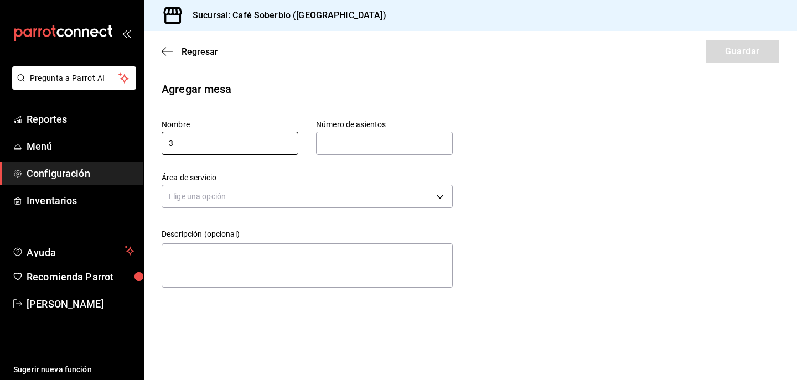
type input "3"
click at [343, 152] on input "text" at bounding box center [384, 143] width 137 height 22
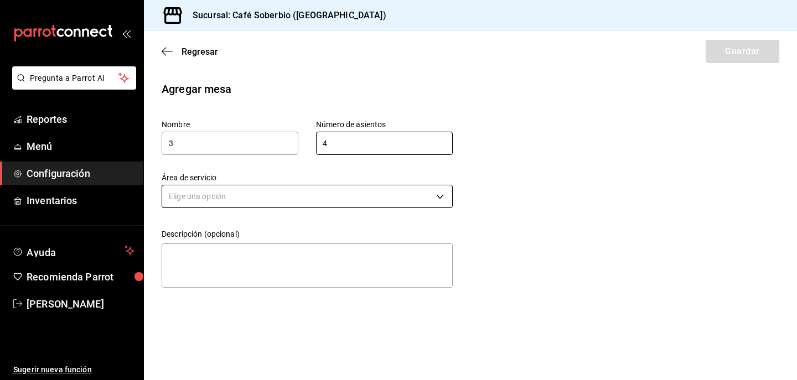
type input "4"
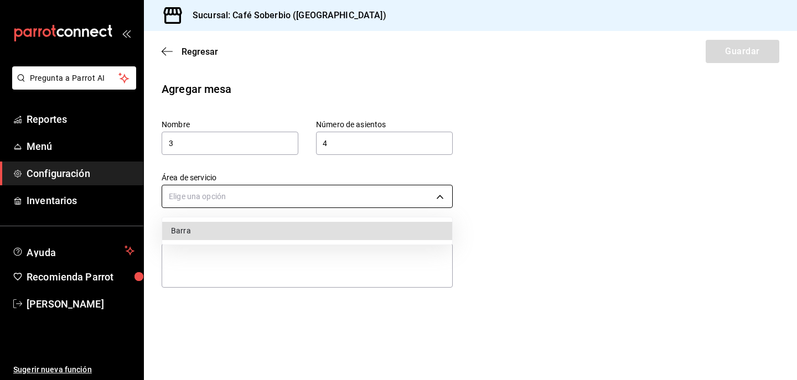
click at [287, 195] on body "Pregunta a Parrot AI Reportes Menú Configuración Inventarios Ayuda Recomienda P…" at bounding box center [398, 190] width 797 height 380
click at [253, 226] on li "Barra" at bounding box center [307, 231] width 290 height 18
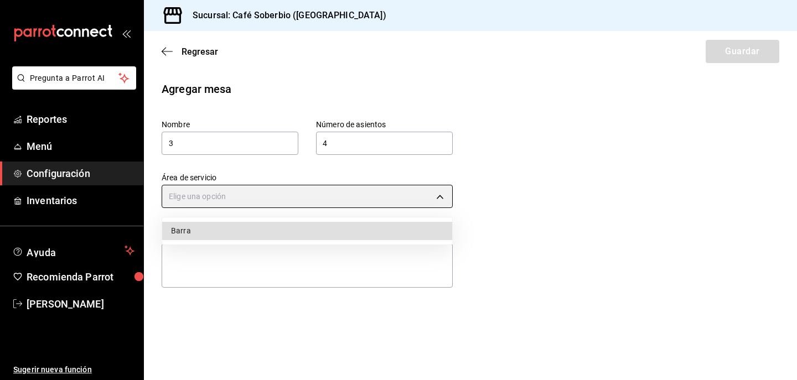
type input "b84fef62-8571-4495-a30e-940544c500d9"
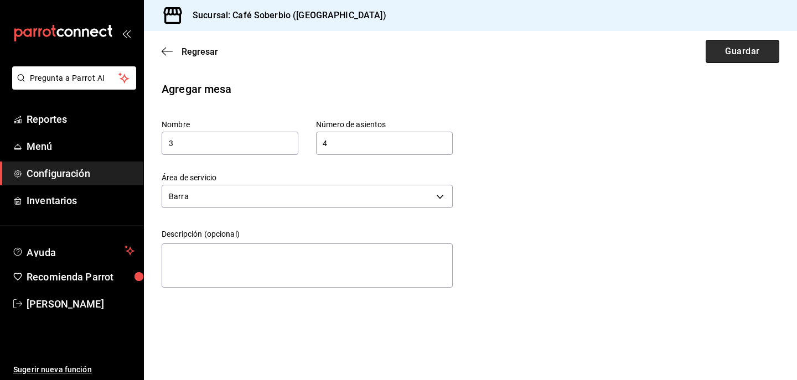
click at [755, 44] on button "Guardar" at bounding box center [742, 51] width 74 height 23
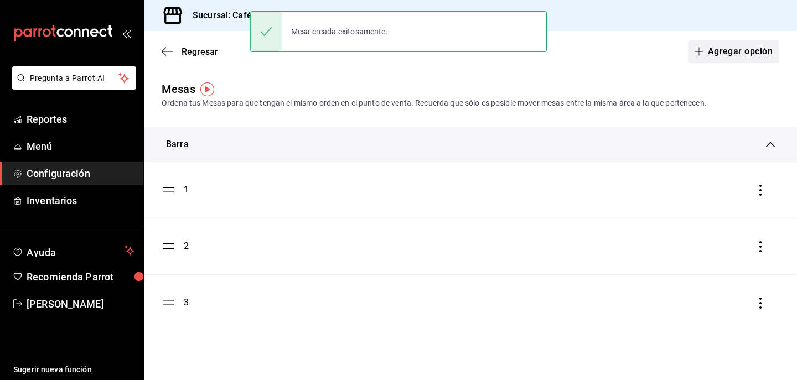
click at [744, 49] on button "Agregar opción" at bounding box center [733, 51] width 91 height 23
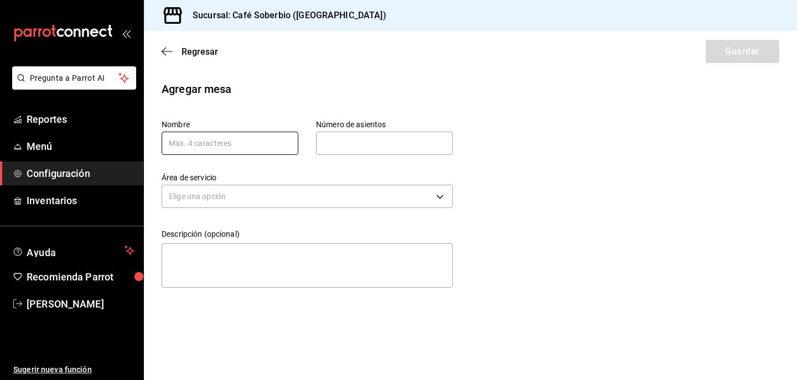
click at [252, 149] on input "text" at bounding box center [230, 143] width 137 height 23
type input "4"
click at [358, 147] on input "text" at bounding box center [384, 143] width 137 height 22
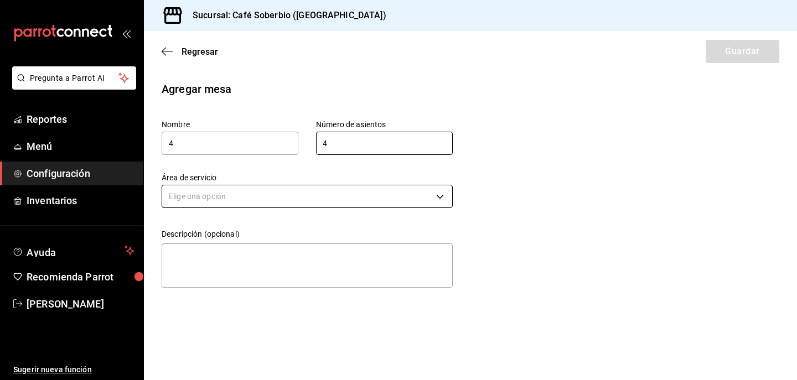
type input "4"
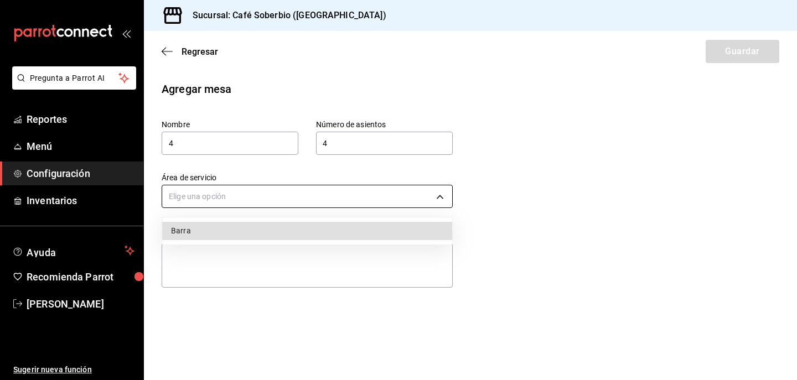
click at [316, 196] on body "Pregunta a Parrot AI Reportes Menú Configuración Inventarios Ayuda Recomienda P…" at bounding box center [398, 190] width 797 height 380
click at [305, 228] on li "Barra" at bounding box center [307, 231] width 290 height 18
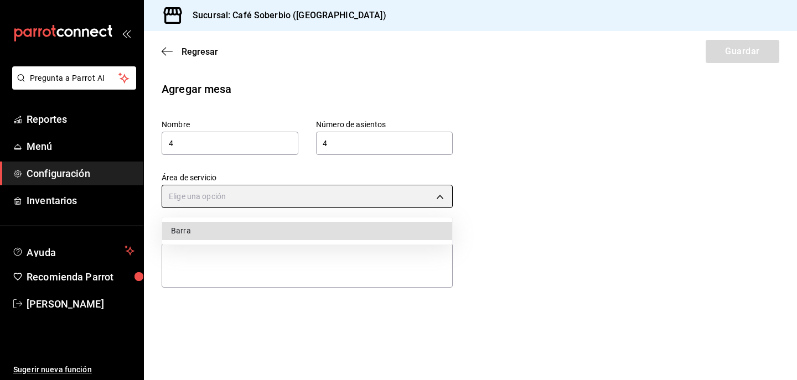
type input "b84fef62-8571-4495-a30e-940544c500d9"
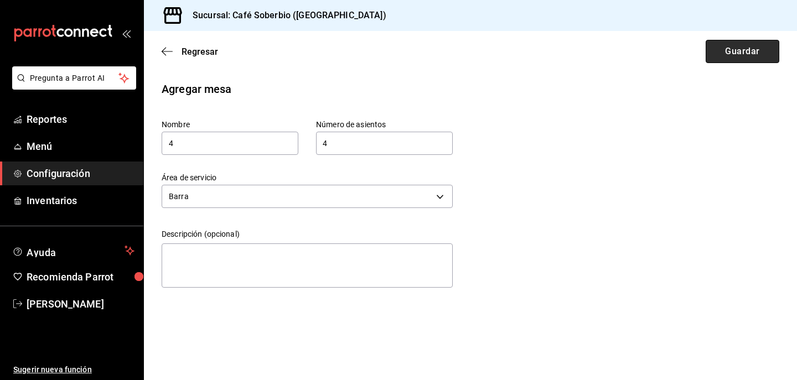
click at [729, 58] on button "Guardar" at bounding box center [742, 51] width 74 height 23
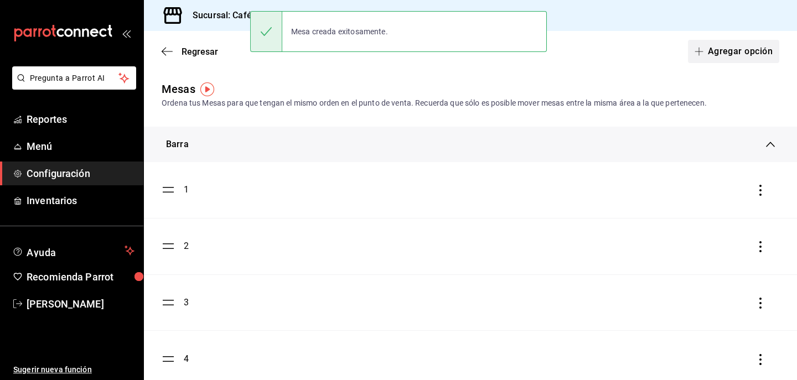
click at [723, 49] on button "Agregar opción" at bounding box center [733, 51] width 91 height 23
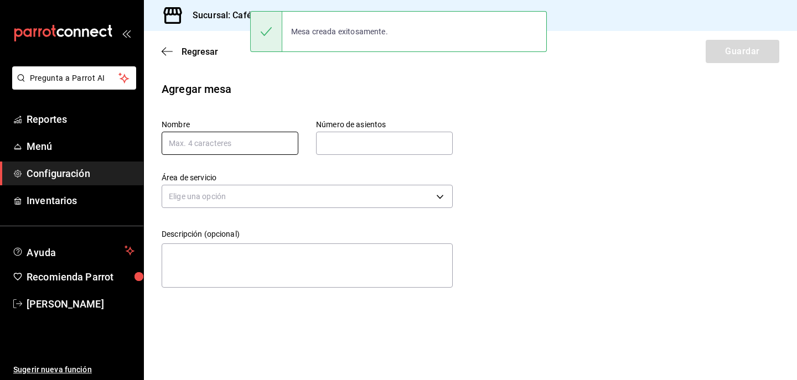
click at [241, 138] on input "text" at bounding box center [230, 143] width 137 height 23
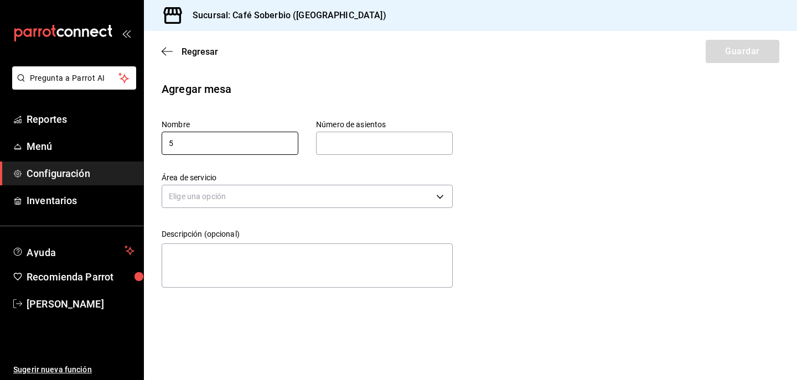
type input "5"
click at [328, 146] on input "text" at bounding box center [384, 143] width 137 height 22
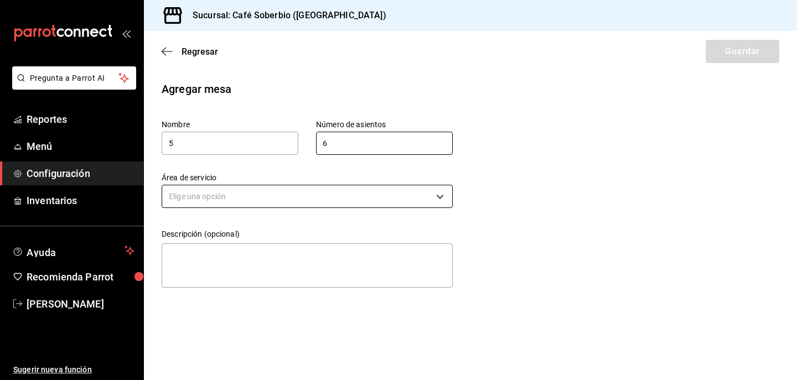
type input "6"
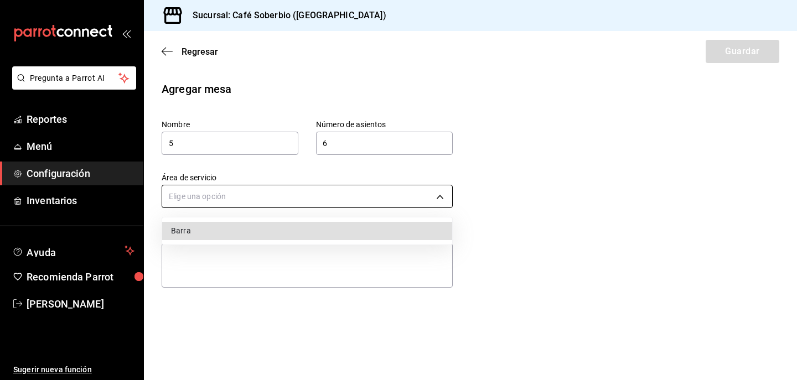
click at [278, 185] on body "Pregunta a Parrot AI Reportes Menú Configuración Inventarios Ayuda Recomienda P…" at bounding box center [398, 190] width 797 height 380
click at [242, 235] on li "Barra" at bounding box center [307, 231] width 290 height 18
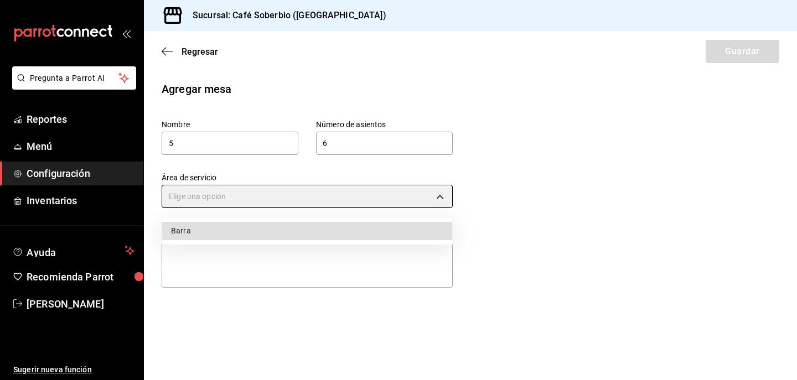
type input "b84fef62-8571-4495-a30e-940544c500d9"
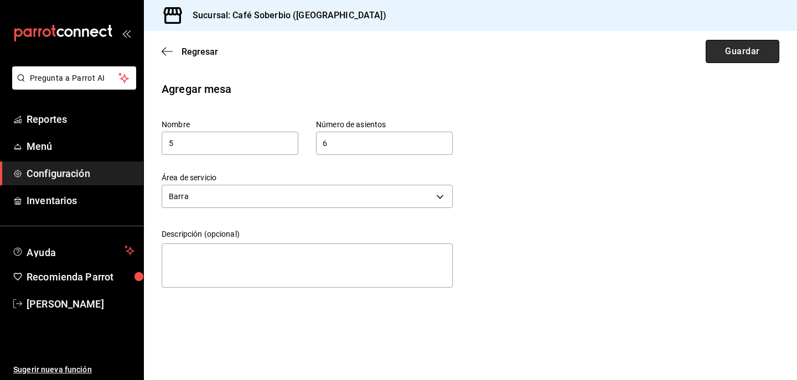
click at [737, 59] on button "Guardar" at bounding box center [742, 51] width 74 height 23
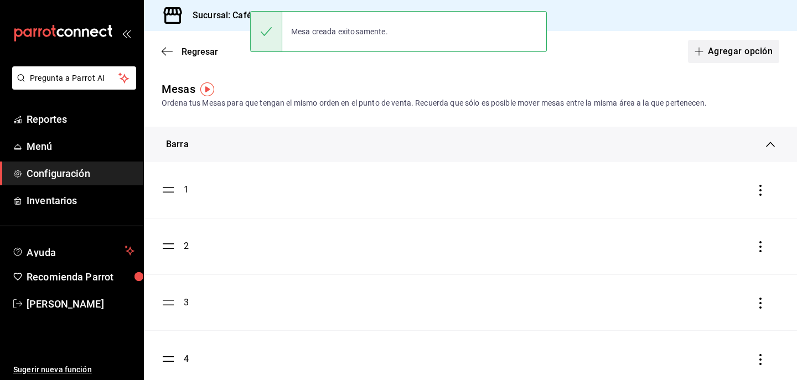
click at [754, 46] on button "Agregar opción" at bounding box center [733, 51] width 91 height 23
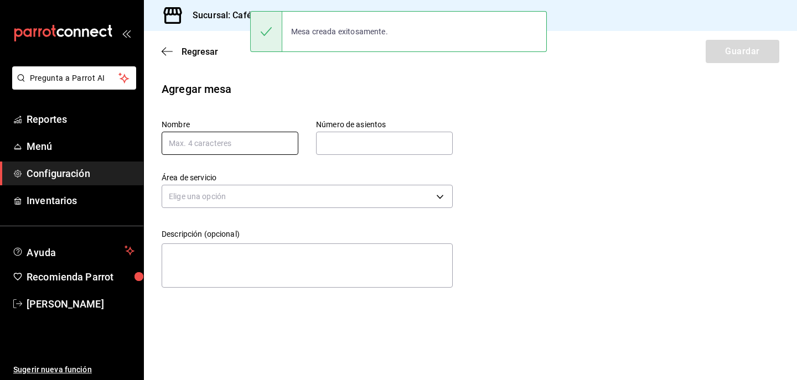
click at [258, 148] on input "text" at bounding box center [230, 143] width 137 height 23
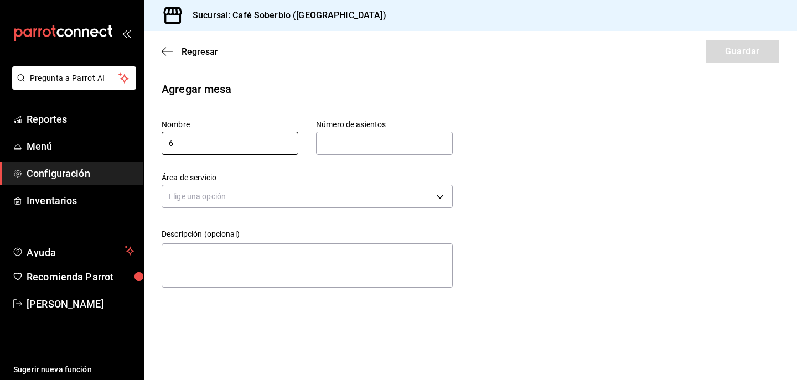
type input "6"
click at [362, 147] on input "text" at bounding box center [384, 143] width 137 height 22
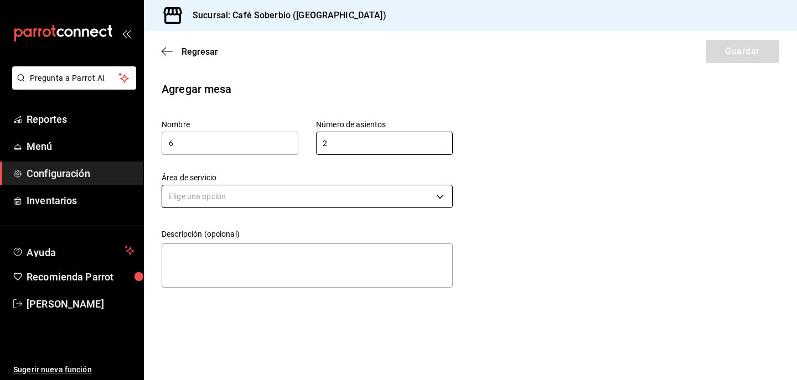
type input "2"
click at [335, 199] on body "Pregunta a Parrot AI Reportes Menú Configuración Inventarios Ayuda Recomienda P…" at bounding box center [398, 190] width 797 height 380
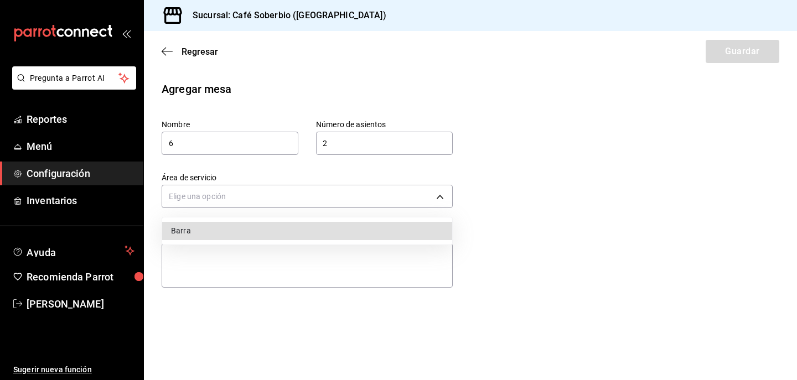
click at [298, 228] on li "Barra" at bounding box center [307, 231] width 290 height 18
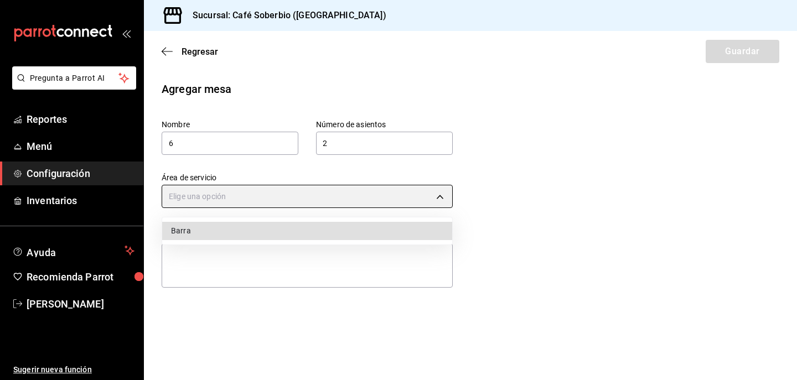
type input "b84fef62-8571-4495-a30e-940544c500d9"
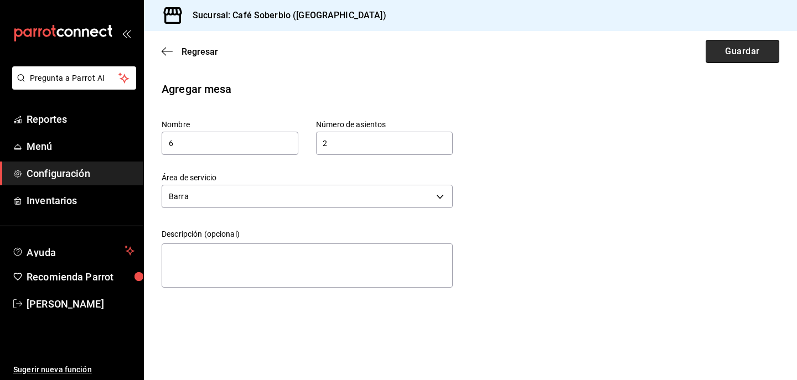
click at [723, 53] on button "Guardar" at bounding box center [742, 51] width 74 height 23
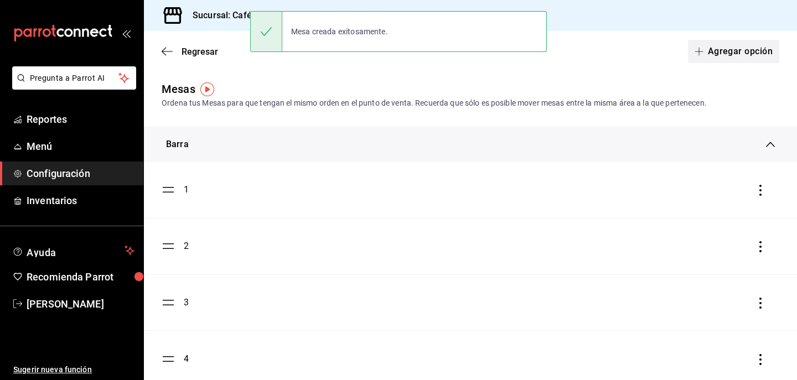
click at [749, 53] on button "Agregar opción" at bounding box center [733, 51] width 91 height 23
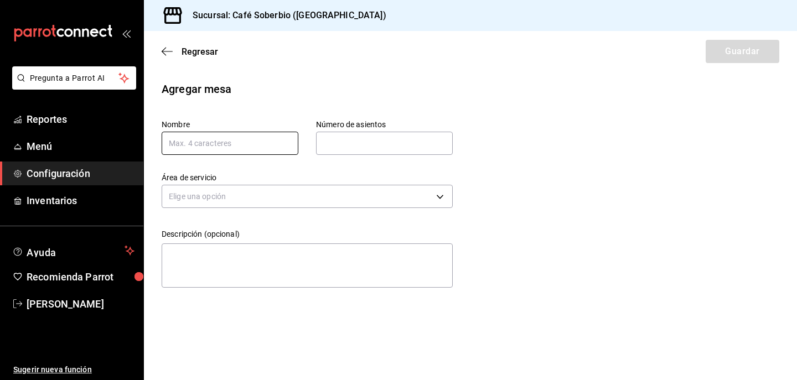
click at [221, 151] on input "text" at bounding box center [230, 143] width 137 height 23
type input "7"
click at [347, 146] on input "text" at bounding box center [384, 143] width 137 height 22
click at [448, 153] on input "2" at bounding box center [384, 143] width 137 height 22
type input "2"
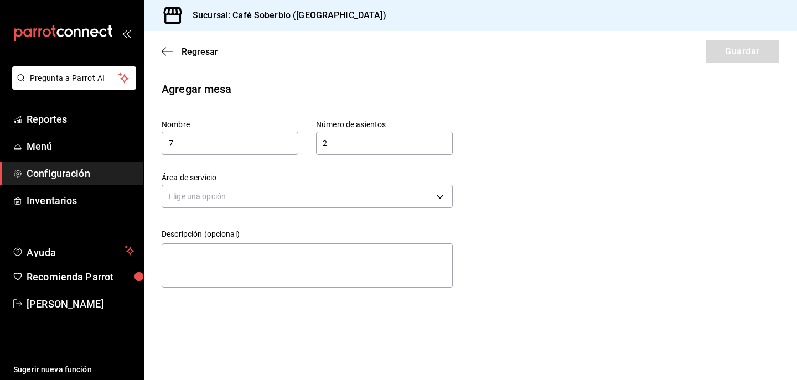
click at [375, 212] on div "Descripción (opcional) x" at bounding box center [298, 251] width 309 height 81
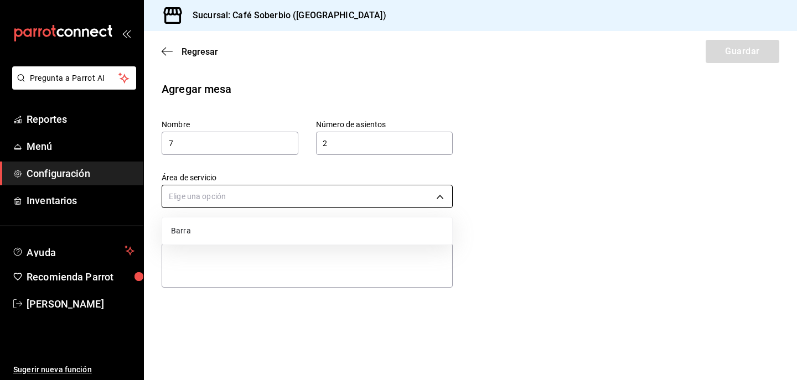
click at [376, 200] on body "Pregunta a Parrot AI Reportes Menú Configuración Inventarios Ayuda Recomienda P…" at bounding box center [398, 190] width 797 height 380
click at [336, 233] on li "Barra" at bounding box center [307, 231] width 290 height 18
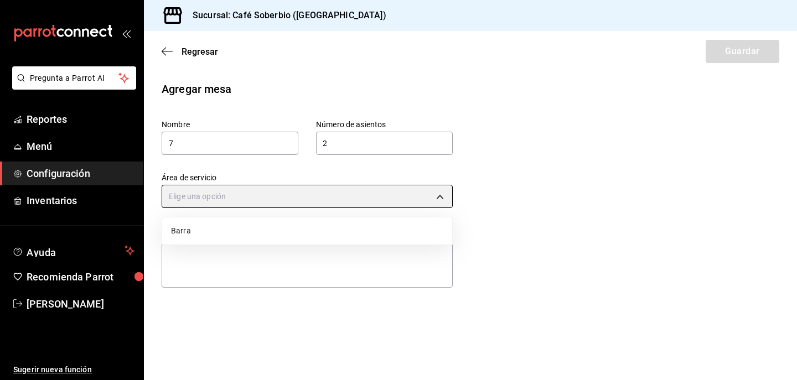
type input "b84fef62-8571-4495-a30e-940544c500d9"
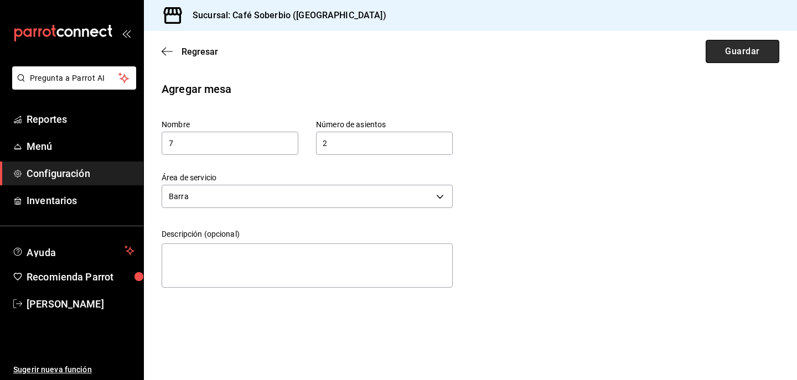
click at [728, 49] on button "Guardar" at bounding box center [742, 51] width 74 height 23
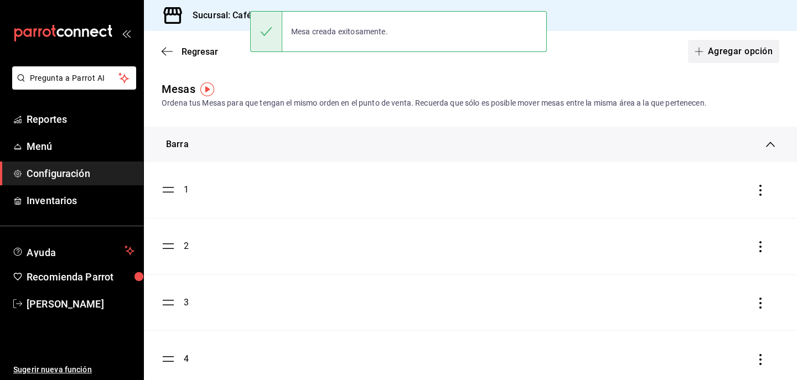
click at [750, 44] on button "Agregar opción" at bounding box center [733, 51] width 91 height 23
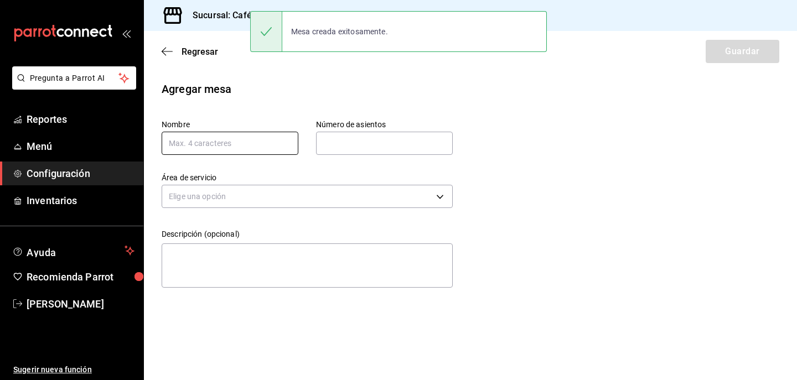
click at [274, 147] on input "text" at bounding box center [230, 143] width 137 height 23
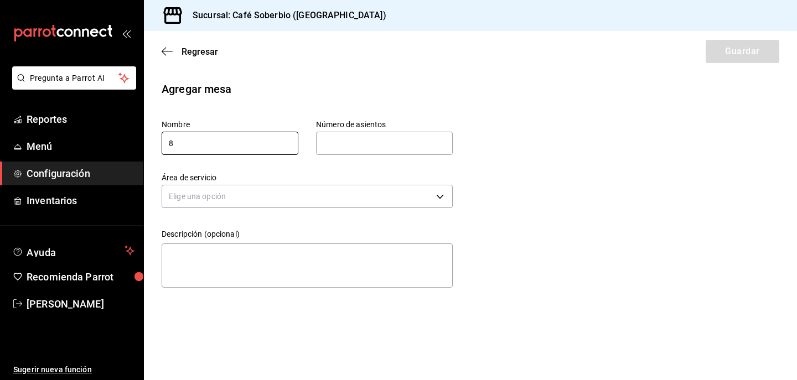
type input "8"
click at [358, 148] on input "text" at bounding box center [384, 143] width 137 height 22
type input "8"
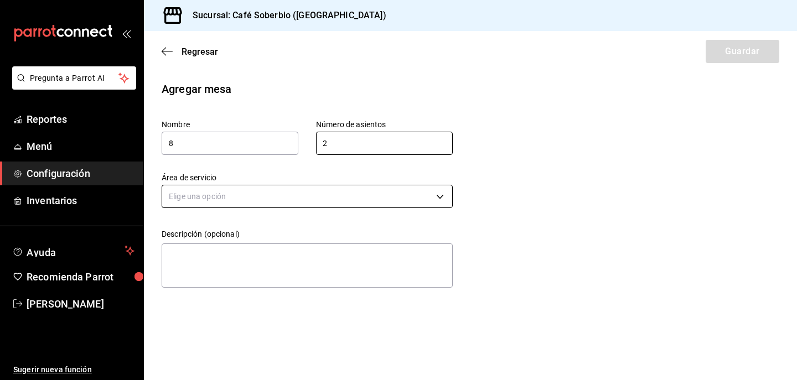
type input "2"
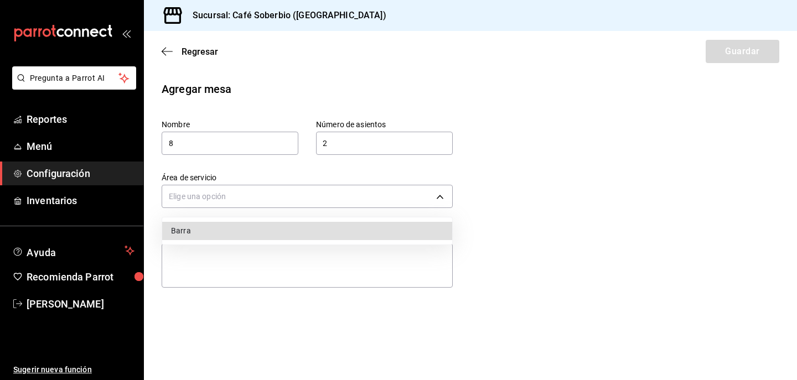
click at [373, 188] on body "Pregunta a Parrot AI Reportes Menú Configuración Inventarios Ayuda Recomienda P…" at bounding box center [398, 190] width 797 height 380
click at [303, 226] on li "Barra" at bounding box center [307, 231] width 290 height 18
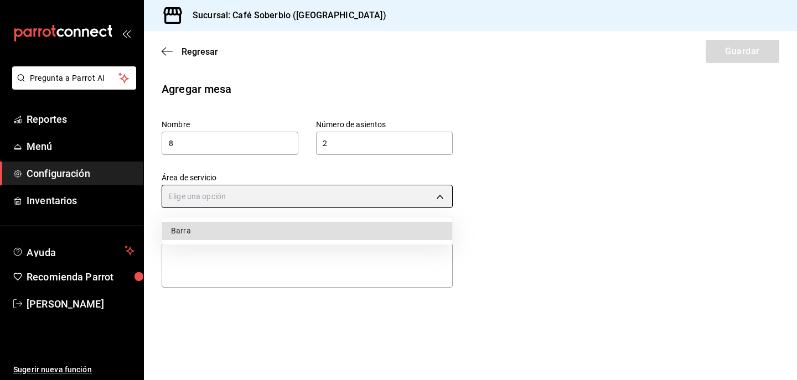
type input "b84fef62-8571-4495-a30e-940544c500d9"
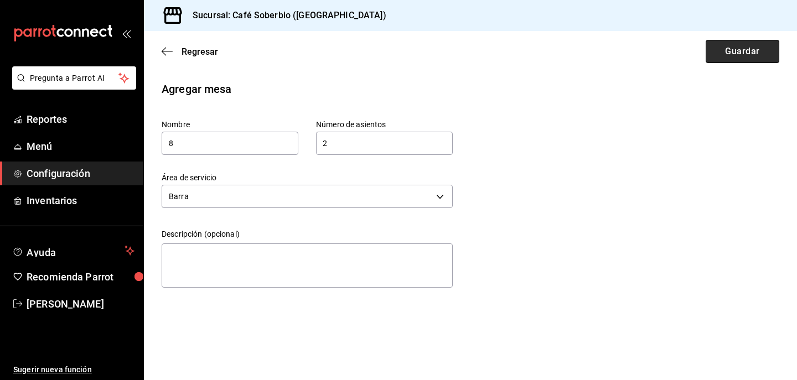
click at [739, 49] on button "Guardar" at bounding box center [742, 51] width 74 height 23
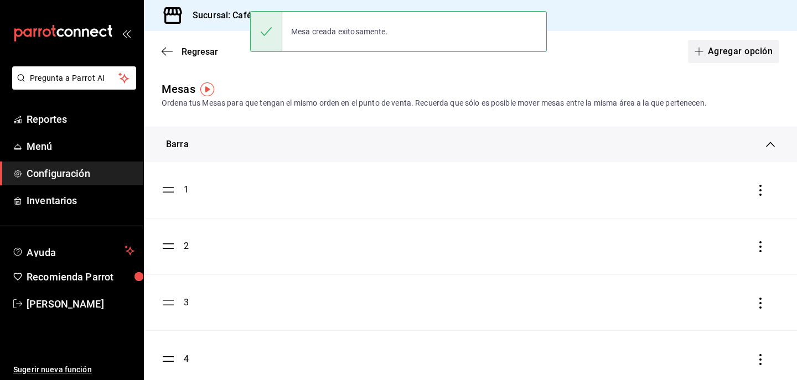
click at [692, 53] on button "Agregar opción" at bounding box center [733, 51] width 91 height 23
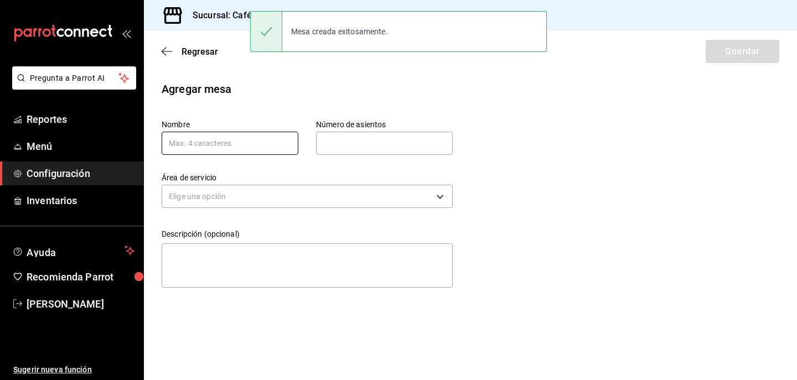
click at [227, 143] on input "text" at bounding box center [230, 143] width 137 height 23
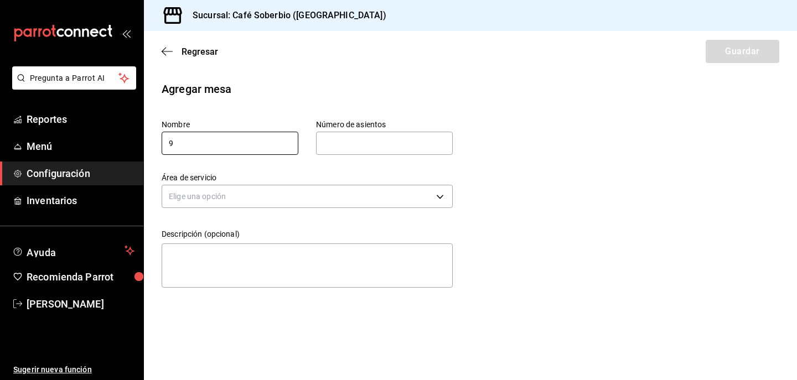
type input "9"
click at [330, 144] on input "text" at bounding box center [384, 143] width 137 height 22
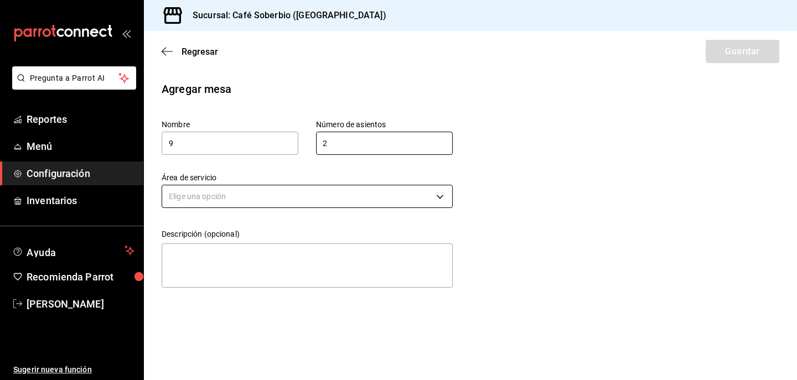
type input "2"
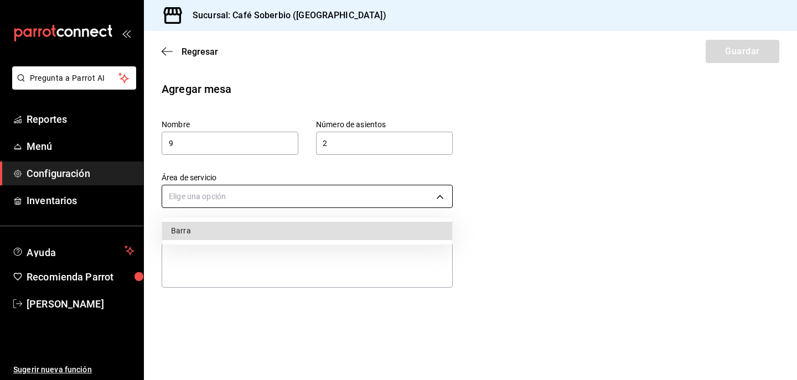
click at [405, 191] on body "Pregunta a Parrot AI Reportes Menú Configuración Inventarios Ayuda Recomienda P…" at bounding box center [398, 190] width 797 height 380
click at [370, 222] on li "Barra" at bounding box center [307, 231] width 290 height 18
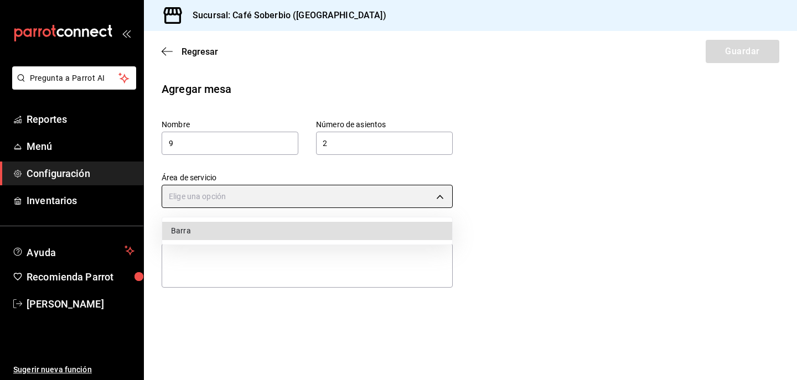
type input "b84fef62-8571-4495-a30e-940544c500d9"
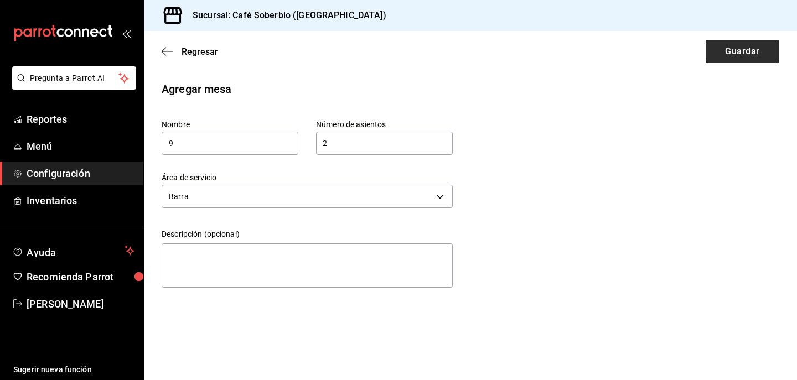
click at [753, 53] on button "Guardar" at bounding box center [742, 51] width 74 height 23
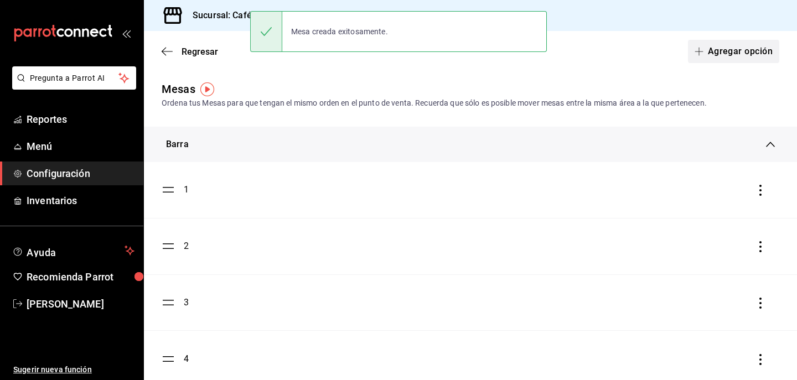
click at [733, 49] on button "Agregar opción" at bounding box center [733, 51] width 91 height 23
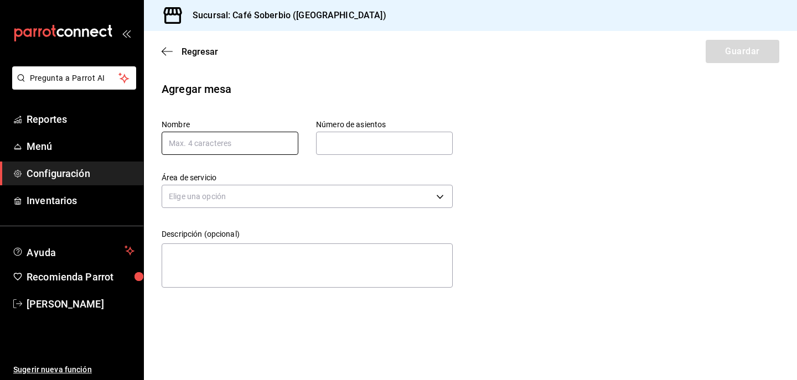
click at [242, 147] on input "text" at bounding box center [230, 143] width 137 height 23
type input "10"
click at [388, 143] on input "text" at bounding box center [384, 143] width 137 height 22
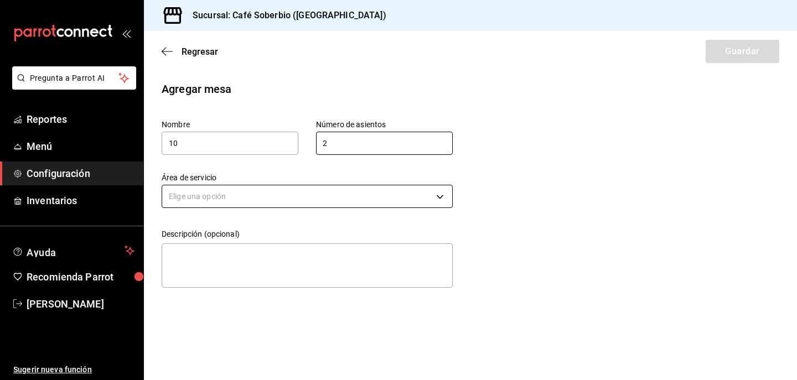
type input "2"
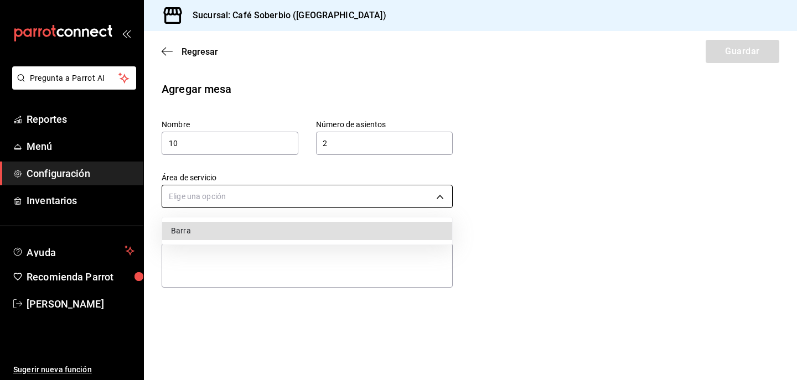
click at [315, 196] on body "Pregunta a Parrot AI Reportes Menú Configuración Inventarios Ayuda Recomienda P…" at bounding box center [398, 190] width 797 height 380
click at [248, 234] on li "Barra" at bounding box center [307, 231] width 290 height 18
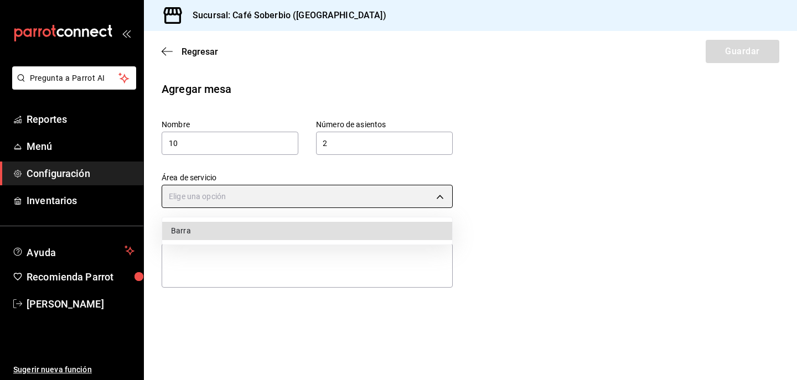
type input "b84fef62-8571-4495-a30e-940544c500d9"
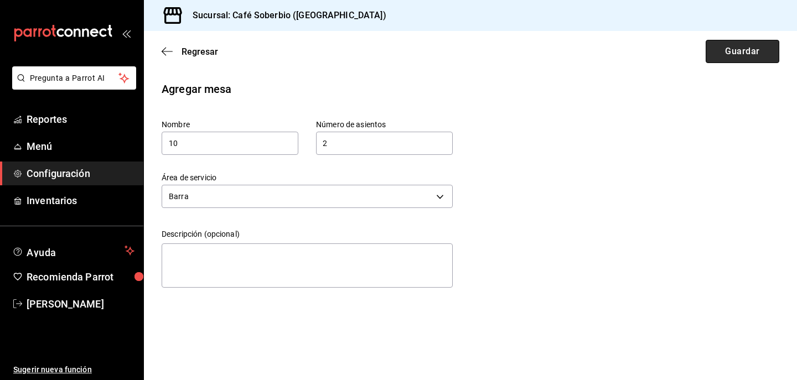
click at [728, 49] on button "Guardar" at bounding box center [742, 51] width 74 height 23
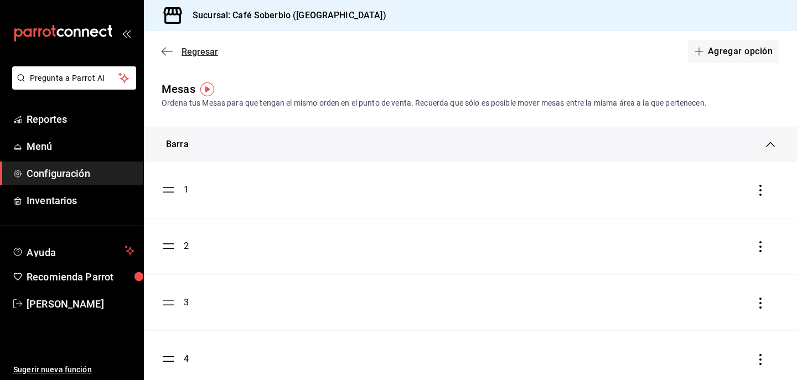
click at [199, 56] on span "Regresar" at bounding box center [199, 51] width 37 height 11
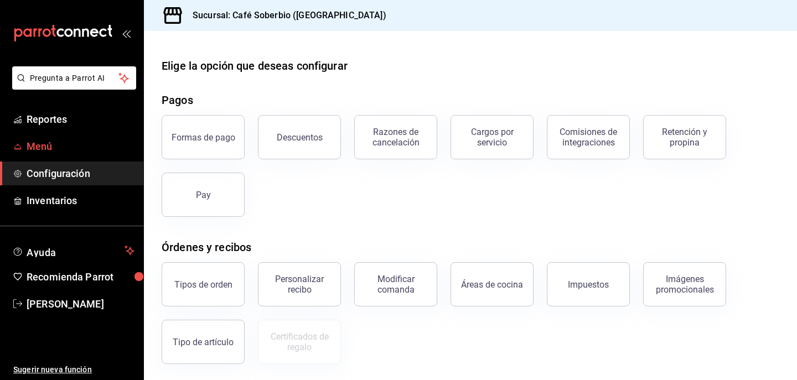
click at [38, 148] on span "Menú" at bounding box center [81, 146] width 108 height 15
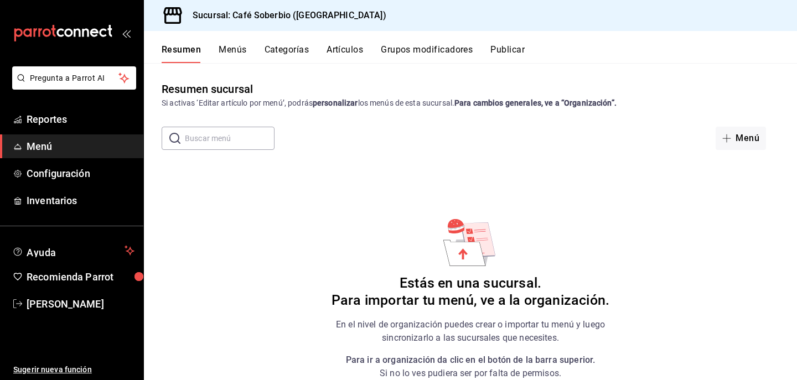
scroll to position [1, 0]
click at [242, 50] on button "Menús" at bounding box center [233, 53] width 28 height 19
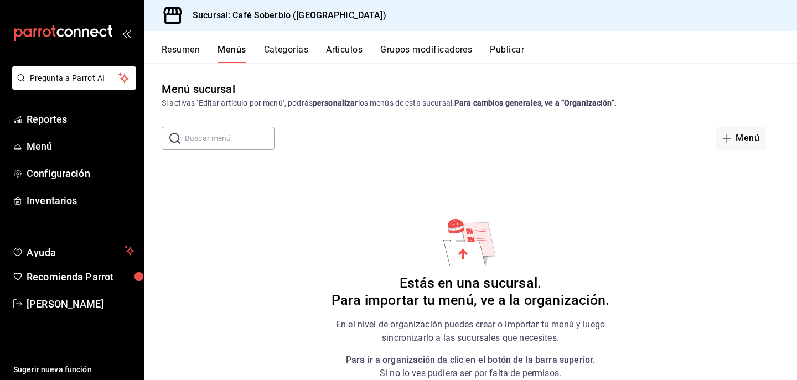
click at [246, 144] on input "text" at bounding box center [230, 138] width 90 height 22
click at [349, 154] on div "Menú sucursal Si activas ‘Editar artículo por menú’, podrás personalizar los me…" at bounding box center [470, 230] width 653 height 299
click at [253, 144] on input "text" at bounding box center [230, 138] width 90 height 22
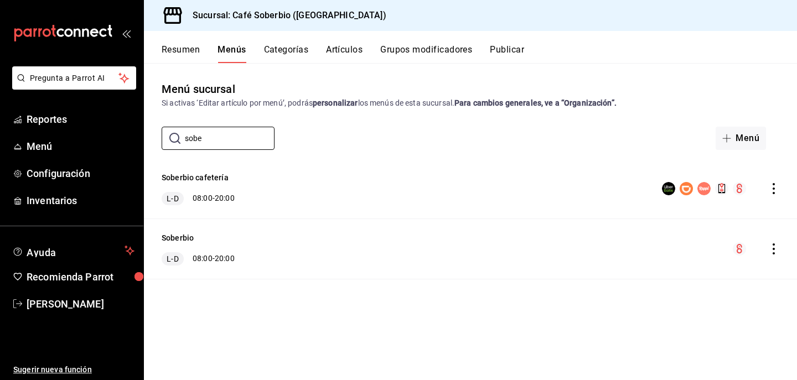
type input "sobe"
click at [330, 179] on div "Soberbio cafetería L-D 08:00 - 20:00" at bounding box center [470, 189] width 653 height 60
click at [777, 191] on icon "actions" at bounding box center [773, 188] width 11 height 11
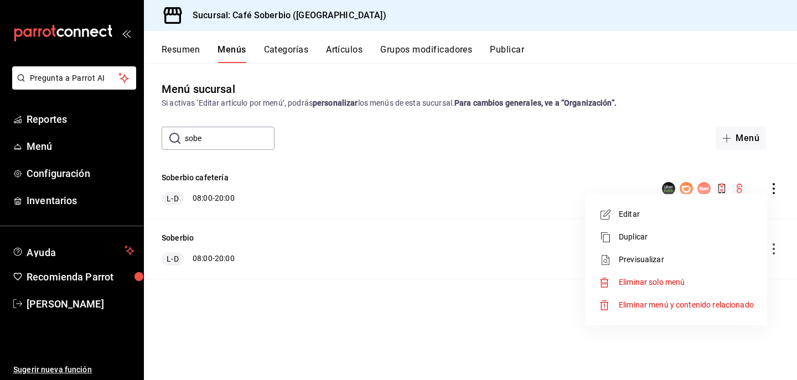
click at [620, 260] on span "Previsualizar" at bounding box center [686, 260] width 135 height 12
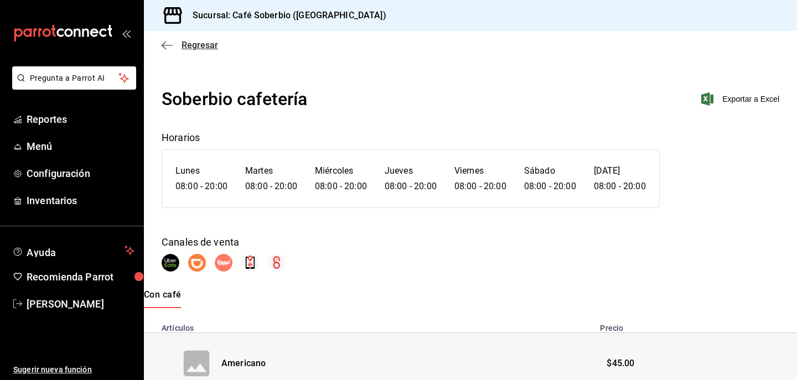
click at [171, 46] on icon "button" at bounding box center [167, 45] width 11 height 10
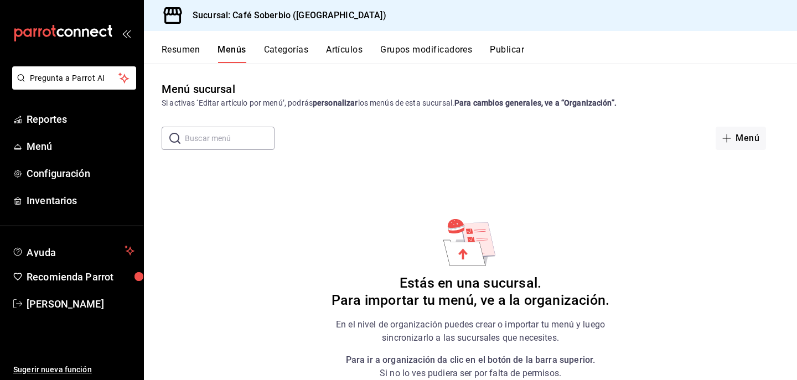
drag, startPoint x: 251, startPoint y: 168, endPoint x: 251, endPoint y: 157, distance: 11.1
click at [251, 164] on div "Menú sucursal Si activas ‘Editar artículo por menú’, podrás personalizar los me…" at bounding box center [470, 230] width 653 height 299
click at [247, 157] on div "Menú sucursal Si activas ‘Editar artículo por menú’, podrás personalizar los me…" at bounding box center [470, 230] width 653 height 299
click at [244, 136] on input "text" at bounding box center [230, 138] width 90 height 22
type input "s"
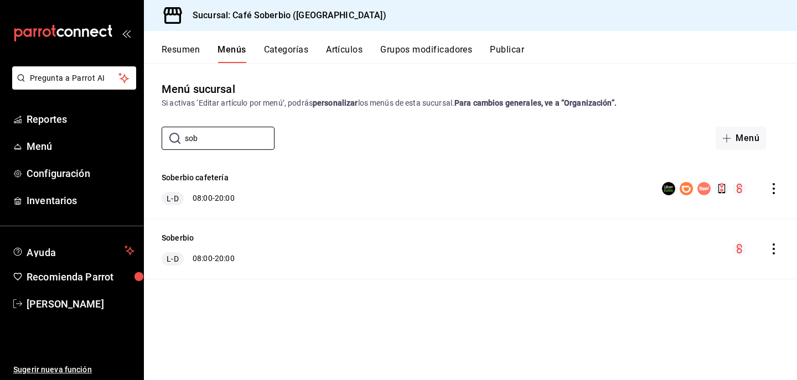
type input "sob"
click at [319, 204] on div "Soberbio cafetería L-D 08:00 - 20:00" at bounding box center [470, 189] width 653 height 60
click at [180, 177] on button "Soberbio cafetería" at bounding box center [195, 177] width 67 height 11
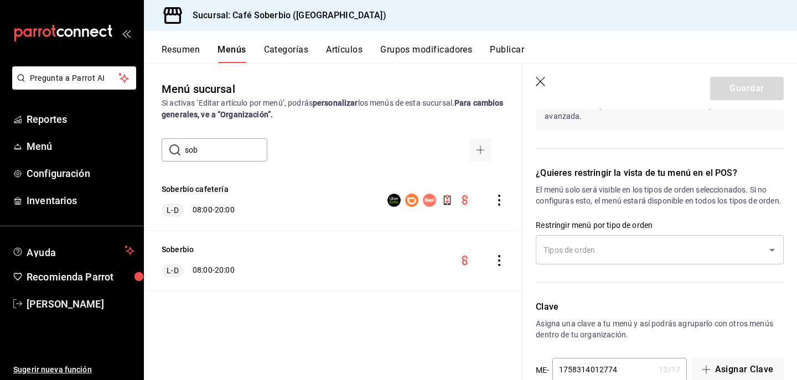
scroll to position [784, 0]
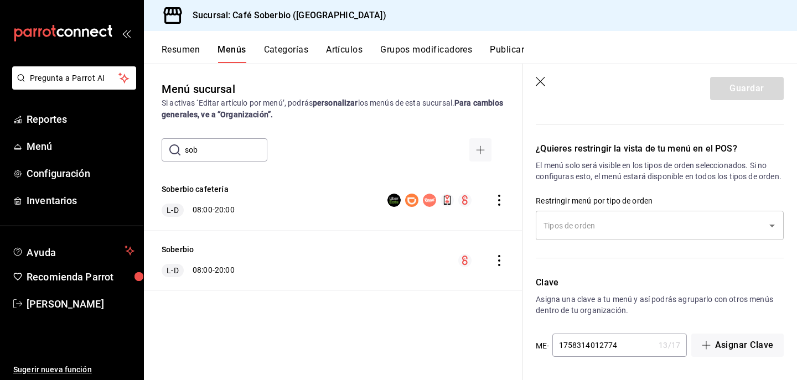
click at [544, 85] on icon "button" at bounding box center [541, 82] width 11 height 11
checkbox input "false"
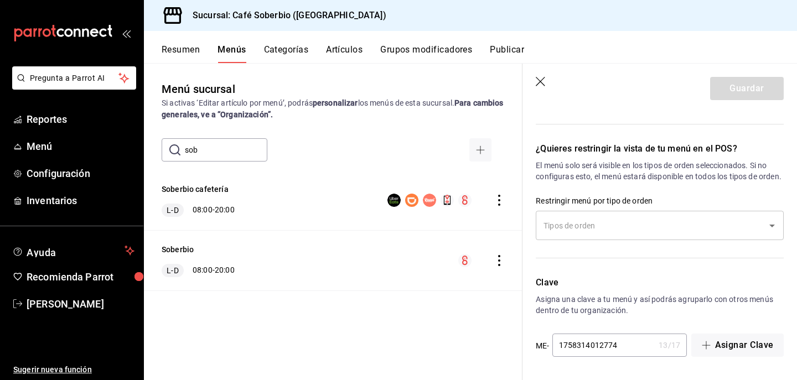
checkbox input "false"
type input "1758563470572"
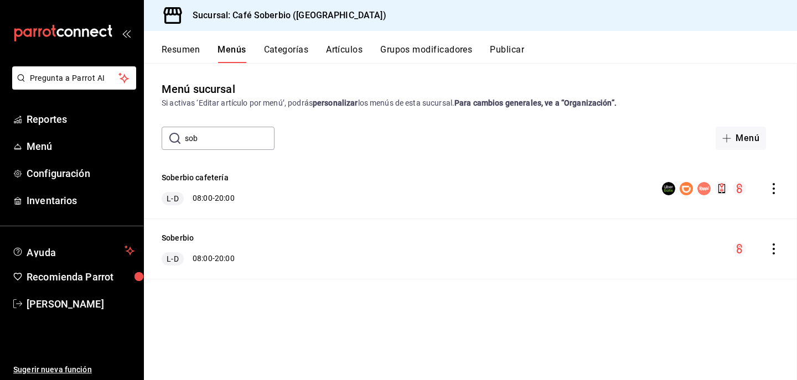
checkbox input "false"
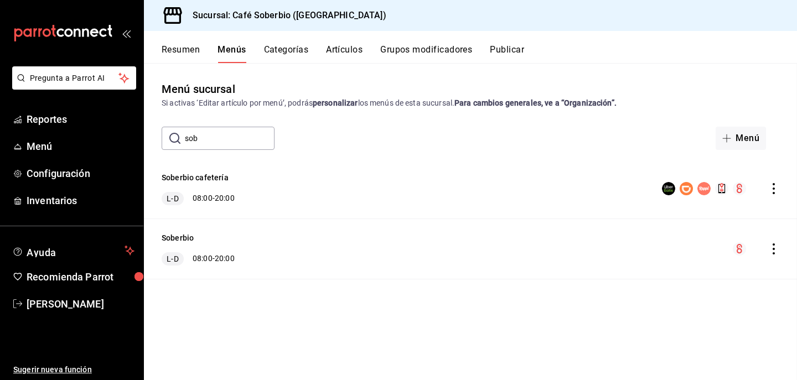
checkbox input "false"
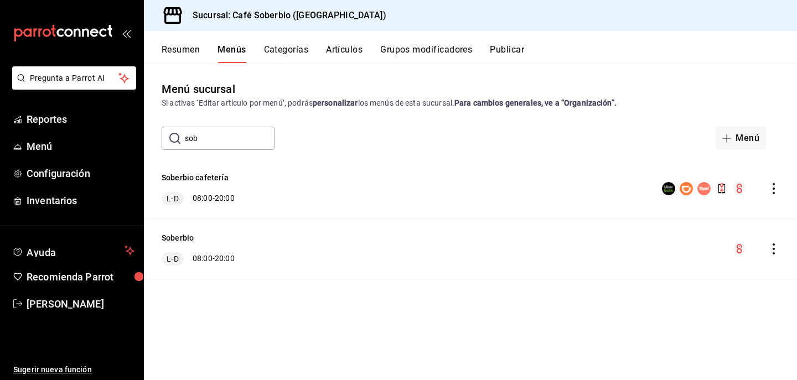
click at [512, 54] on button "Publicar" at bounding box center [507, 53] width 34 height 19
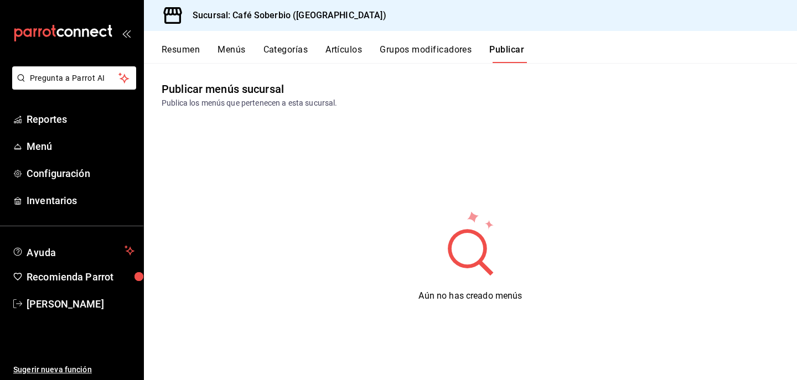
click at [411, 303] on div "Aún no has creado menús" at bounding box center [470, 256] width 653 height 277
click at [230, 63] on button "Menús" at bounding box center [231, 53] width 28 height 19
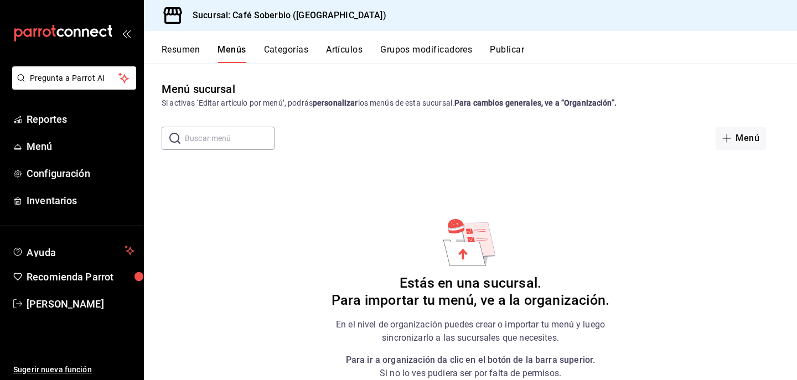
click at [346, 116] on div "Menú sucursal Si activas ‘Editar artículo por menú’, podrás personalizar los me…" at bounding box center [470, 230] width 653 height 299
click at [168, 51] on font "Resumen" at bounding box center [181, 50] width 38 height 11
